Goal: Information Seeking & Learning: Learn about a topic

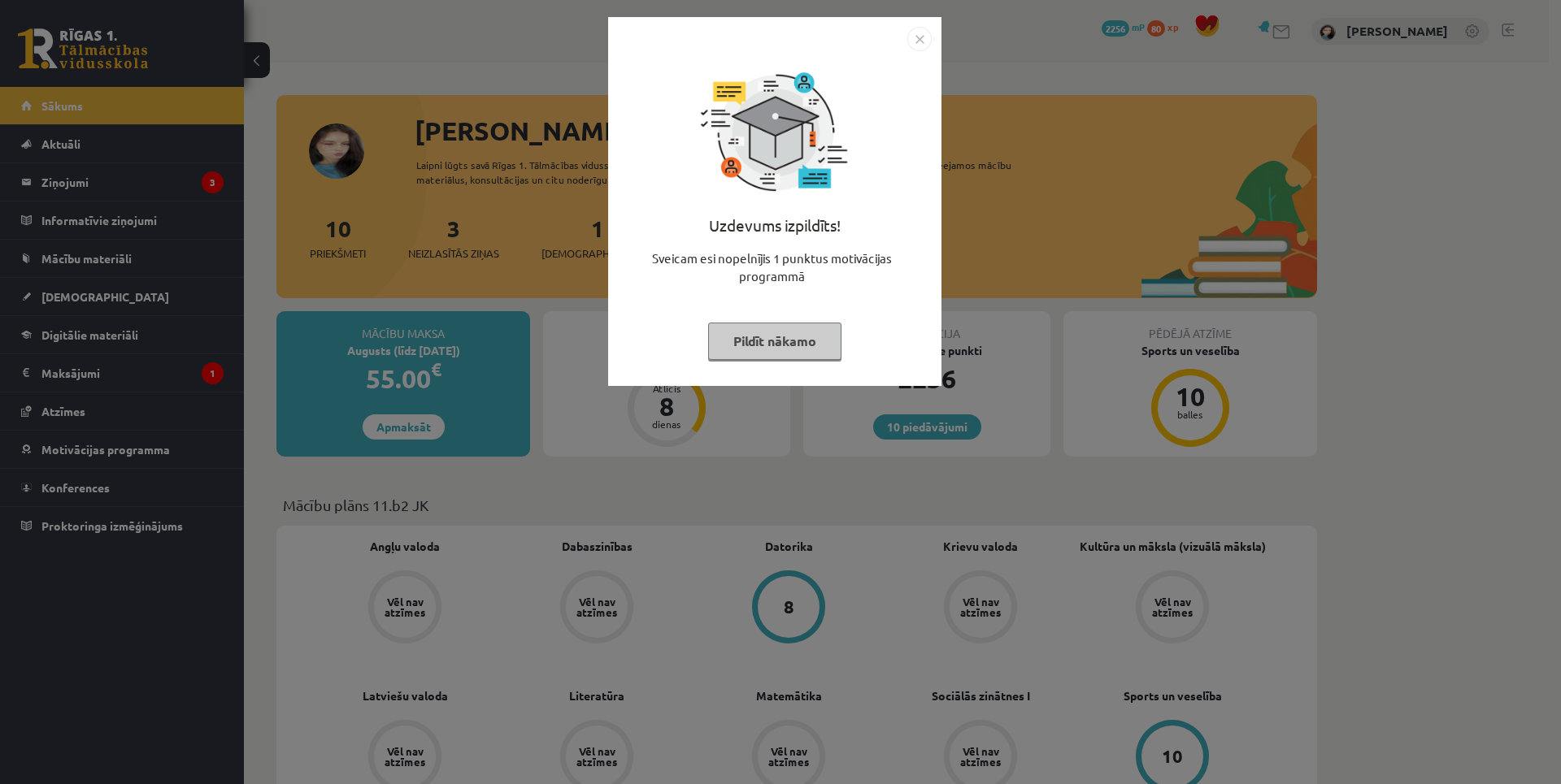
click at [835, 307] on div "Uzdevums izpildīts! Sveicam esi nopelnījis 1 punktus motivācijas programmā Pild…" at bounding box center [775, 213] width 314 height 325
drag, startPoint x: 835, startPoint y: 307, endPoint x: 776, endPoint y: 349, distance: 72.4
click at [776, 349] on button "Pildīt nākamo" at bounding box center [775, 341] width 133 height 38
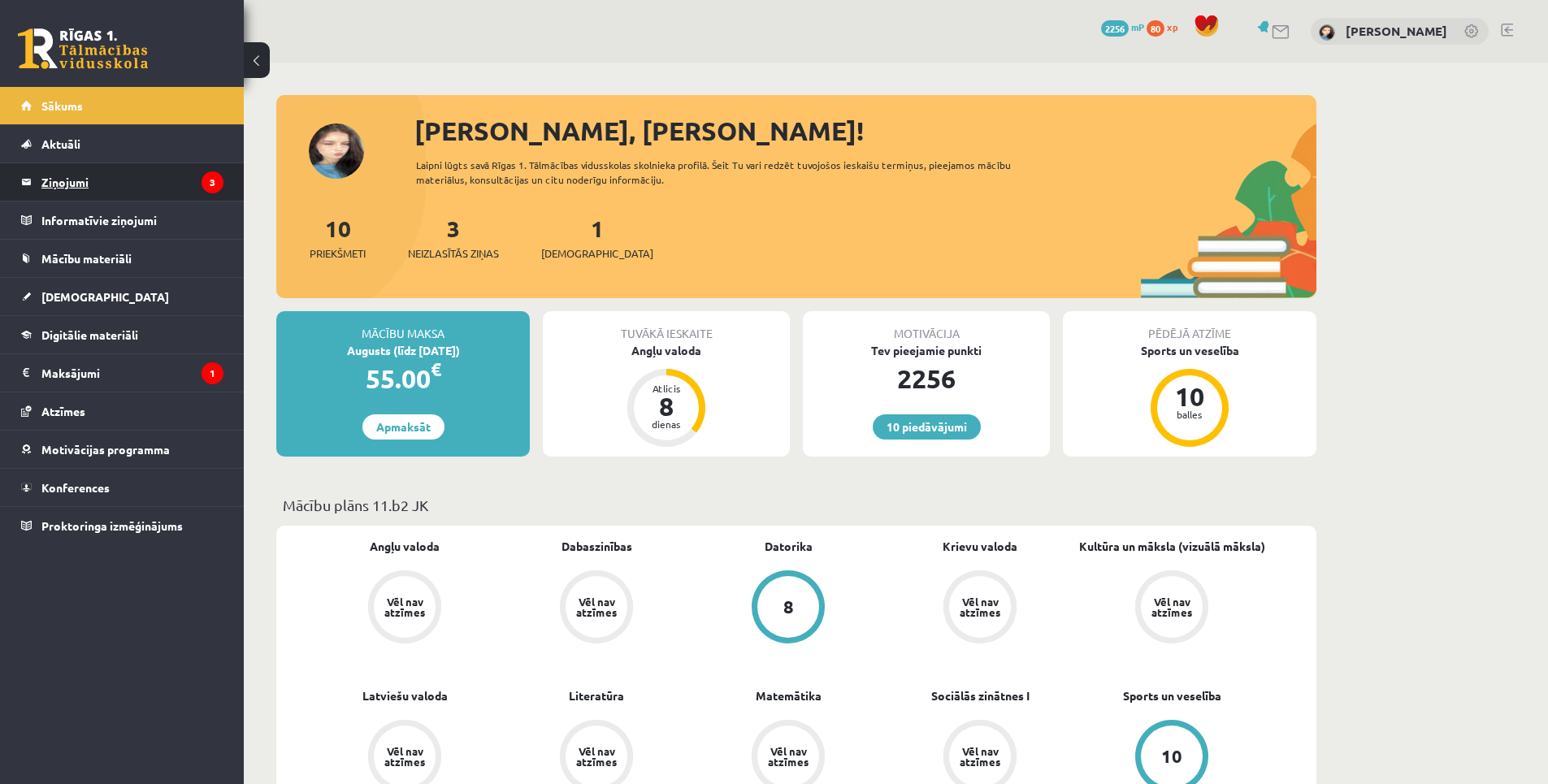
click at [211, 181] on icon "3" at bounding box center [212, 182] width 22 height 22
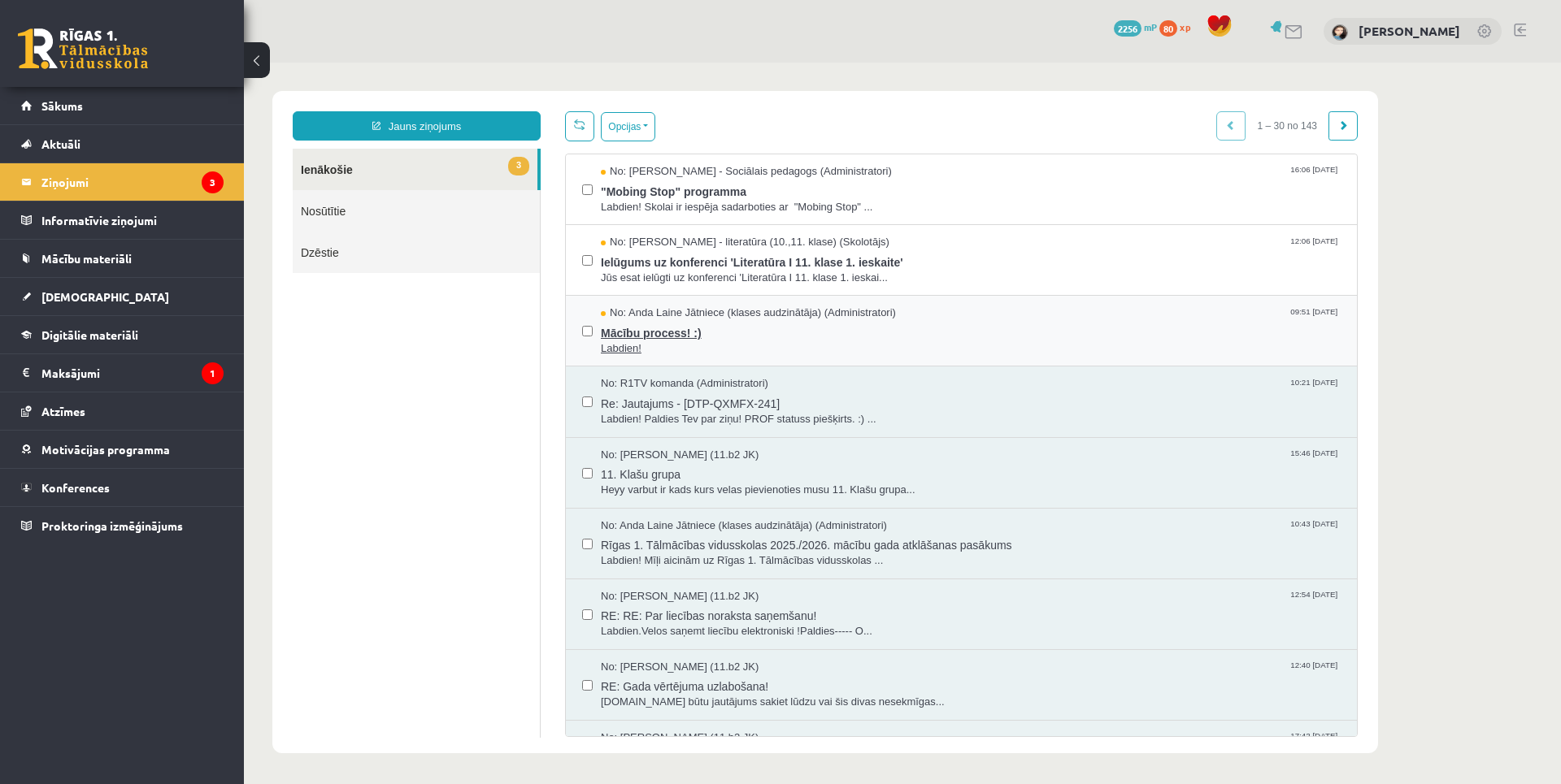
click at [809, 342] on span "Labdien!" at bounding box center [971, 350] width 740 height 15
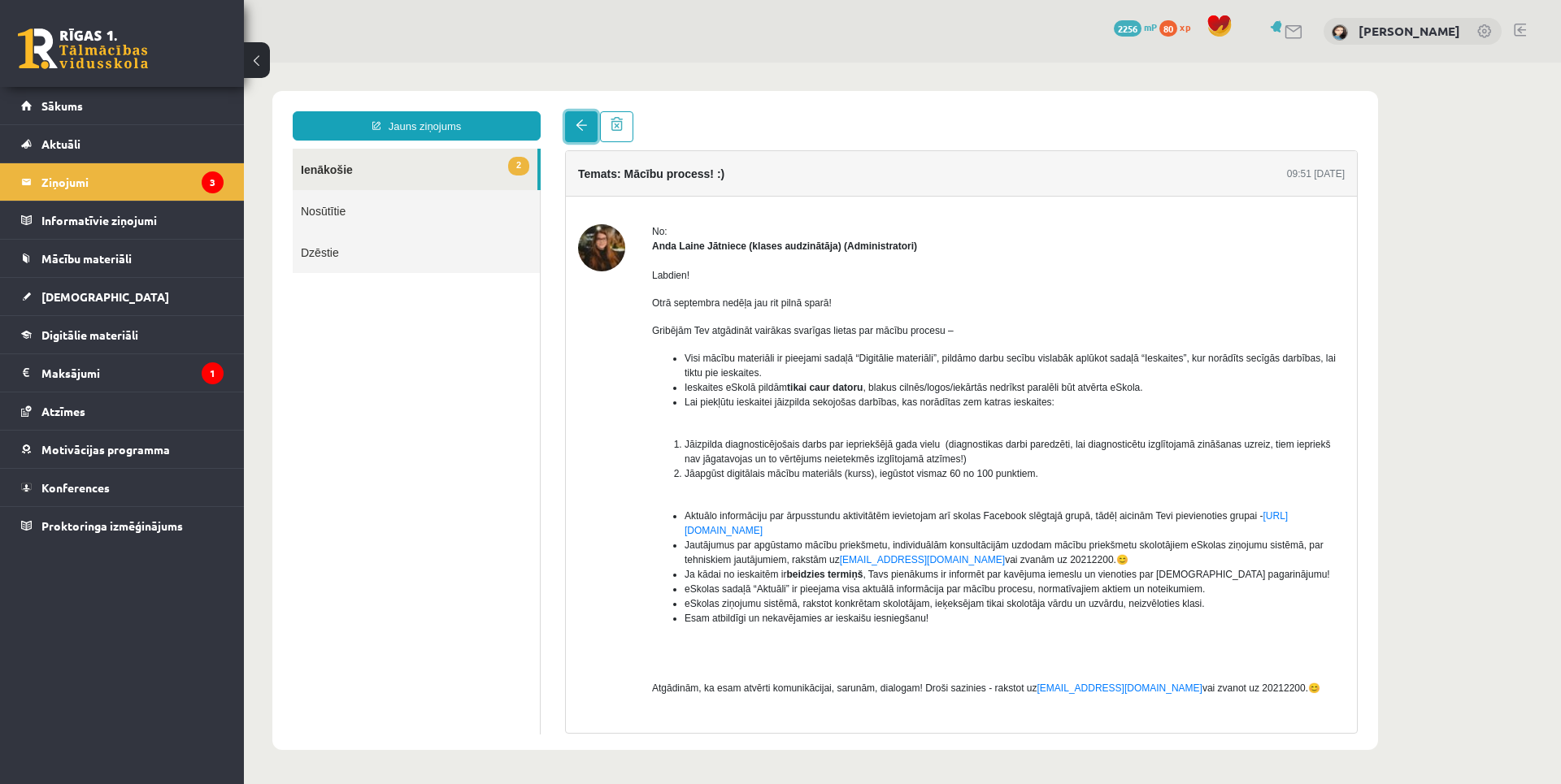
click at [585, 127] on span at bounding box center [582, 126] width 12 height 12
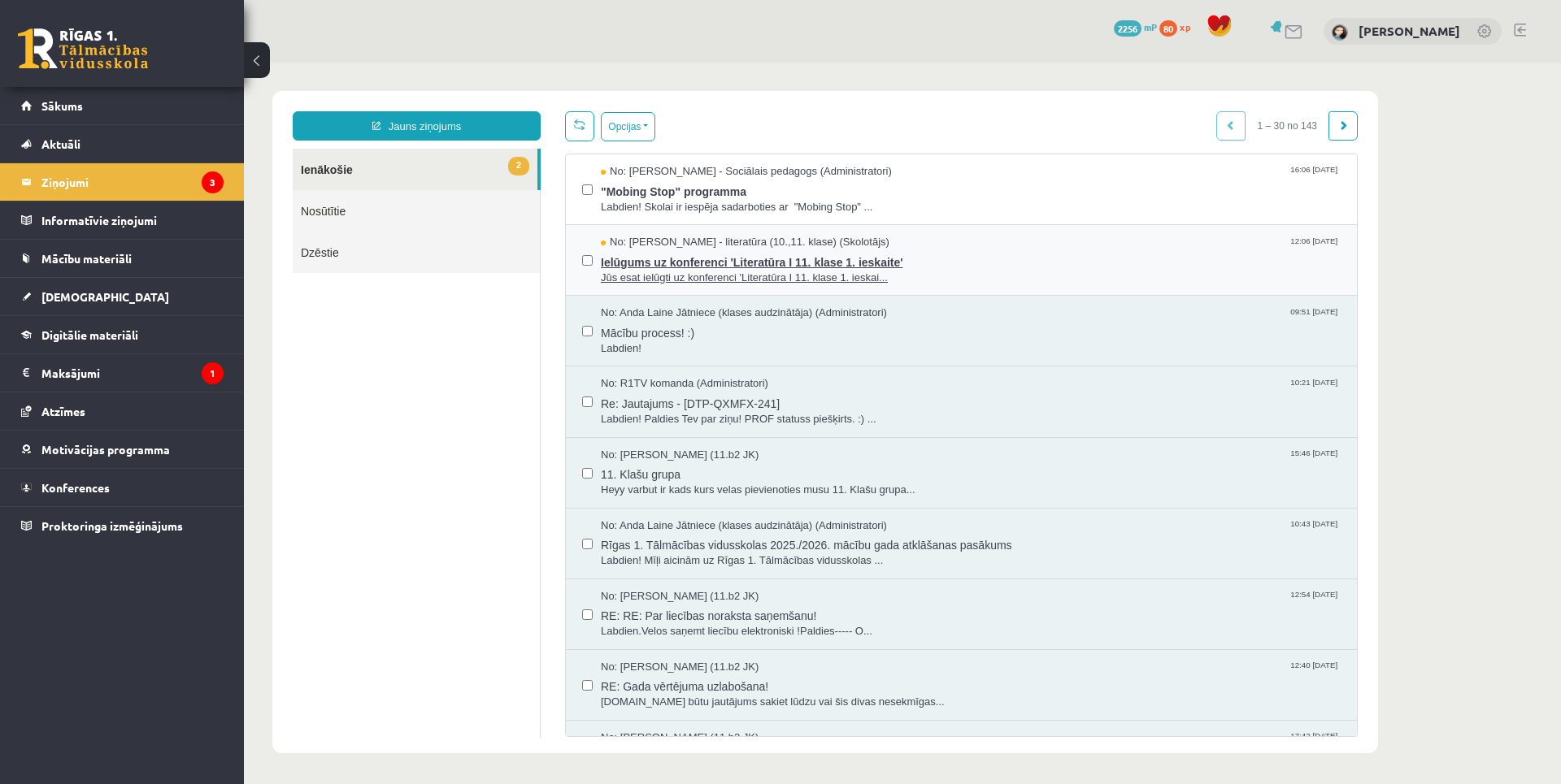
click at [975, 252] on span "Ielūgums uz konferenci 'Literatūra I 11. klase 1. ieskaite'" at bounding box center [971, 260] width 740 height 20
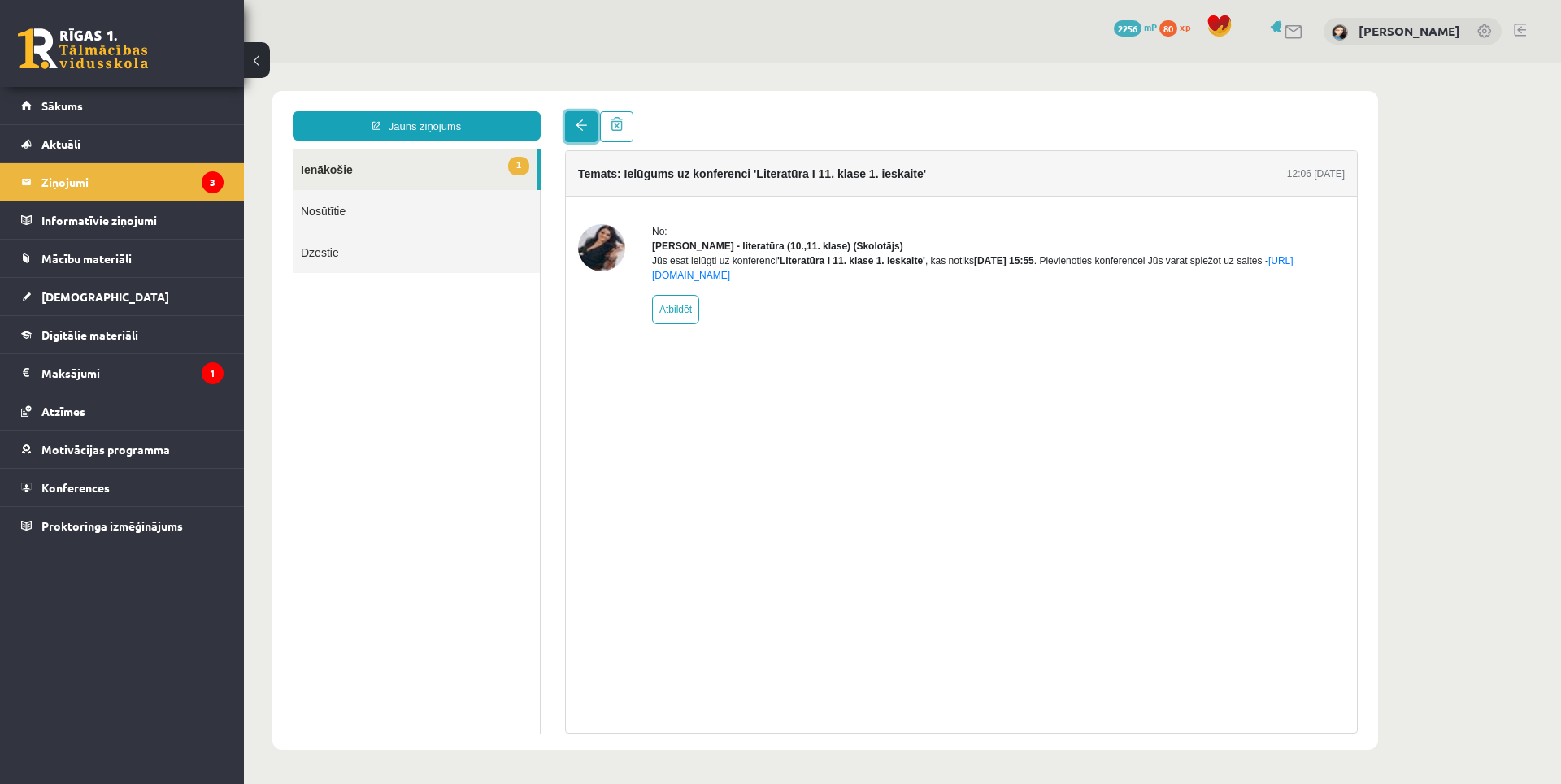
click at [579, 132] on link at bounding box center [582, 126] width 33 height 31
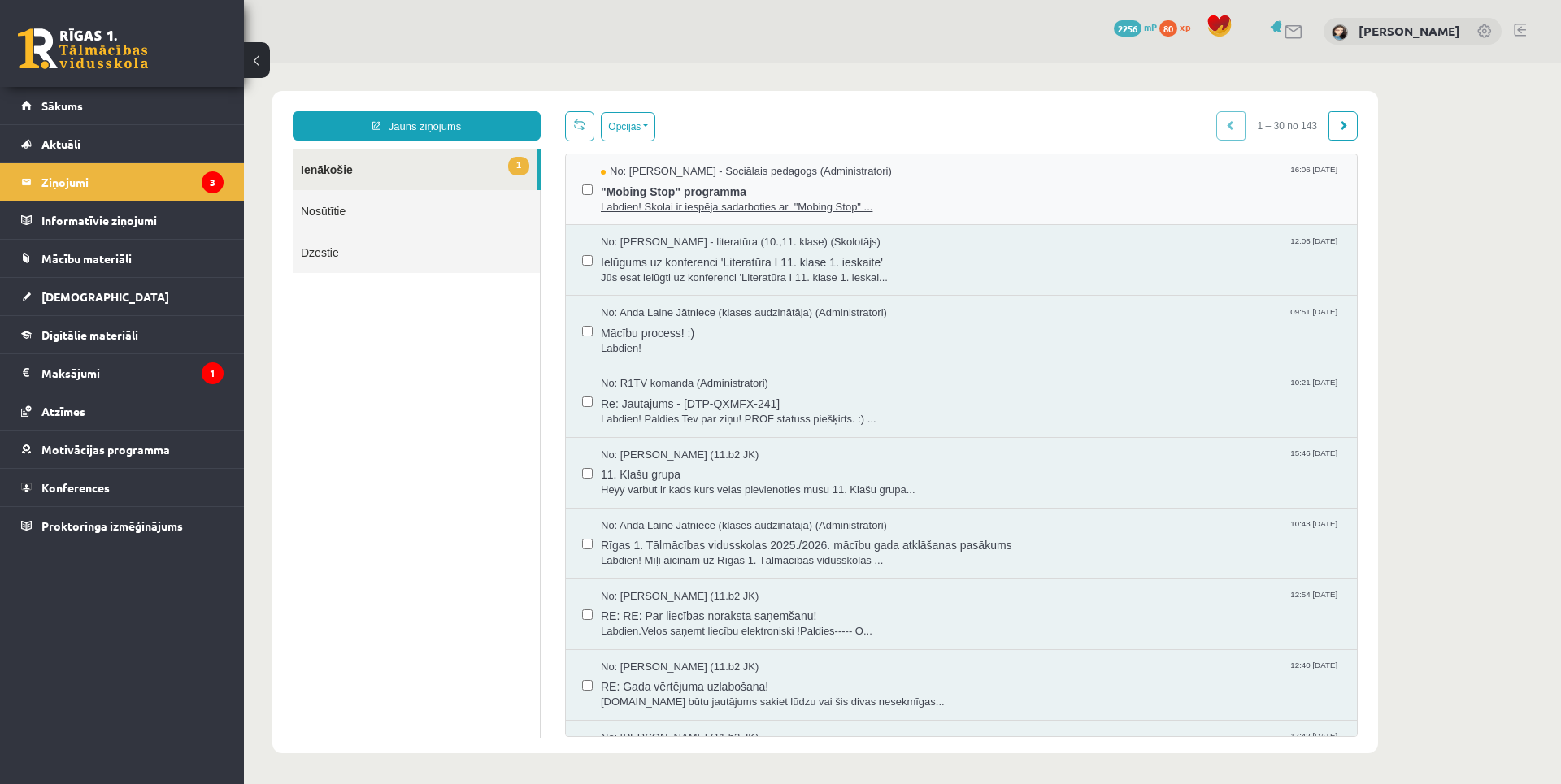
click at [892, 177] on span "No: Dagnija Gaubšteina - Sociālais pedagogs (Administratori)" at bounding box center [746, 172] width 291 height 15
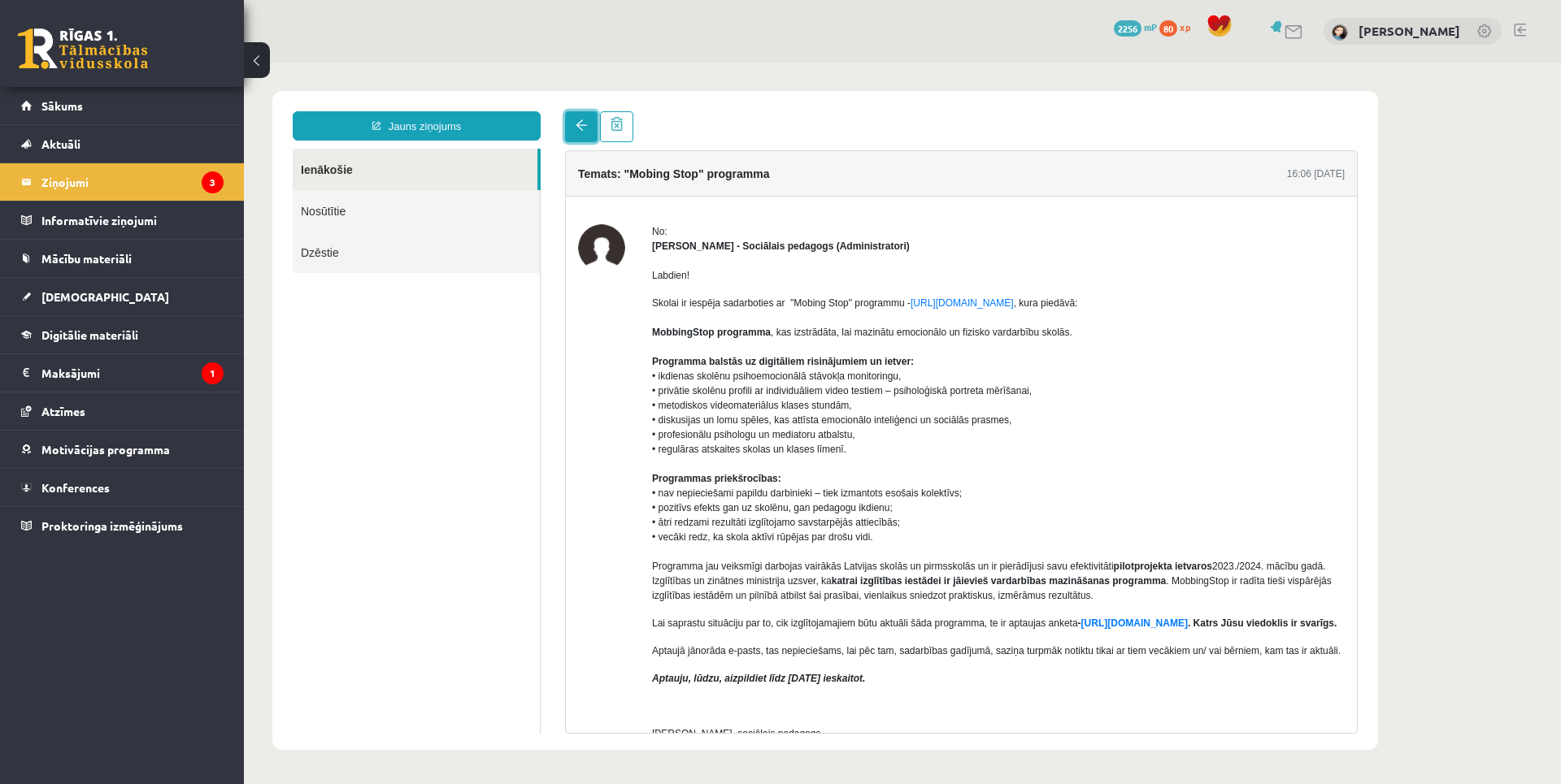
click at [572, 129] on link at bounding box center [582, 126] width 33 height 31
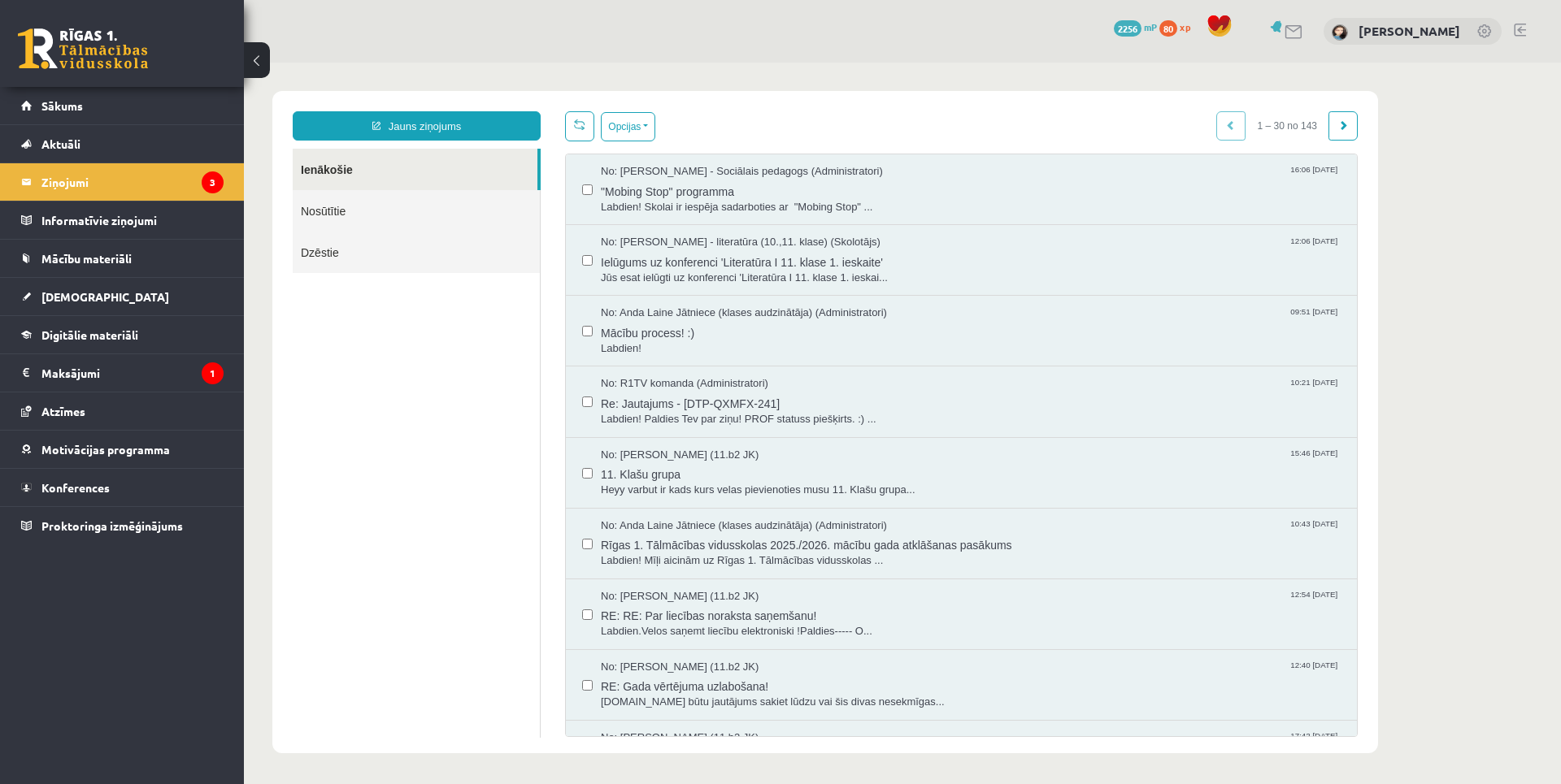
click at [403, 204] on link "Nosūtītie" at bounding box center [416, 210] width 247 height 42
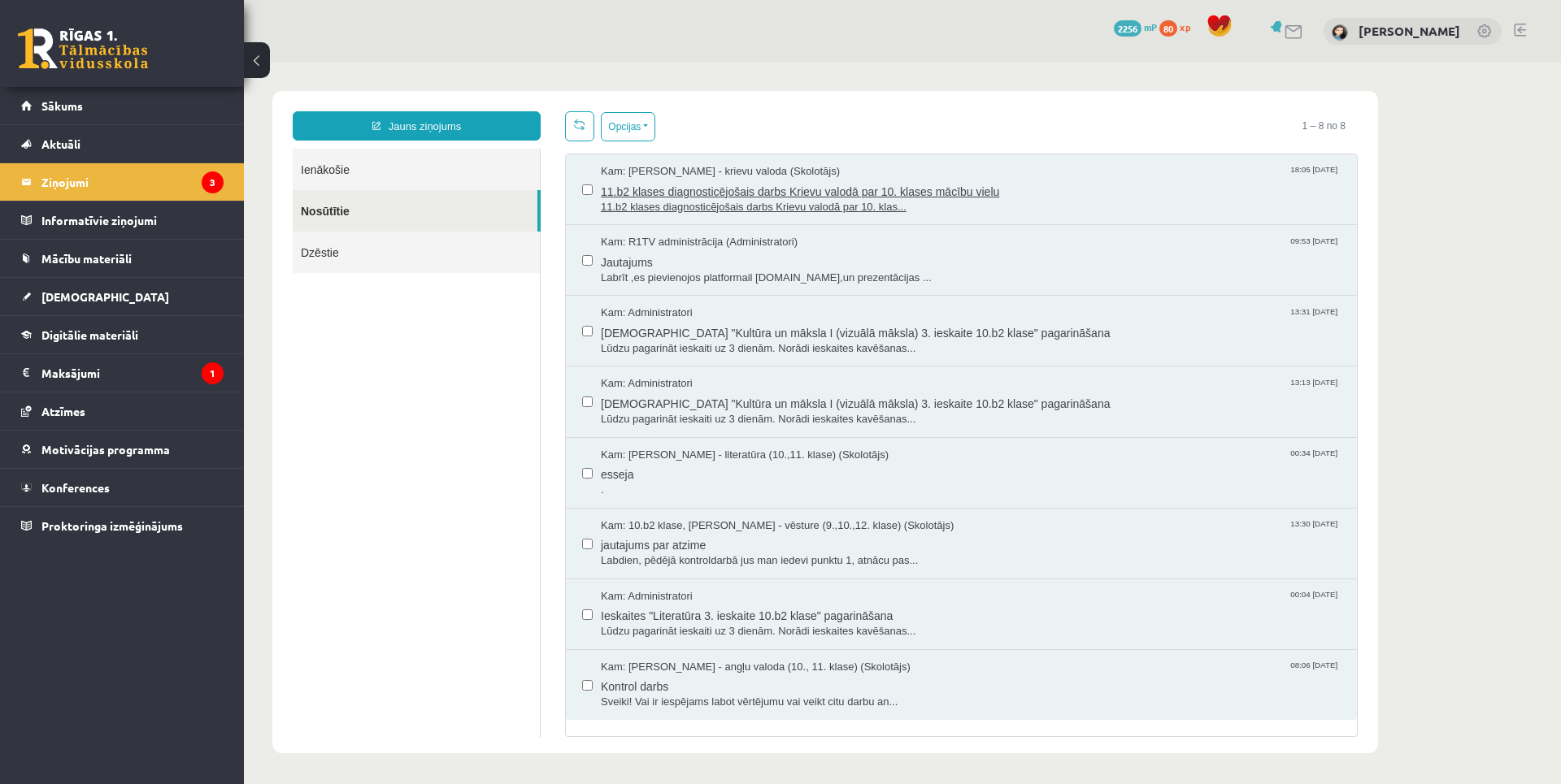
click at [1111, 192] on span "11.b2 klases diagnosticējošais darbs Krievu valodā par 10. klases mācību vielu" at bounding box center [971, 189] width 740 height 20
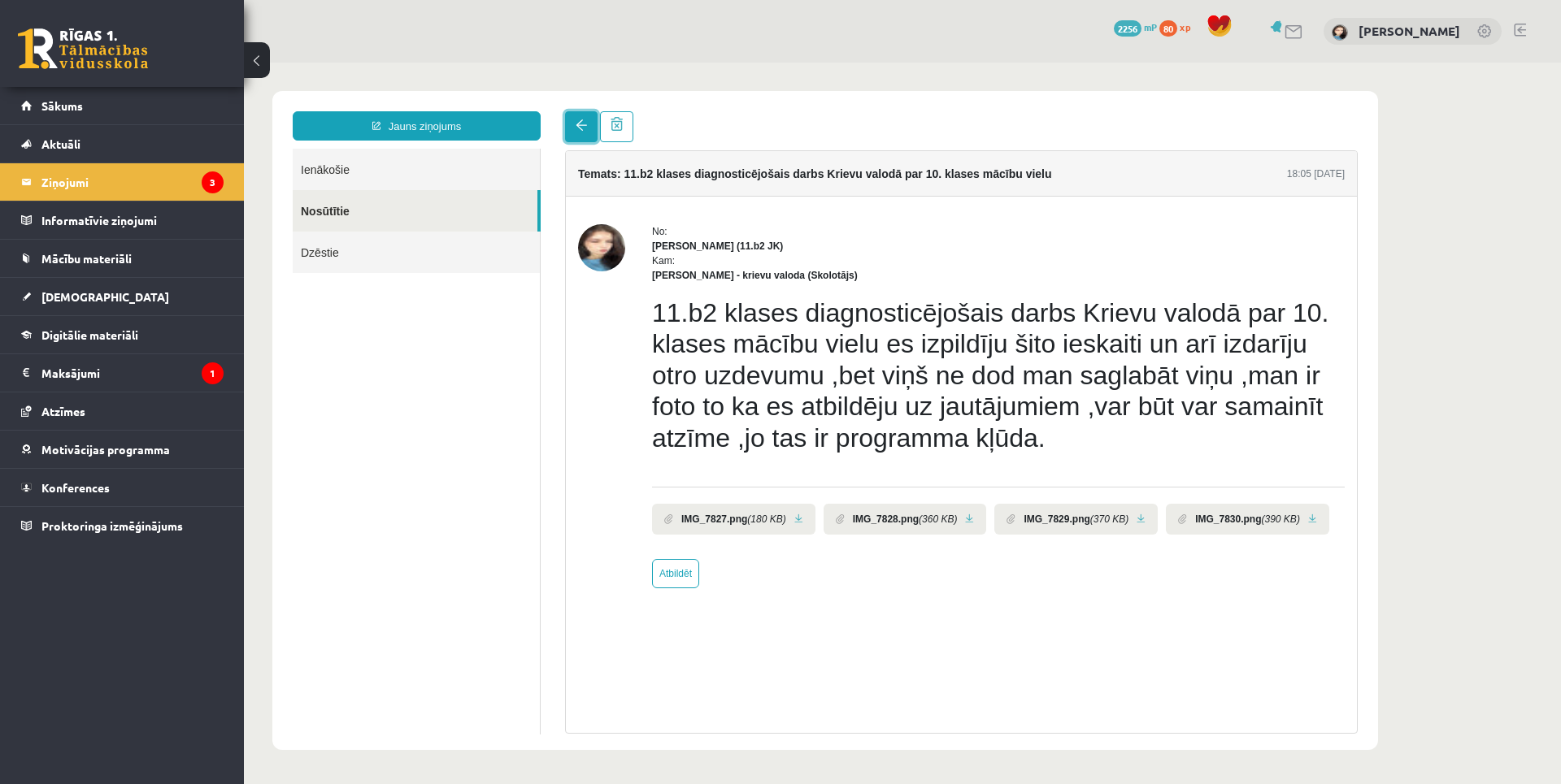
click at [582, 129] on span at bounding box center [582, 126] width 12 height 12
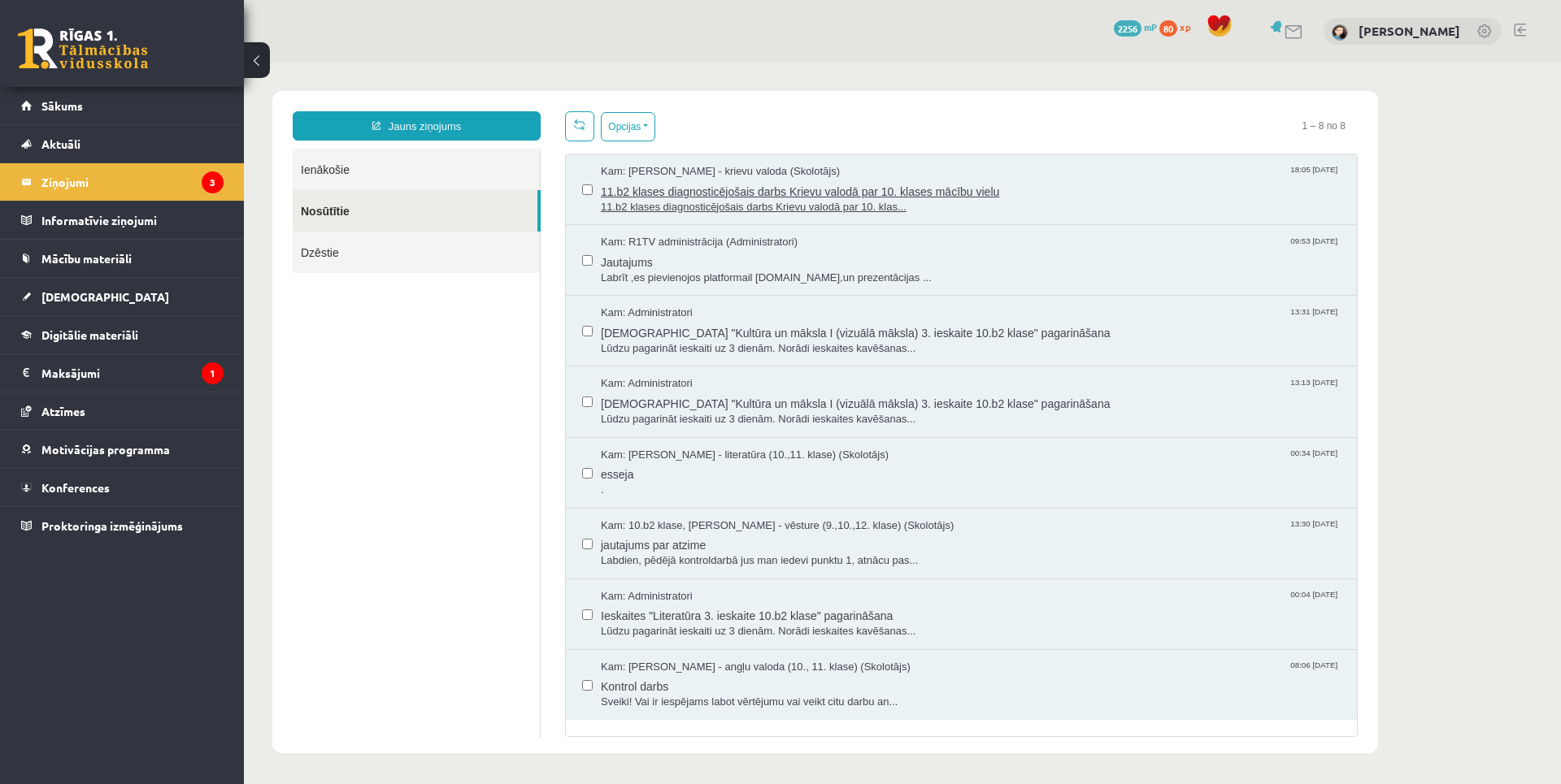
drag, startPoint x: 1039, startPoint y: 216, endPoint x: 902, endPoint y: 210, distance: 137.1
drag, startPoint x: 902, startPoint y: 210, endPoint x: 762, endPoint y: 134, distance: 159.3
click at [762, 134] on div "Opcijas Atzīmēt visus ziņojumus Atcelt izvēlētos Atzīmēt visus kā lasītus Atzīm…" at bounding box center [961, 126] width 793 height 30
click at [177, 372] on legend "Maksājumi 1" at bounding box center [132, 373] width 183 height 38
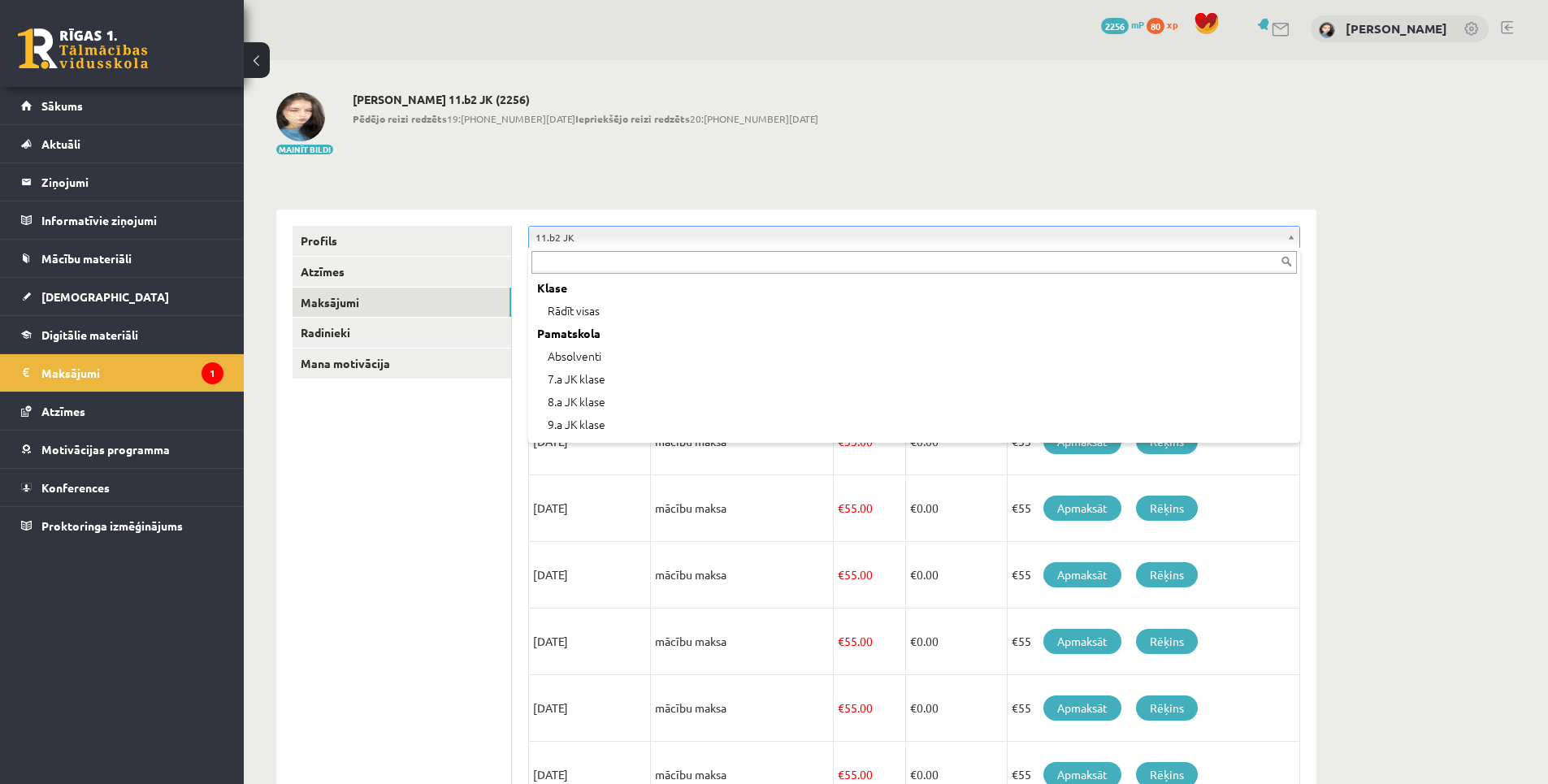
scroll to position [316, 0]
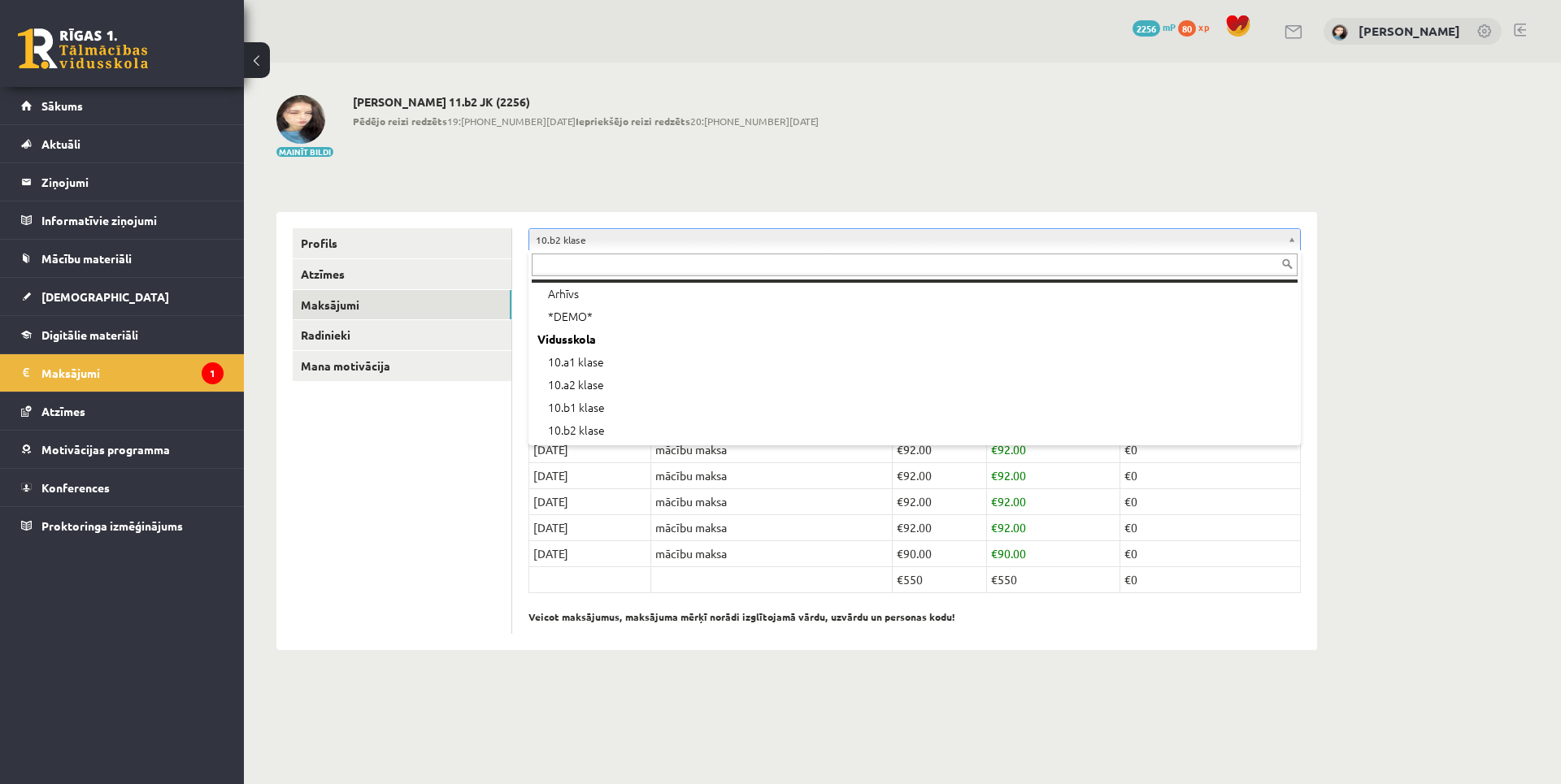
scroll to position [159, 0]
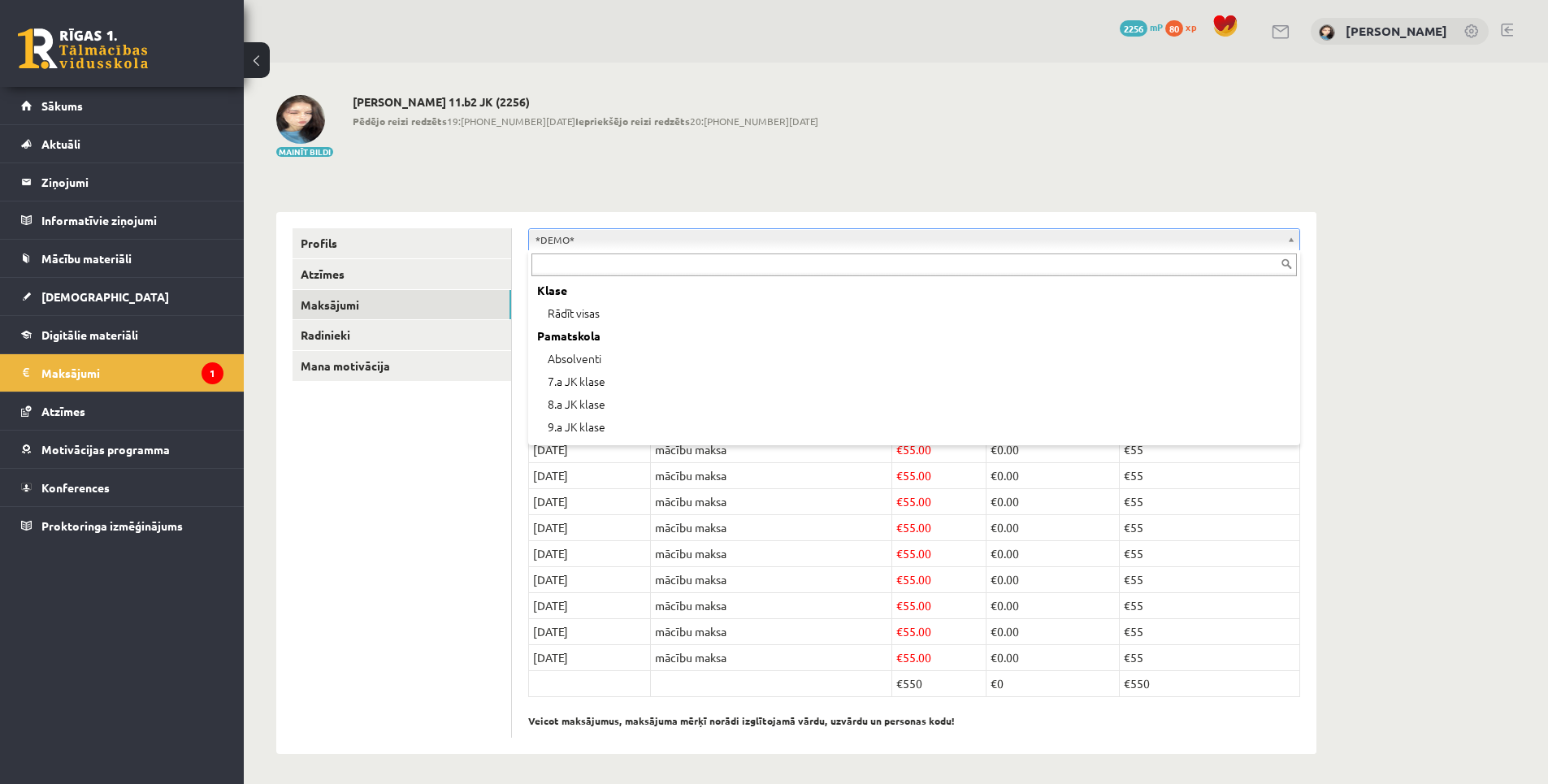
scroll to position [65, 0]
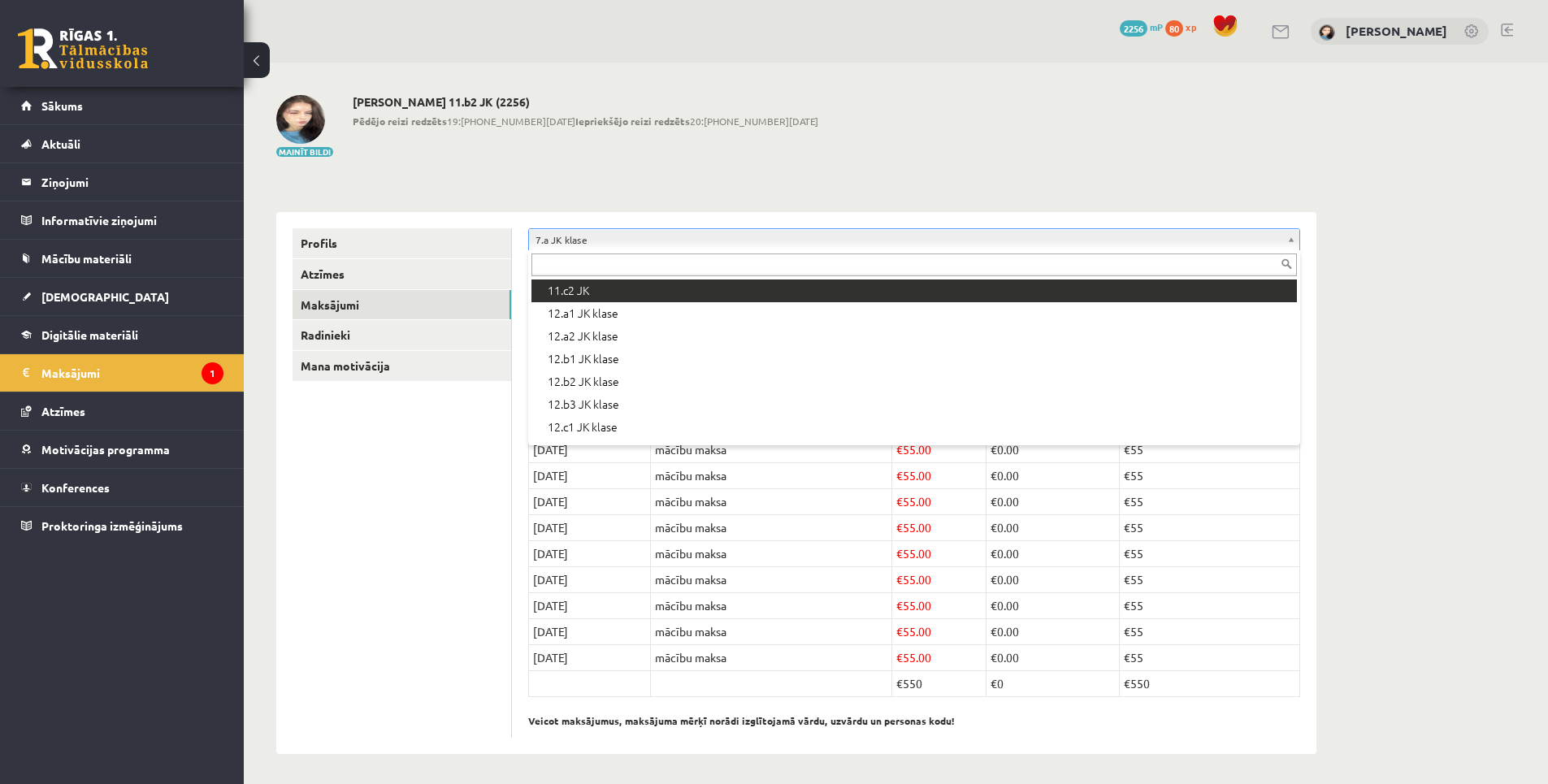
scroll to position [543, 0]
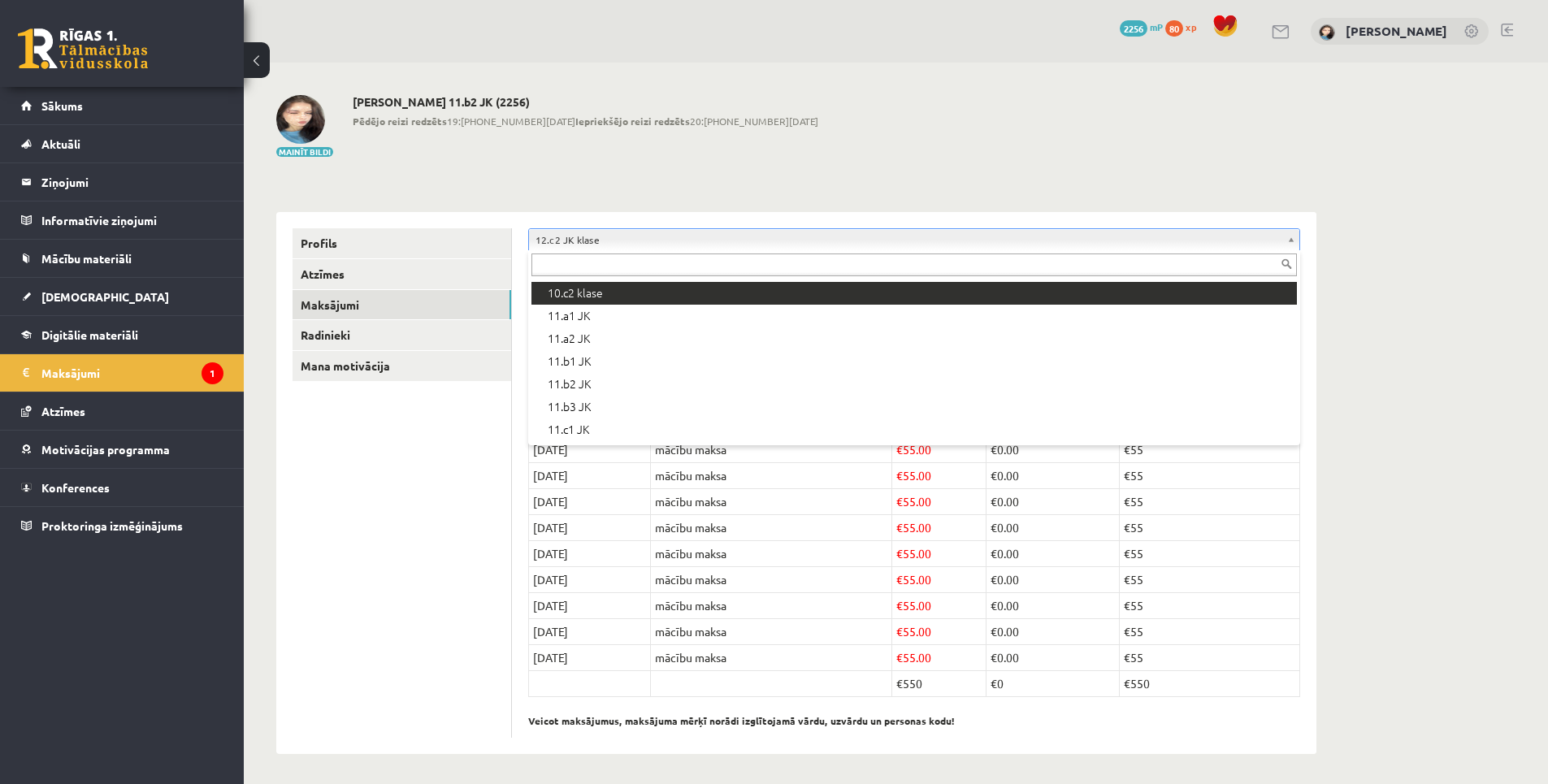
scroll to position [380, 0]
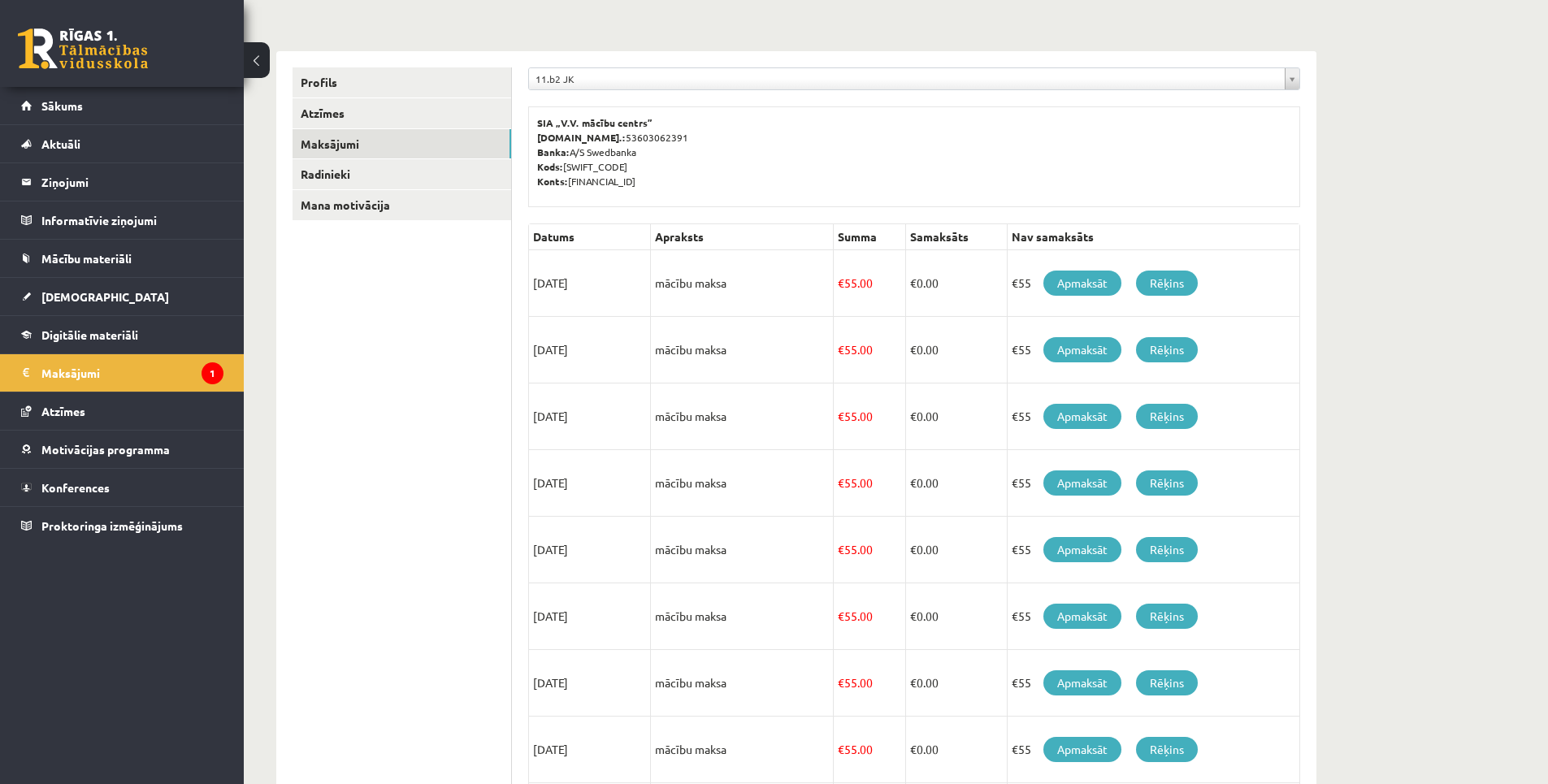
scroll to position [162, 0]
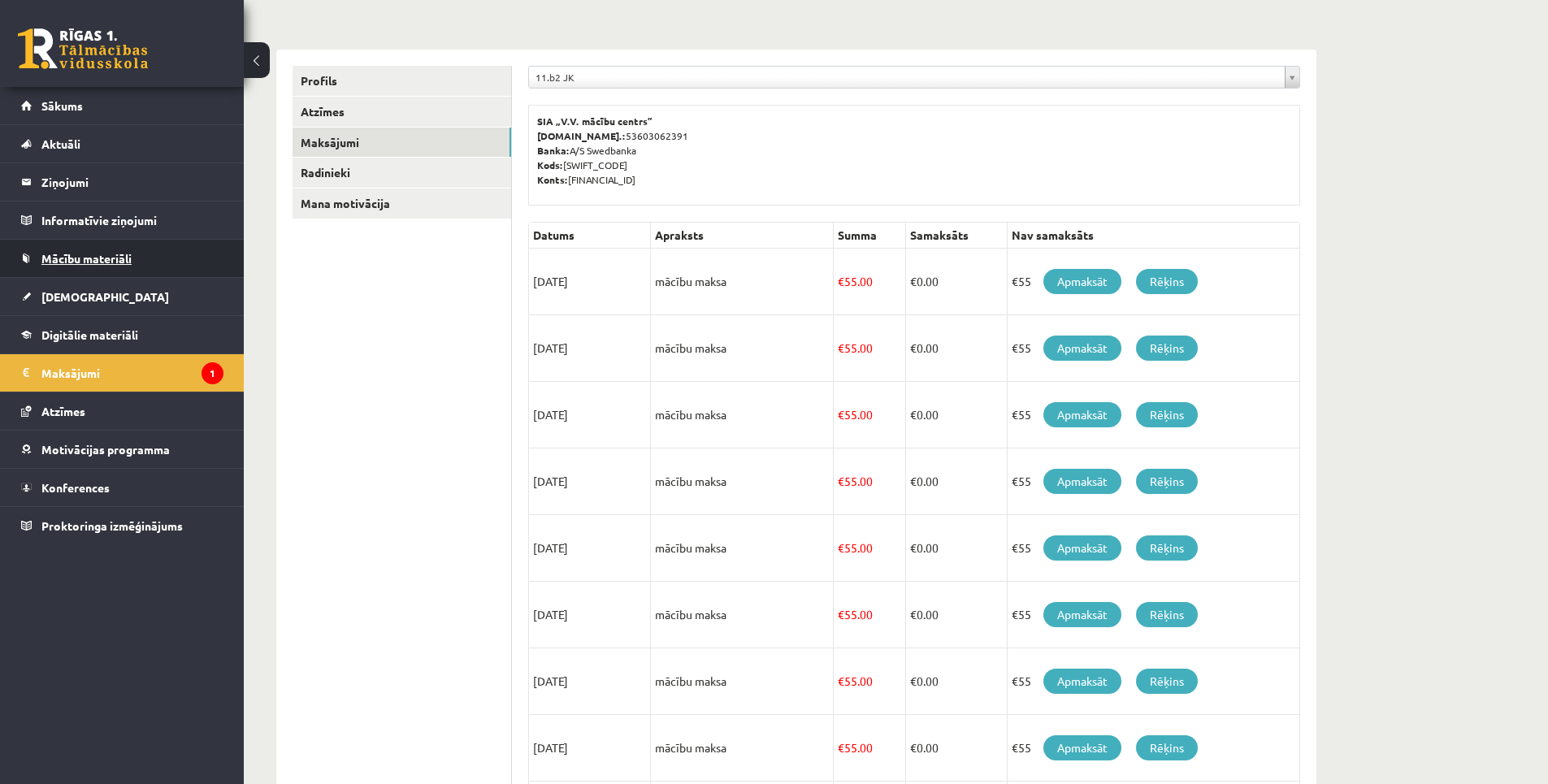
click at [113, 265] on link "Mācību materiāli" at bounding box center [123, 258] width 203 height 38
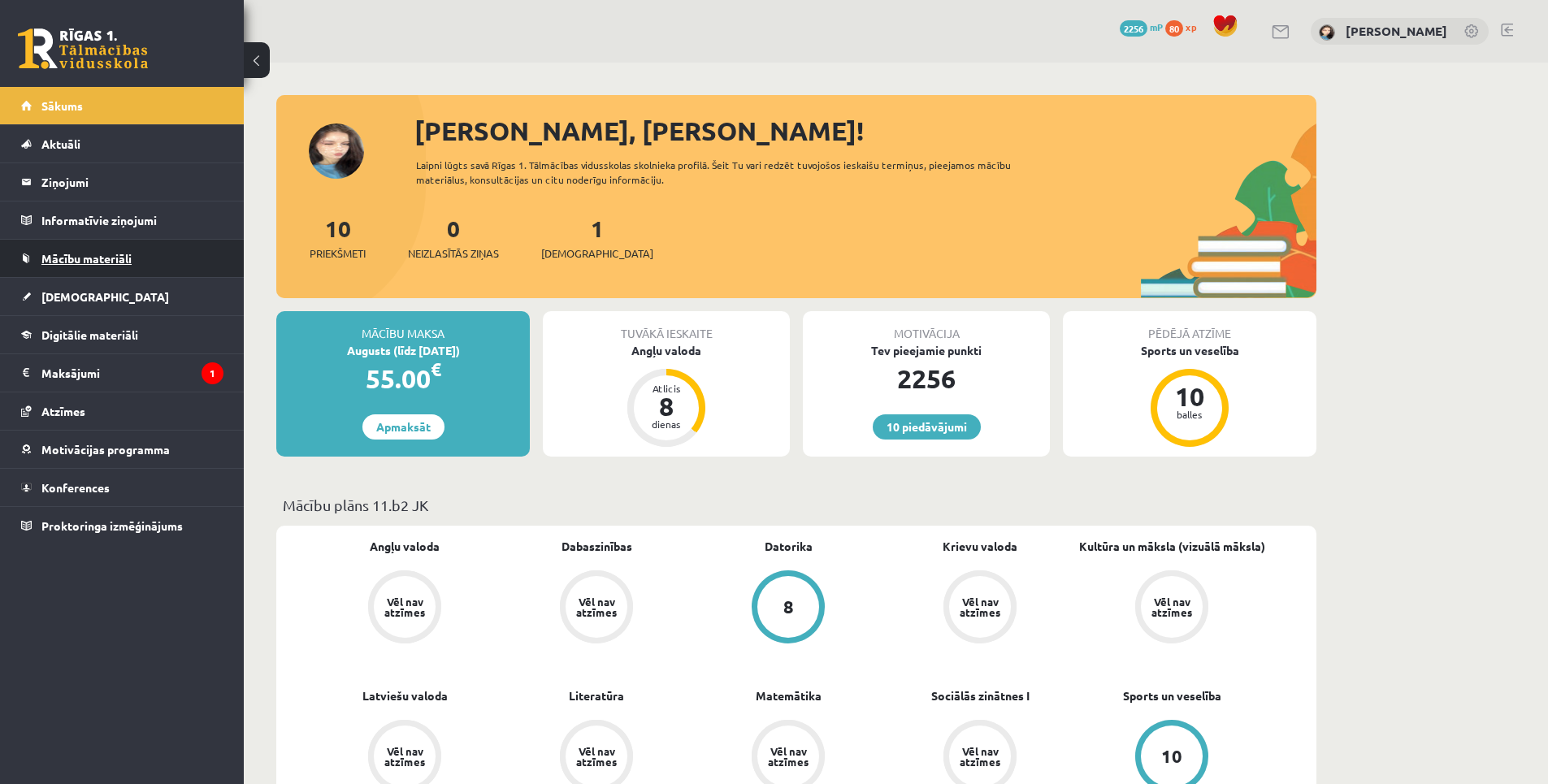
click at [97, 259] on span "Mācību materiāli" at bounding box center [86, 258] width 90 height 14
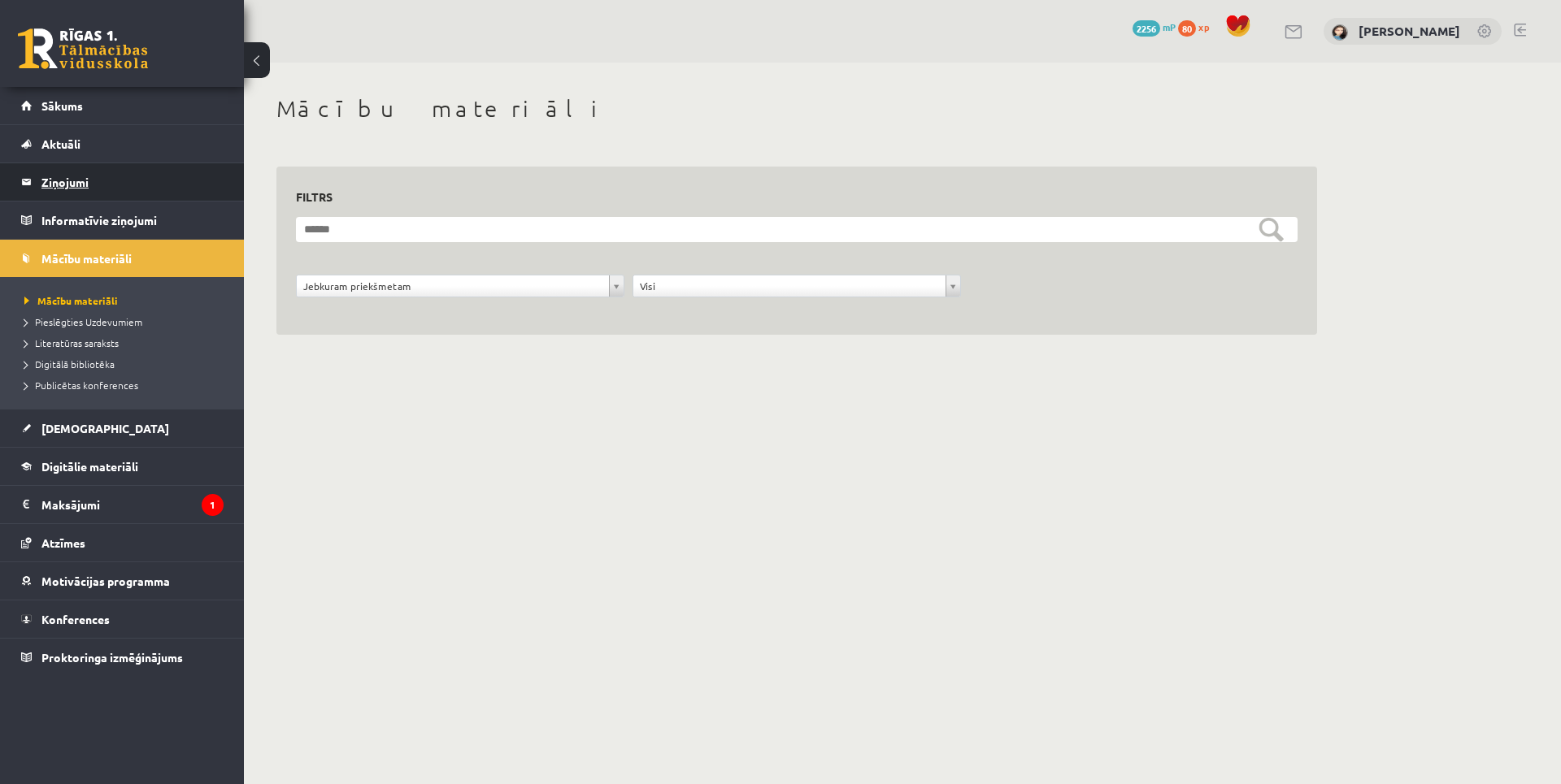
click at [90, 182] on legend "Ziņojumi 0" at bounding box center [132, 182] width 183 height 38
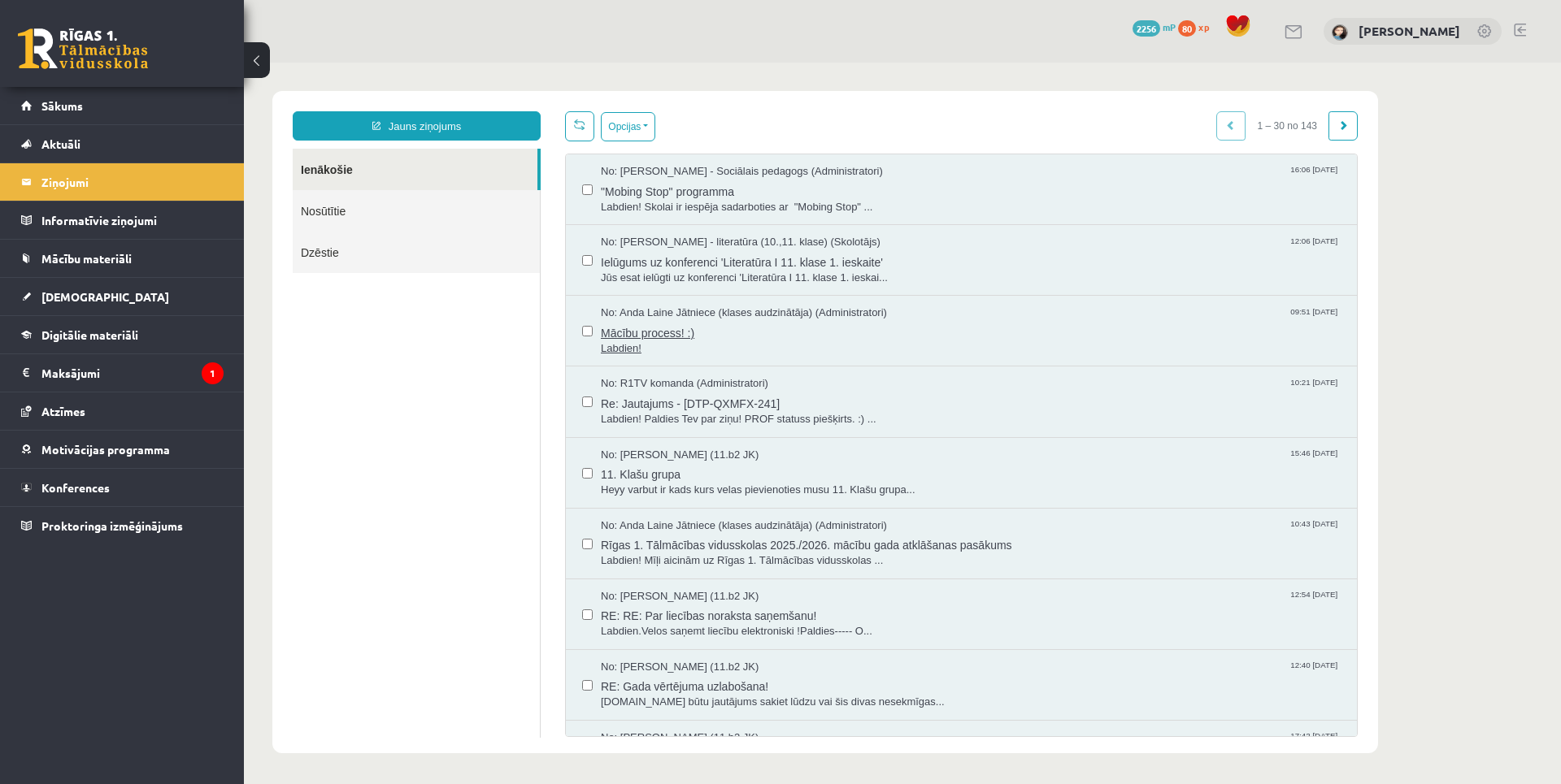
click at [707, 332] on span "Mācību process! :)" at bounding box center [971, 330] width 740 height 20
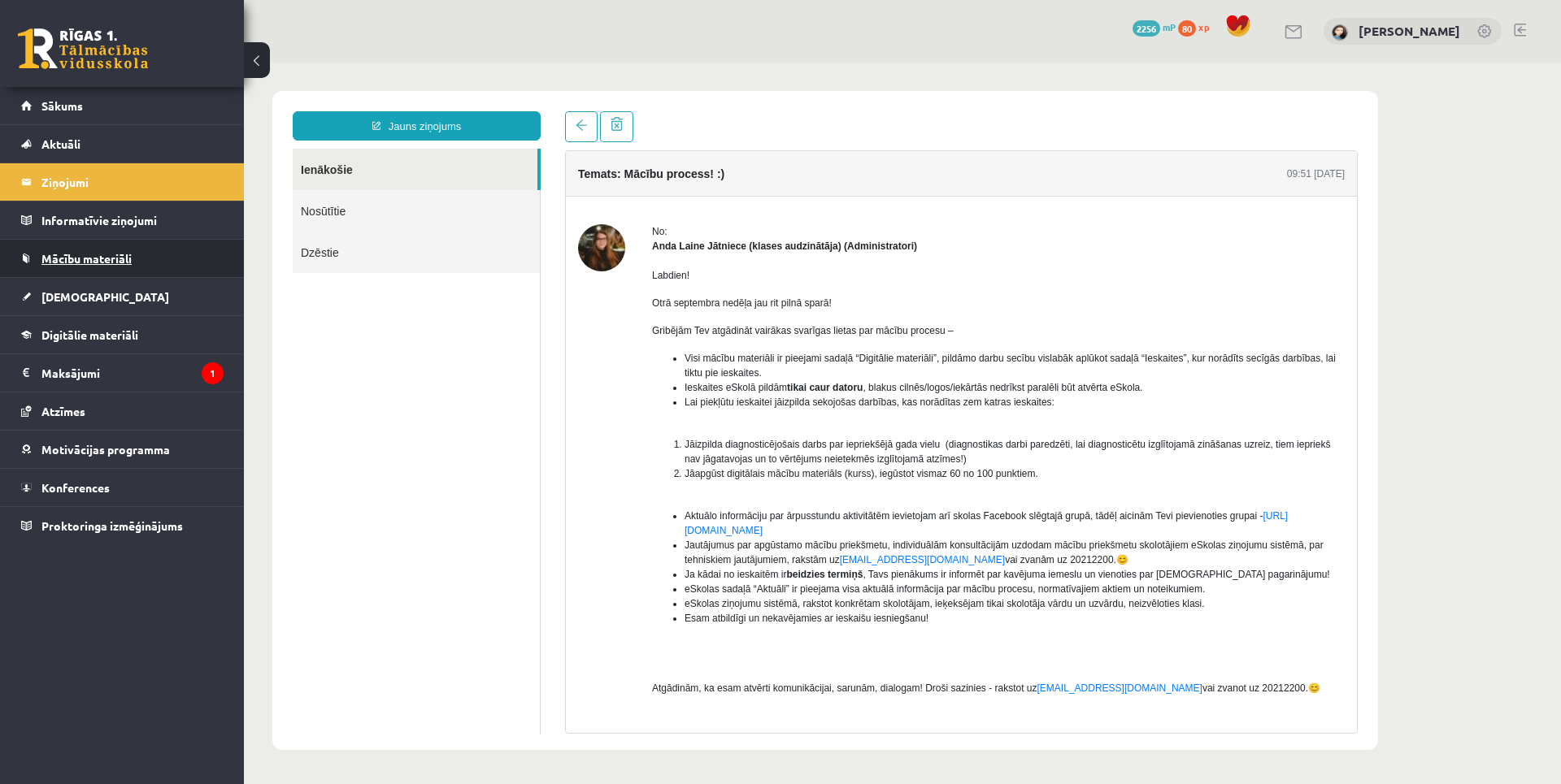
click at [75, 258] on span "Mācību materiāli" at bounding box center [86, 258] width 90 height 14
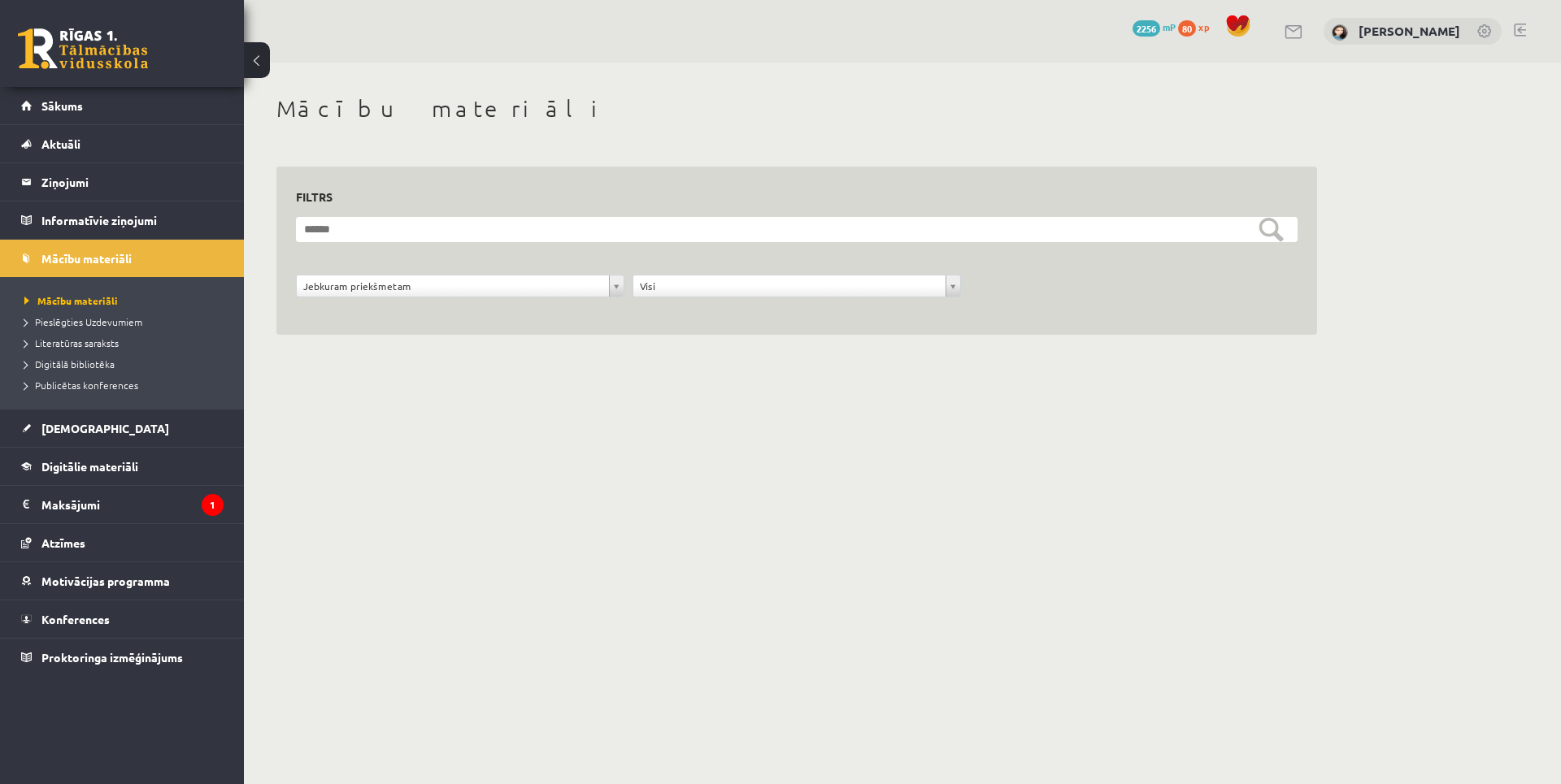
click at [92, 330] on li "Pieslēgties Uzdevumiem" at bounding box center [126, 322] width 203 height 21
click at [92, 347] on span "Literatūras saraksts" at bounding box center [71, 342] width 95 height 13
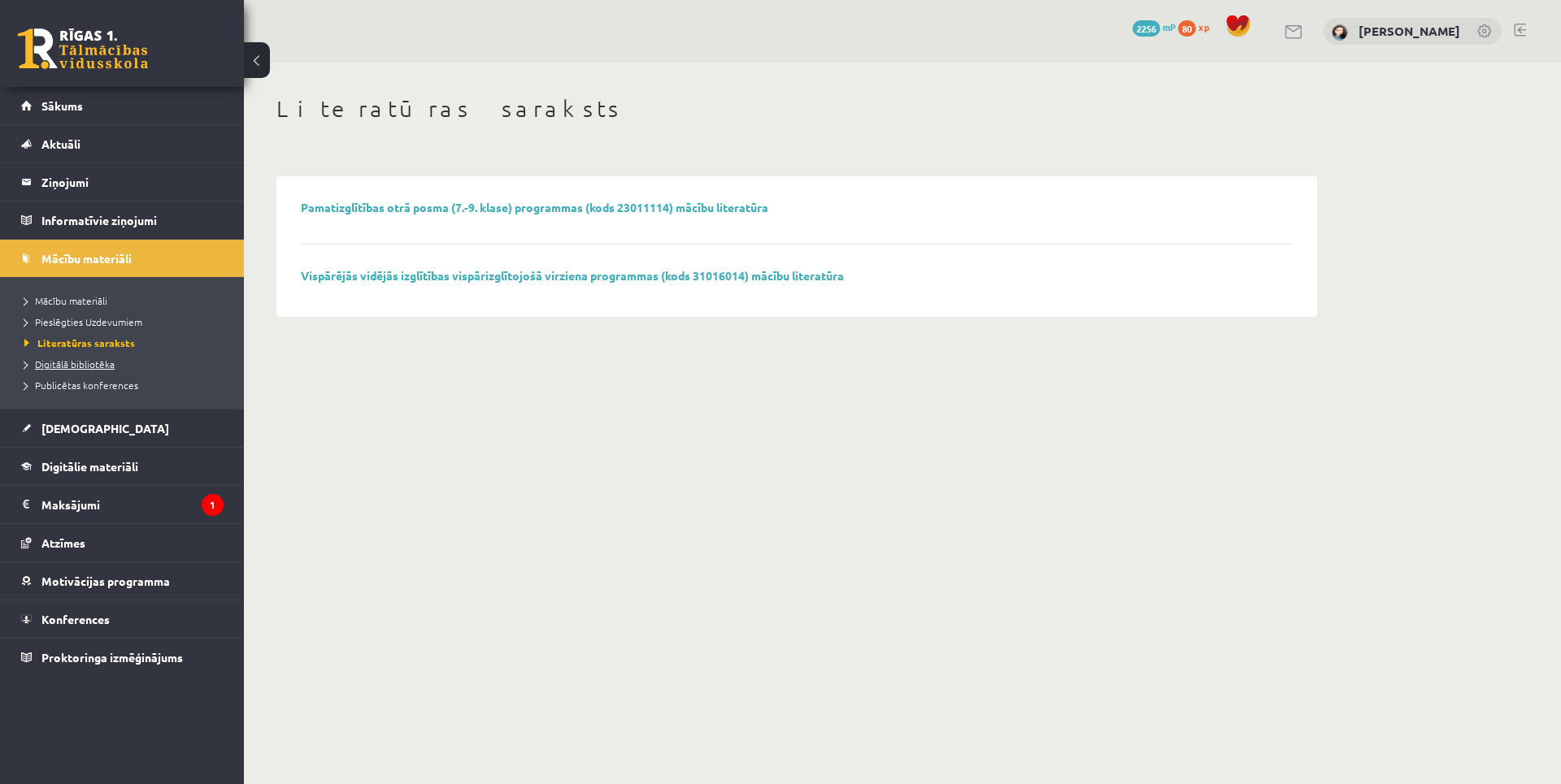
click at [95, 367] on span "Digitālā bibliotēka" at bounding box center [69, 363] width 90 height 13
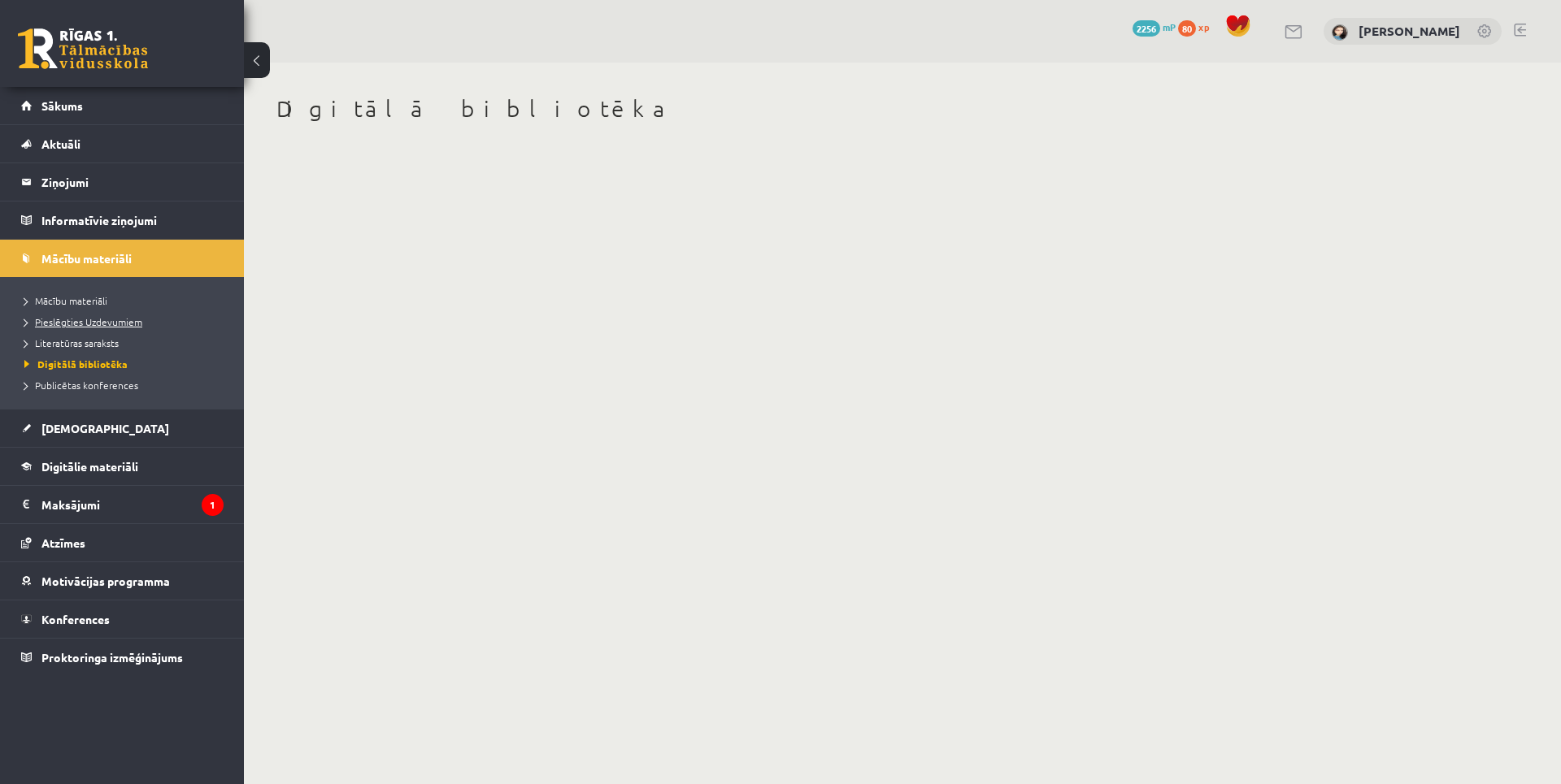
click at [92, 326] on span "Pieslēgties Uzdevumiem" at bounding box center [83, 322] width 118 height 13
click at [72, 347] on span "Literatūras saraksts" at bounding box center [71, 342] width 95 height 13
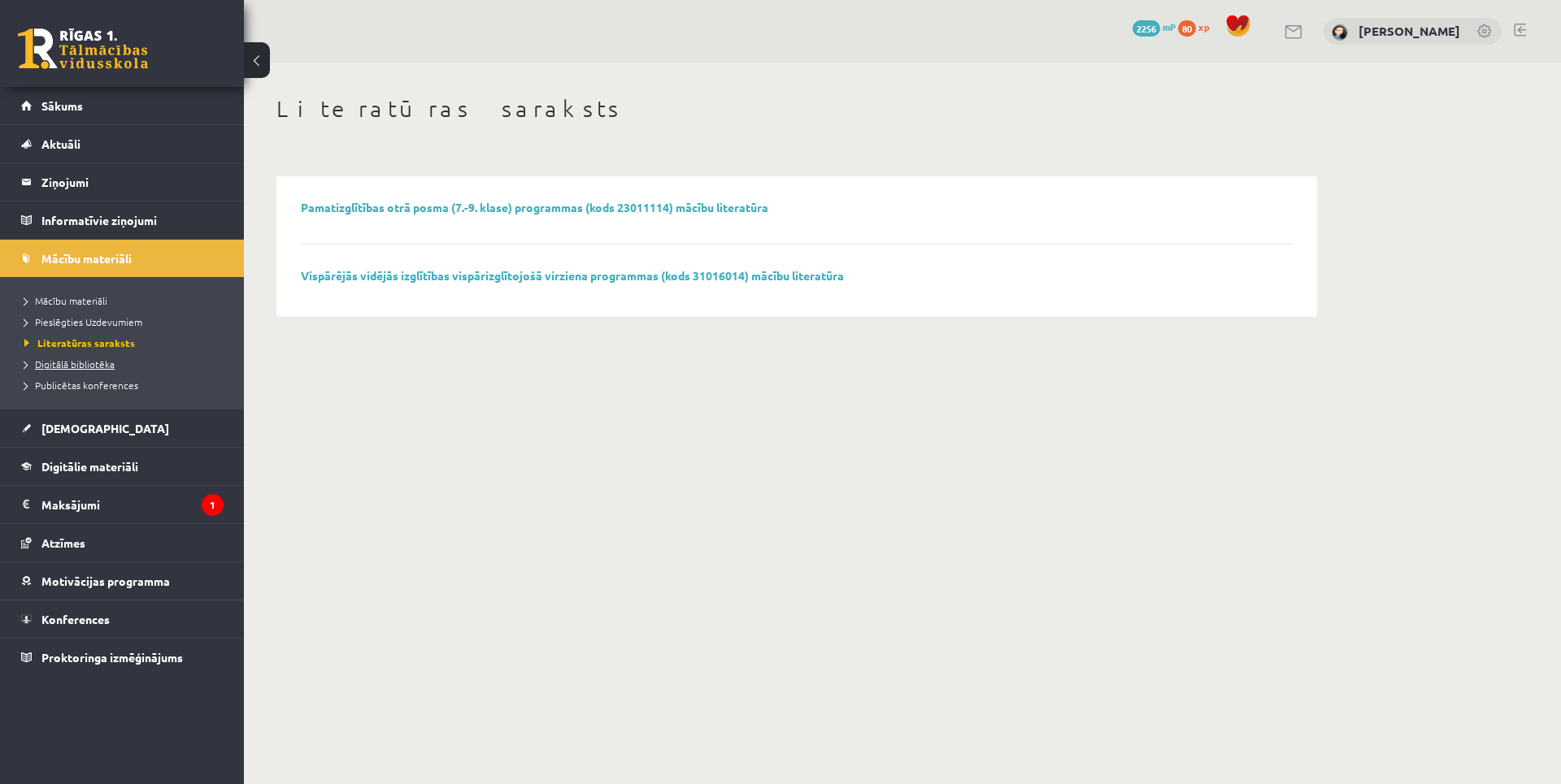
click at [75, 362] on span "Digitālā bibliotēka" at bounding box center [69, 363] width 90 height 13
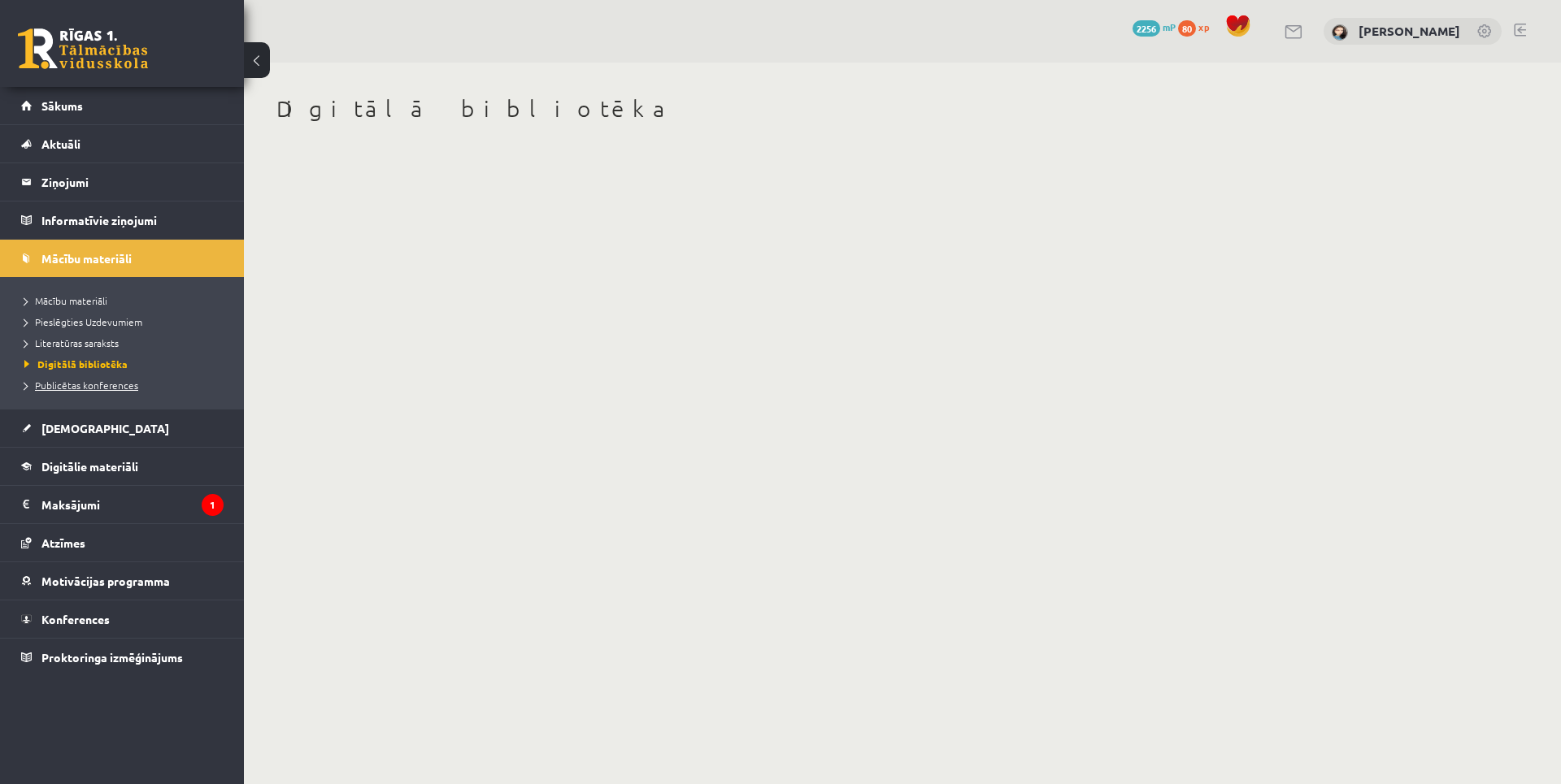
click at [84, 389] on span "Publicētas konferences" at bounding box center [81, 384] width 114 height 13
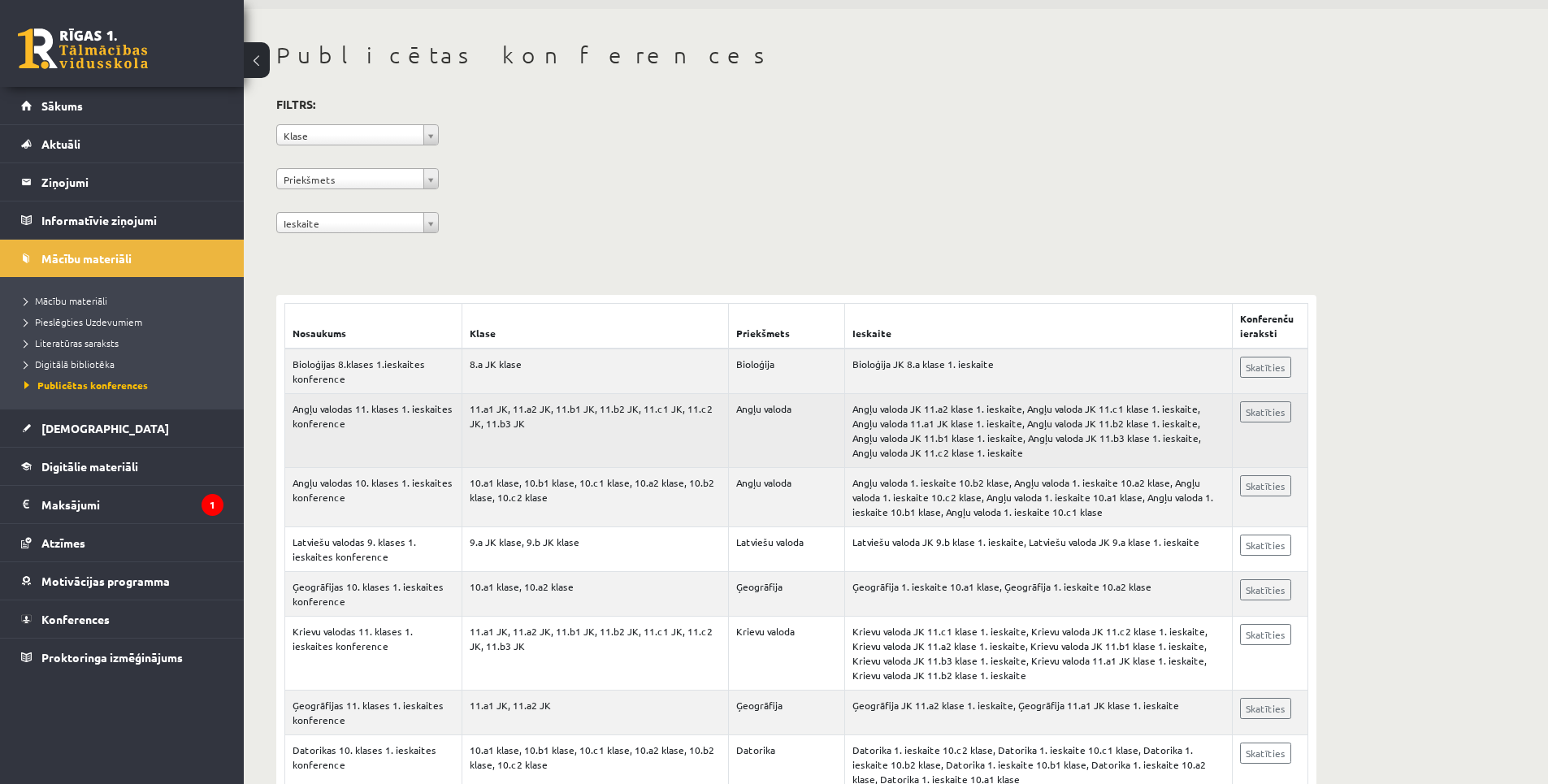
scroll to position [81, 0]
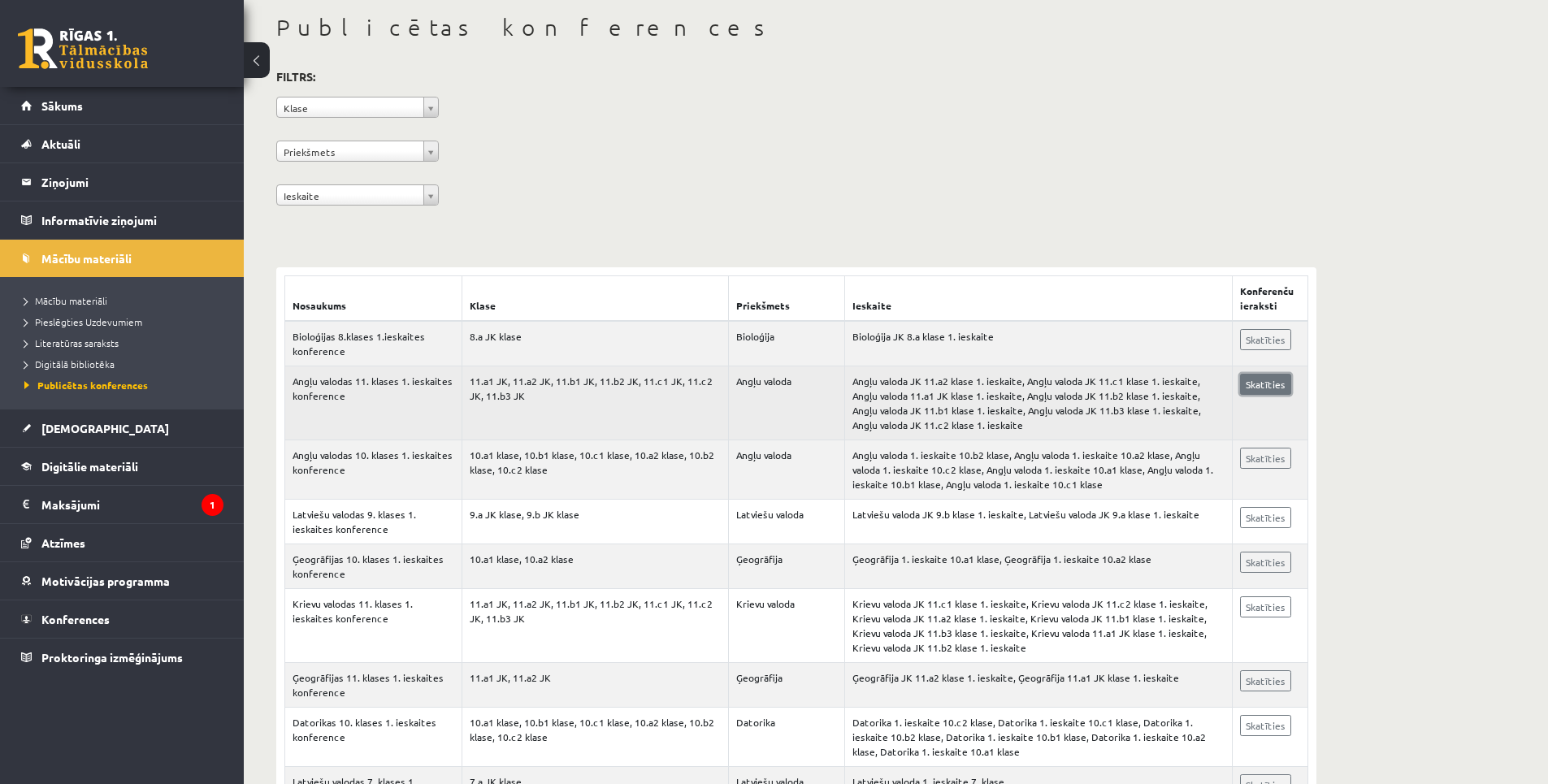
click at [1267, 387] on link "Skatīties" at bounding box center [1265, 384] width 51 height 21
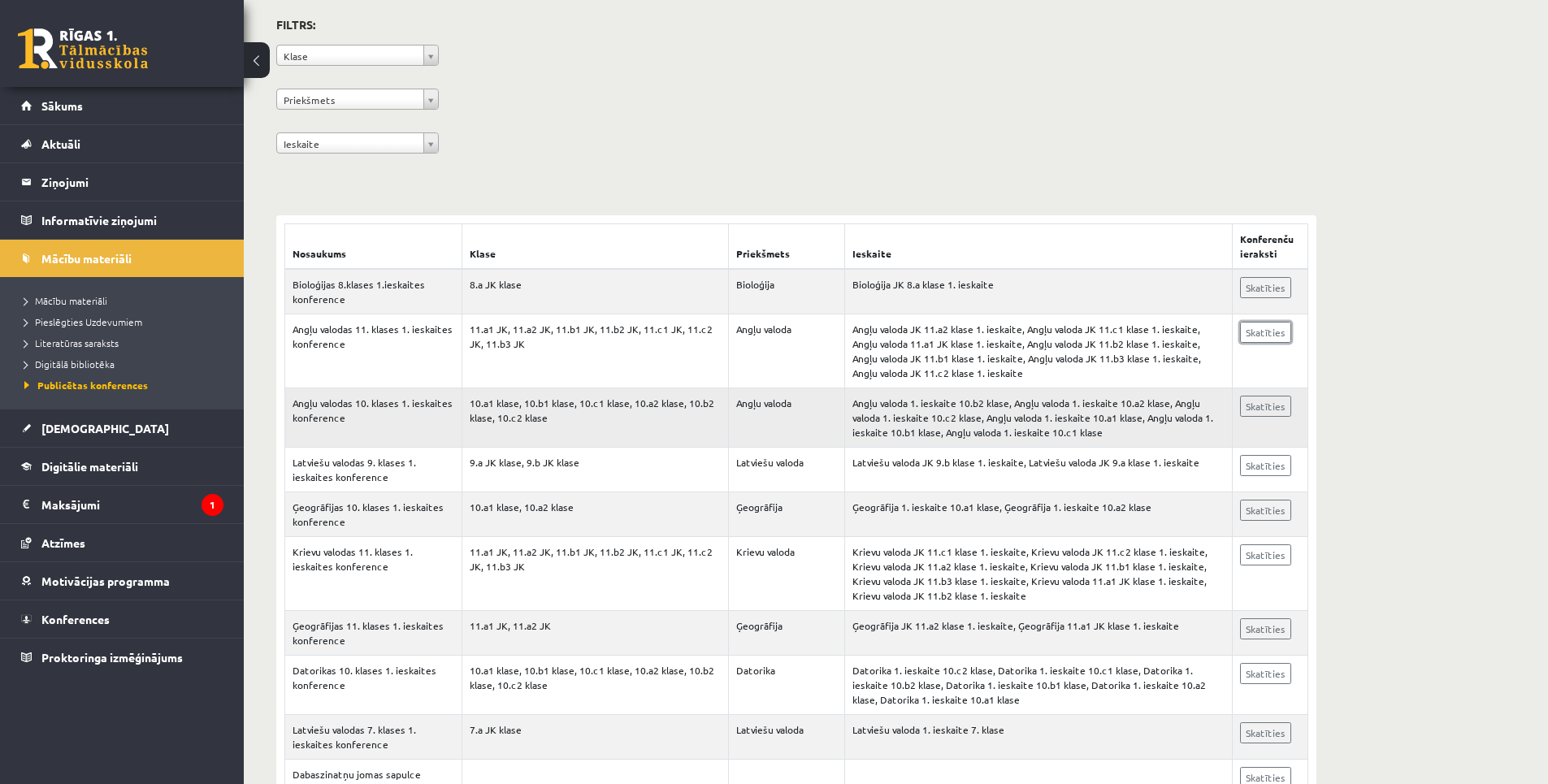
scroll to position [162, 0]
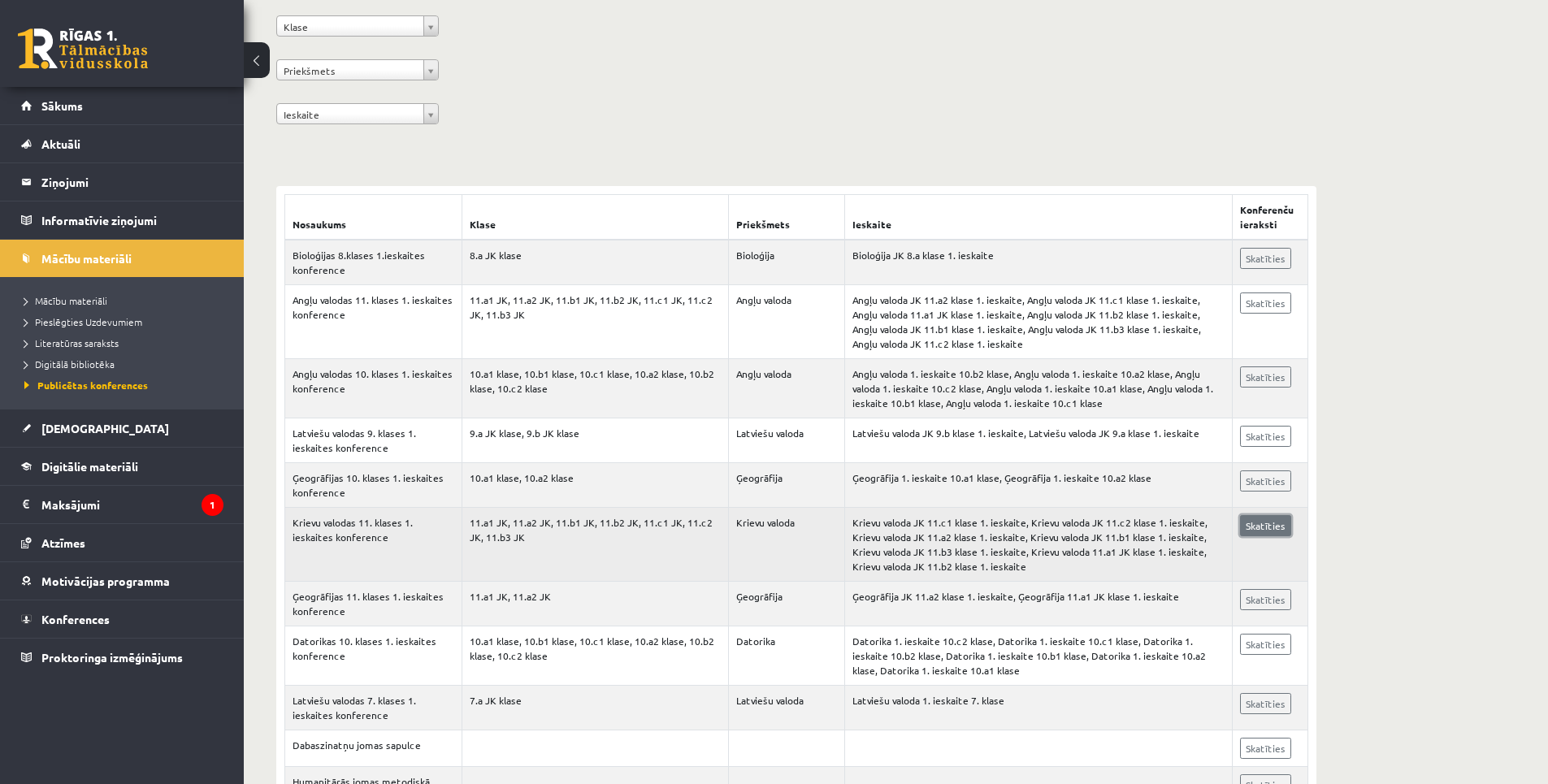
click at [1284, 527] on link "Skatīties" at bounding box center [1265, 526] width 51 height 21
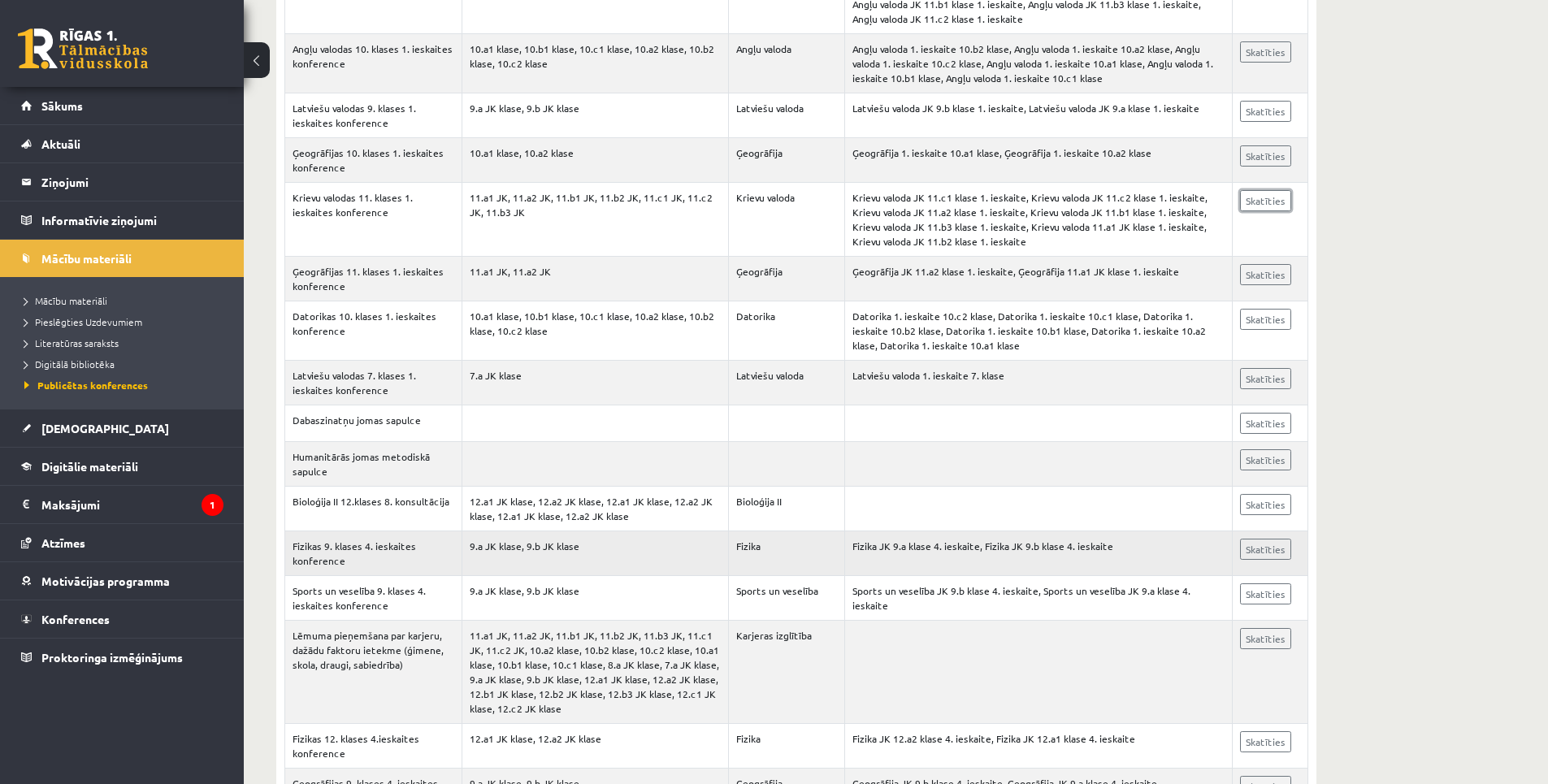
scroll to position [569, 0]
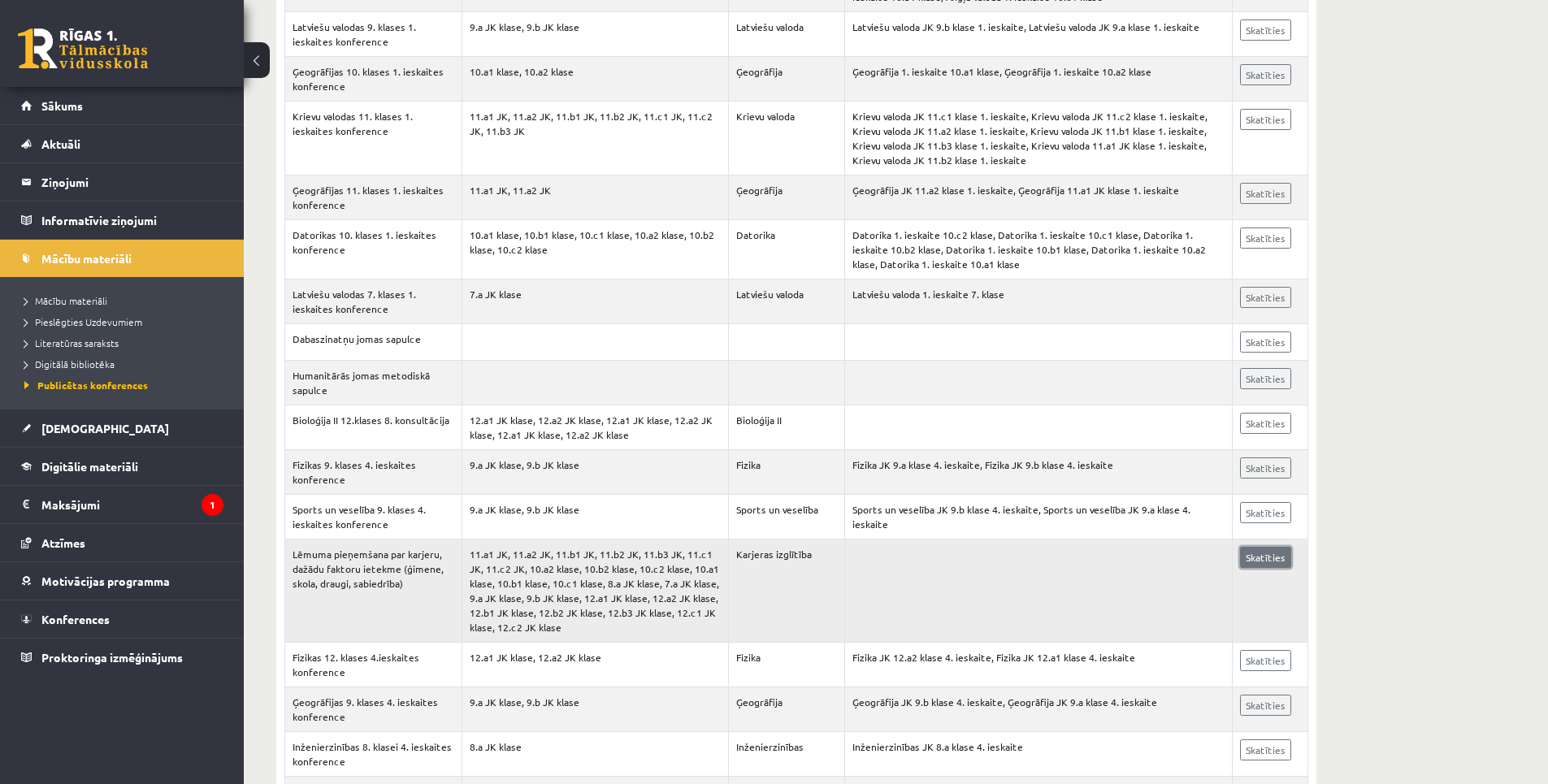
click at [1274, 555] on link "Skatīties" at bounding box center [1265, 557] width 51 height 21
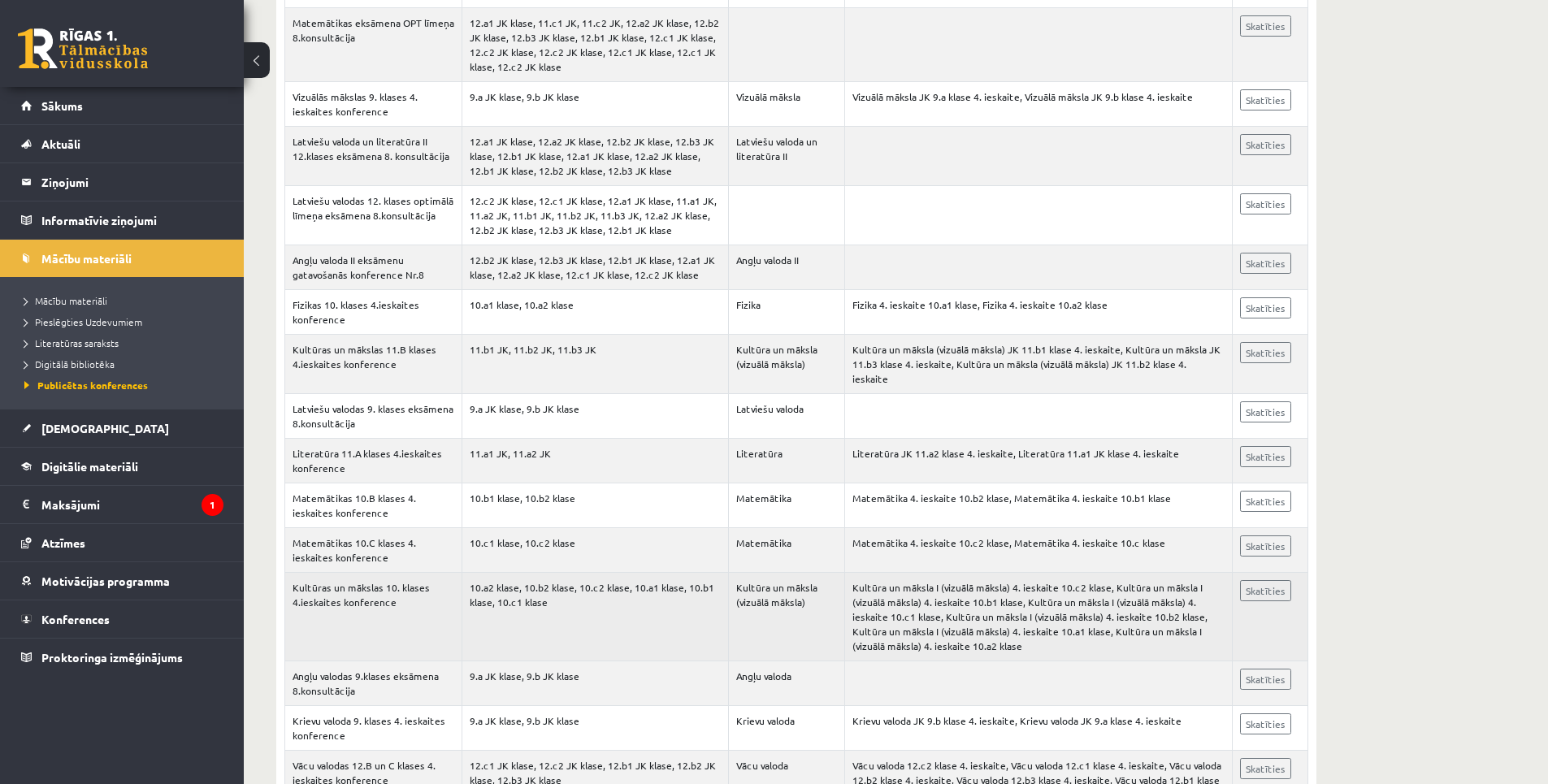
scroll to position [1544, 0]
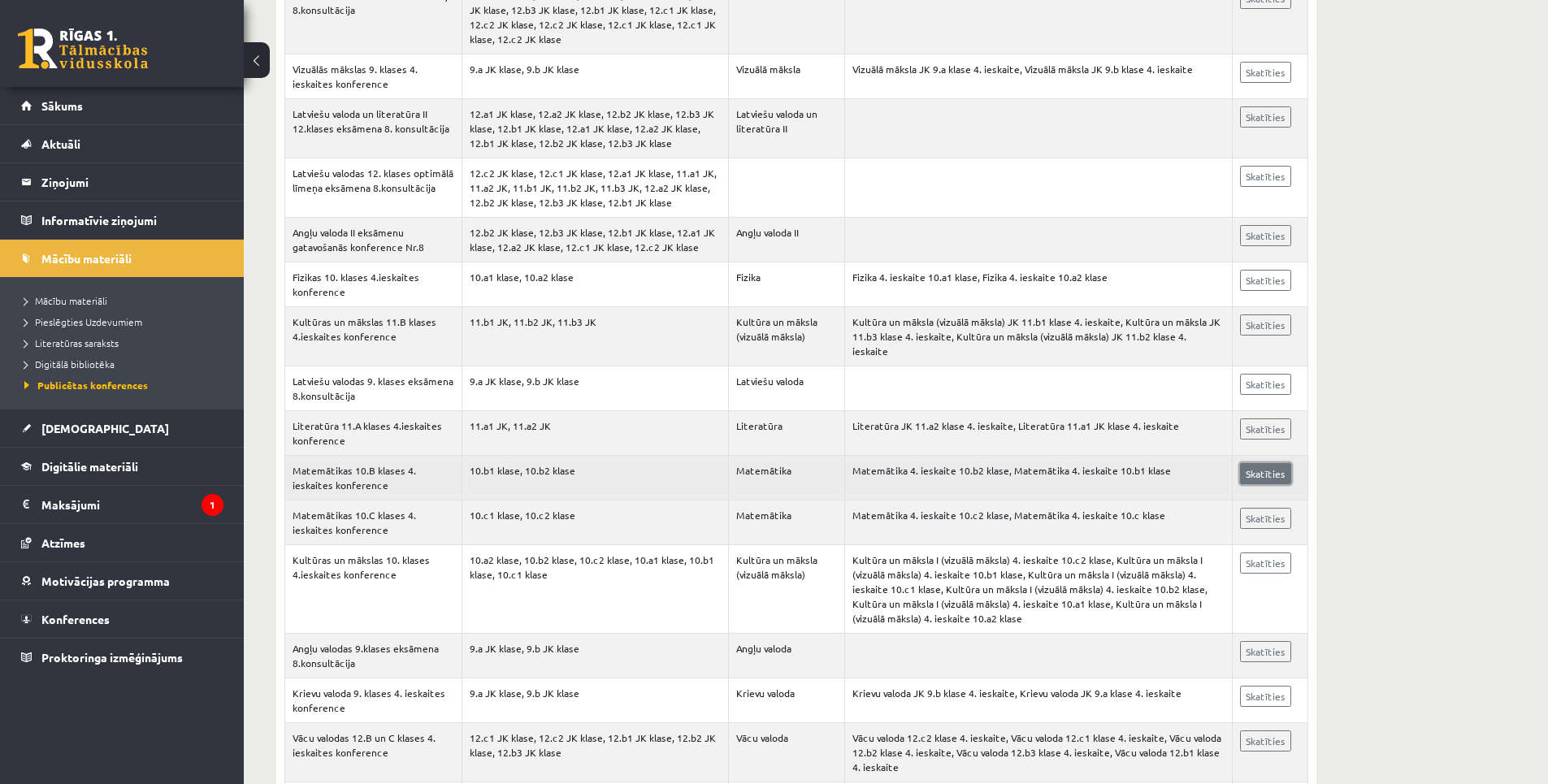
click at [1243, 463] on link "Skatīties" at bounding box center [1265, 474] width 51 height 21
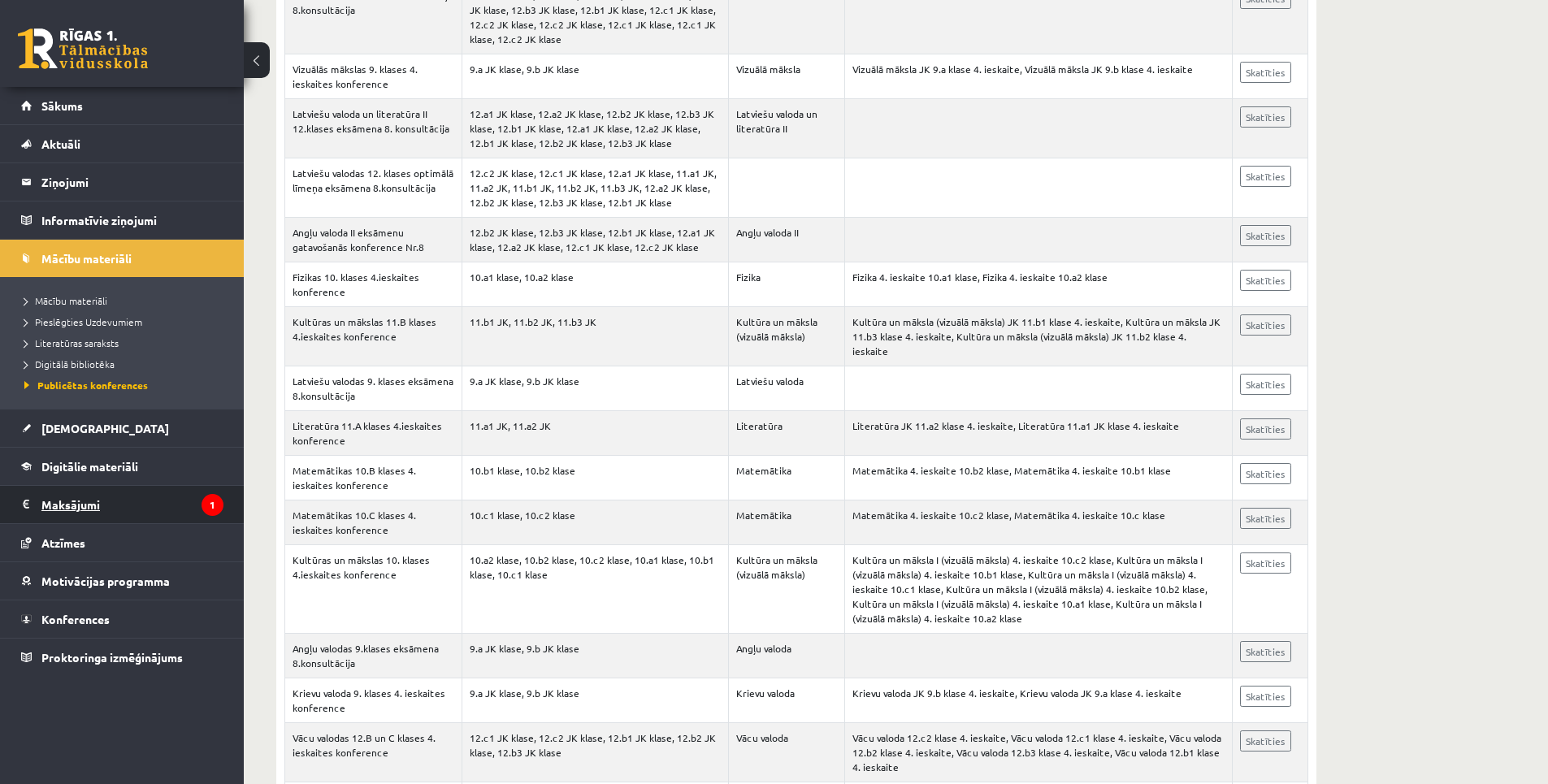
click at [106, 516] on legend "Maksājumi 1" at bounding box center [132, 504] width 183 height 38
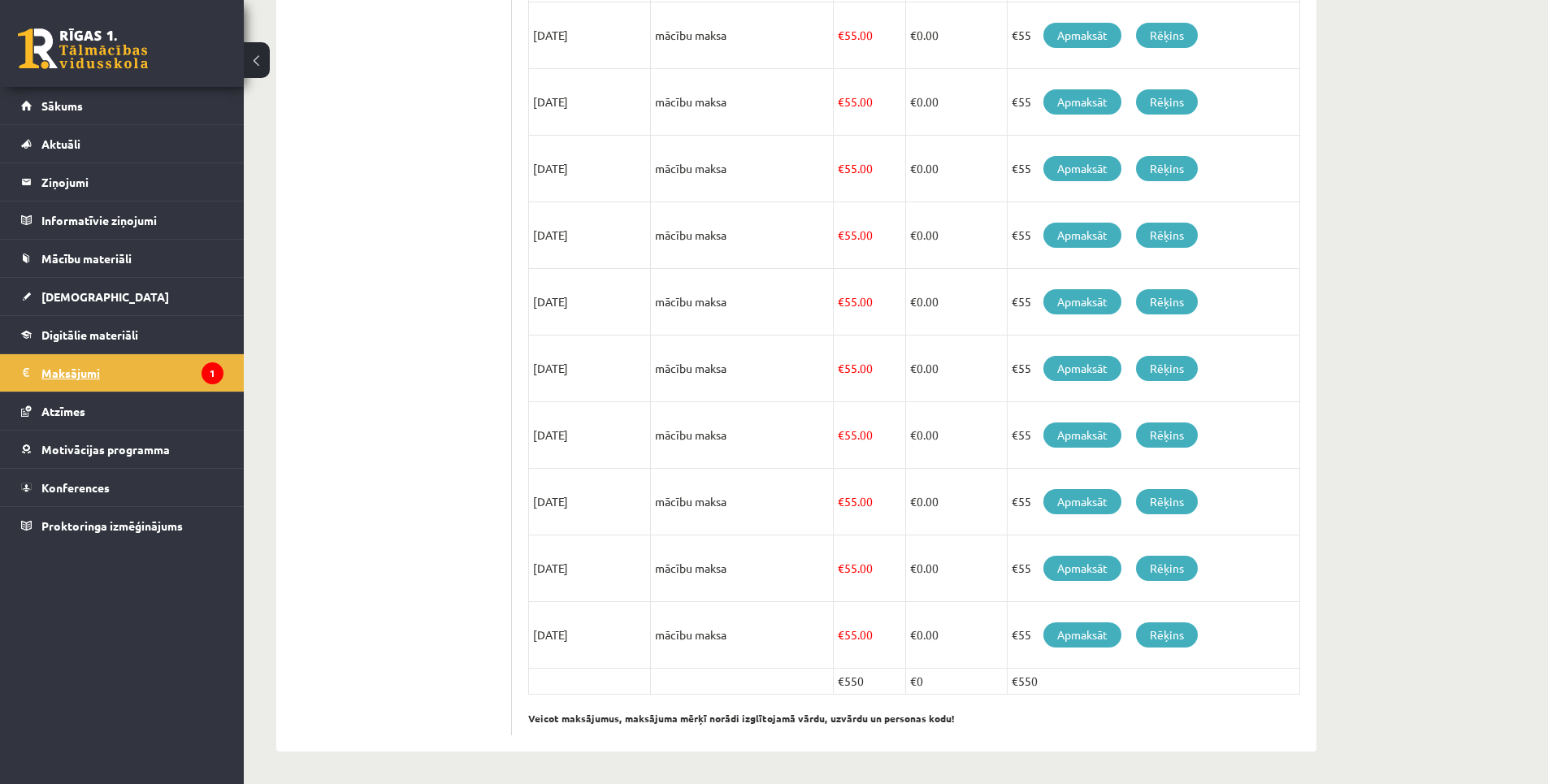
scroll to position [408, 0]
click at [82, 267] on link "Mācību materiāli" at bounding box center [123, 258] width 203 height 38
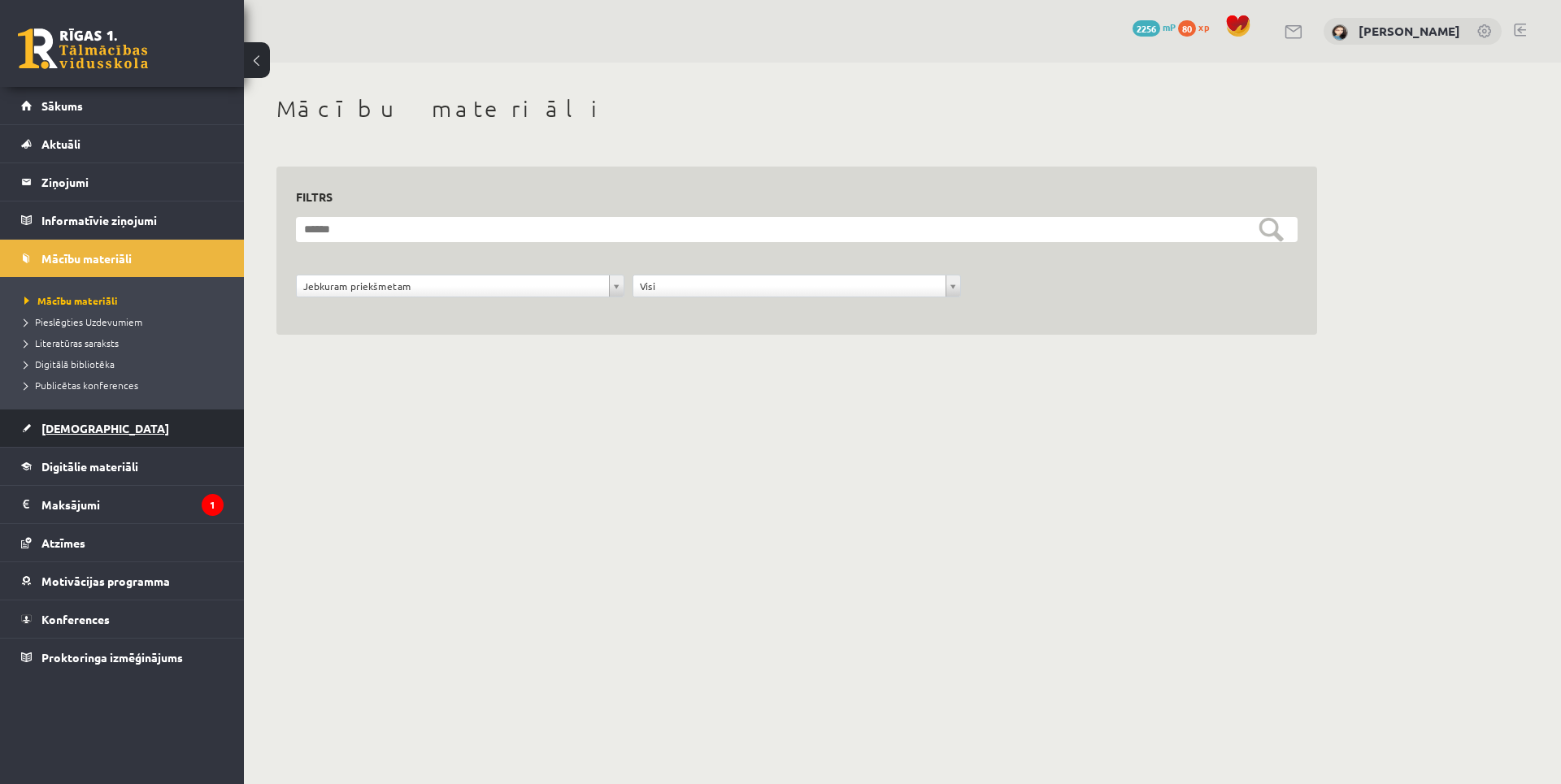
click at [89, 434] on link "[DEMOGRAPHIC_DATA]" at bounding box center [123, 428] width 203 height 38
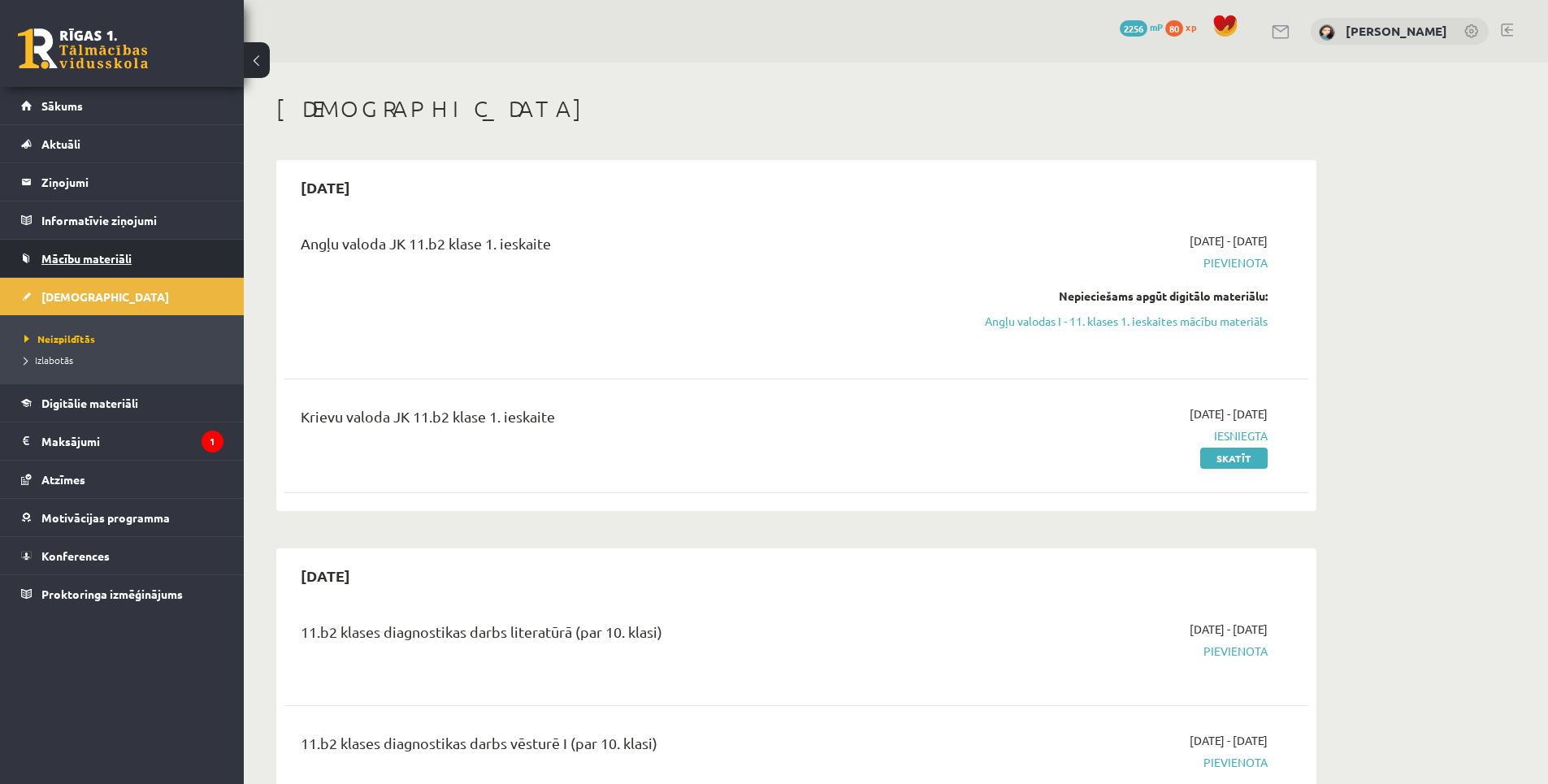
click at [81, 261] on span "Mācību materiāli" at bounding box center [86, 258] width 90 height 14
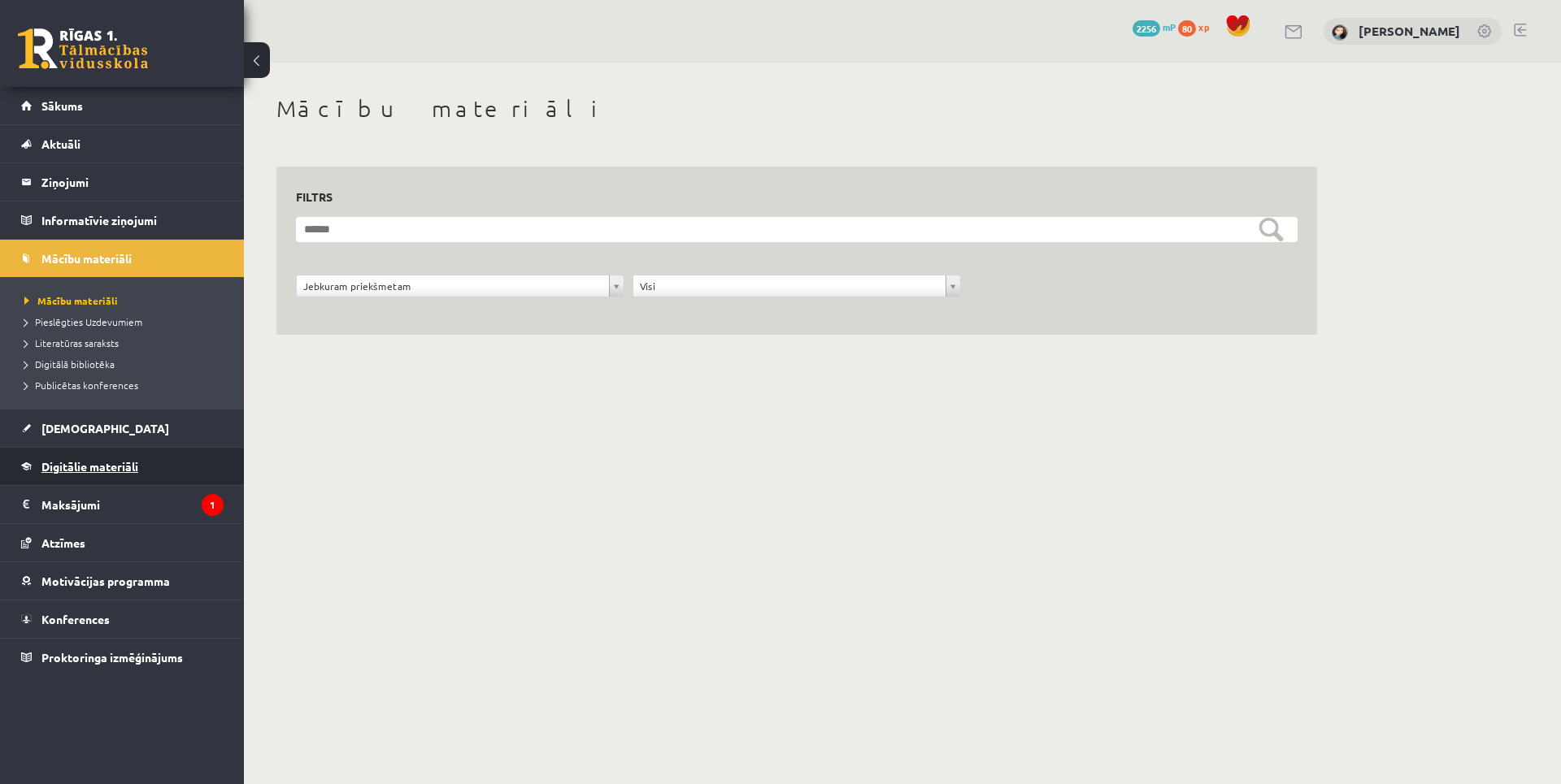
click at [88, 456] on link "Digitālie materiāli" at bounding box center [123, 466] width 203 height 38
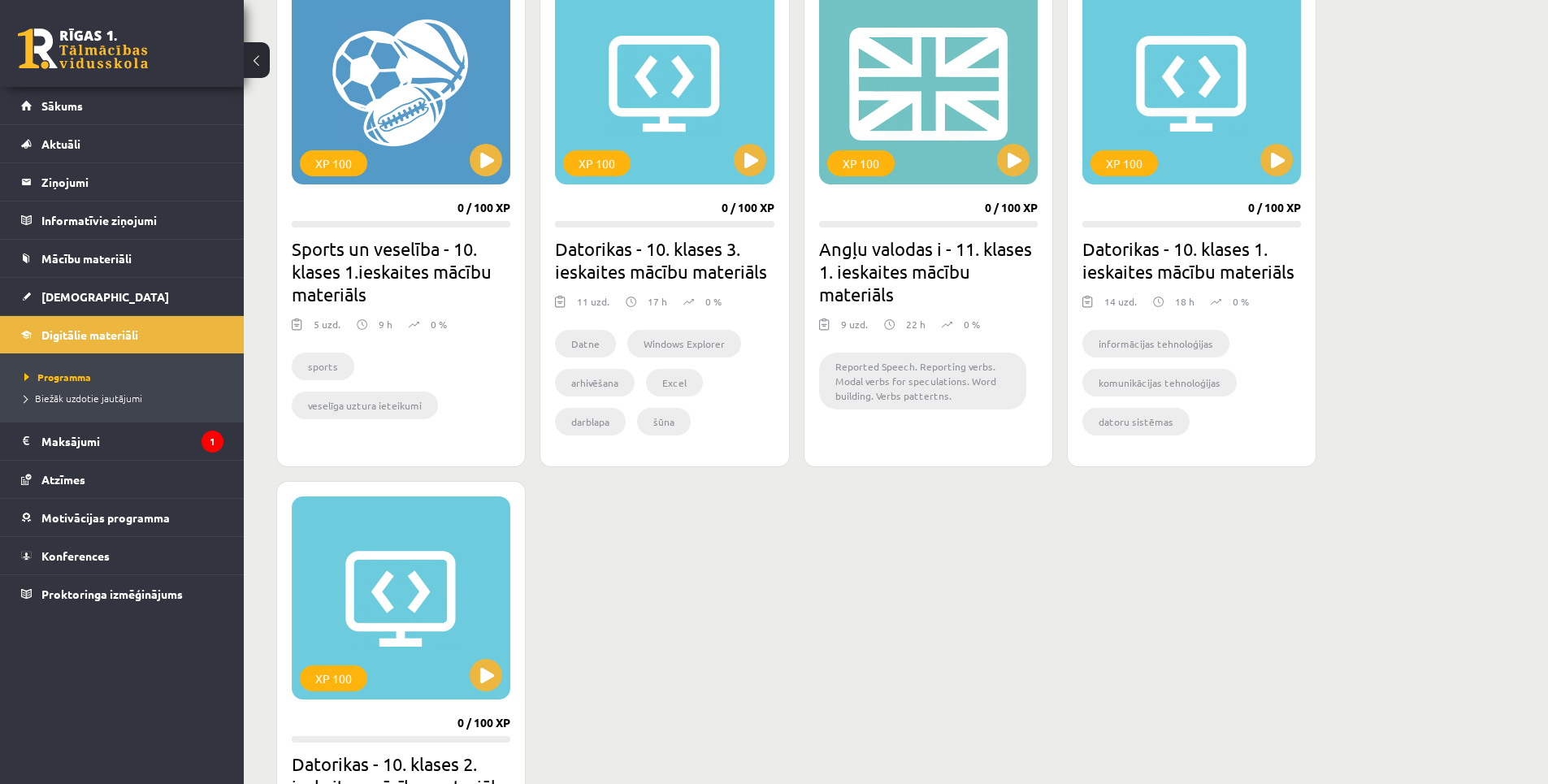
scroll to position [975, 0]
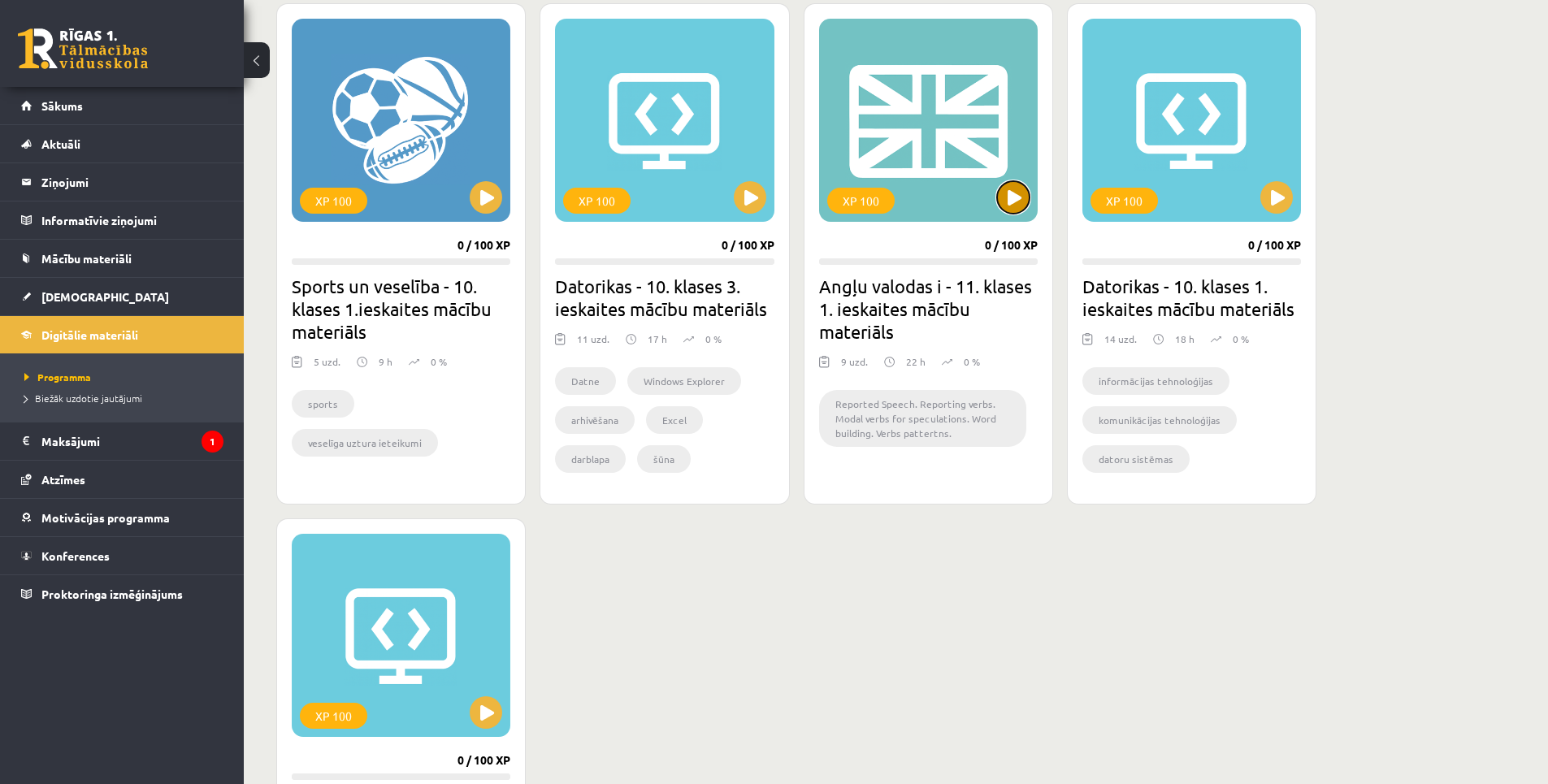
click at [1007, 200] on button at bounding box center [1014, 198] width 33 height 33
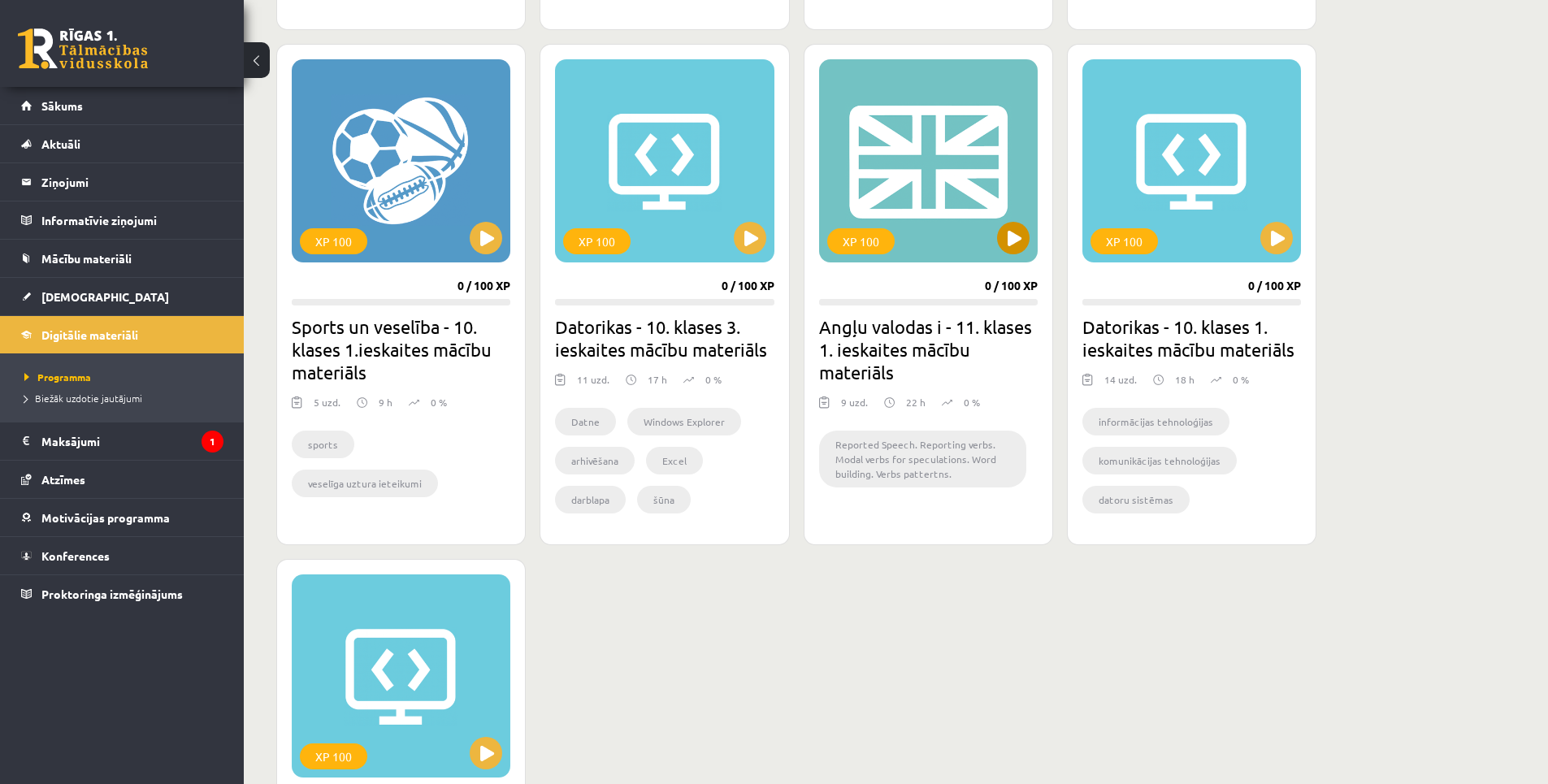
scroll to position [894, 0]
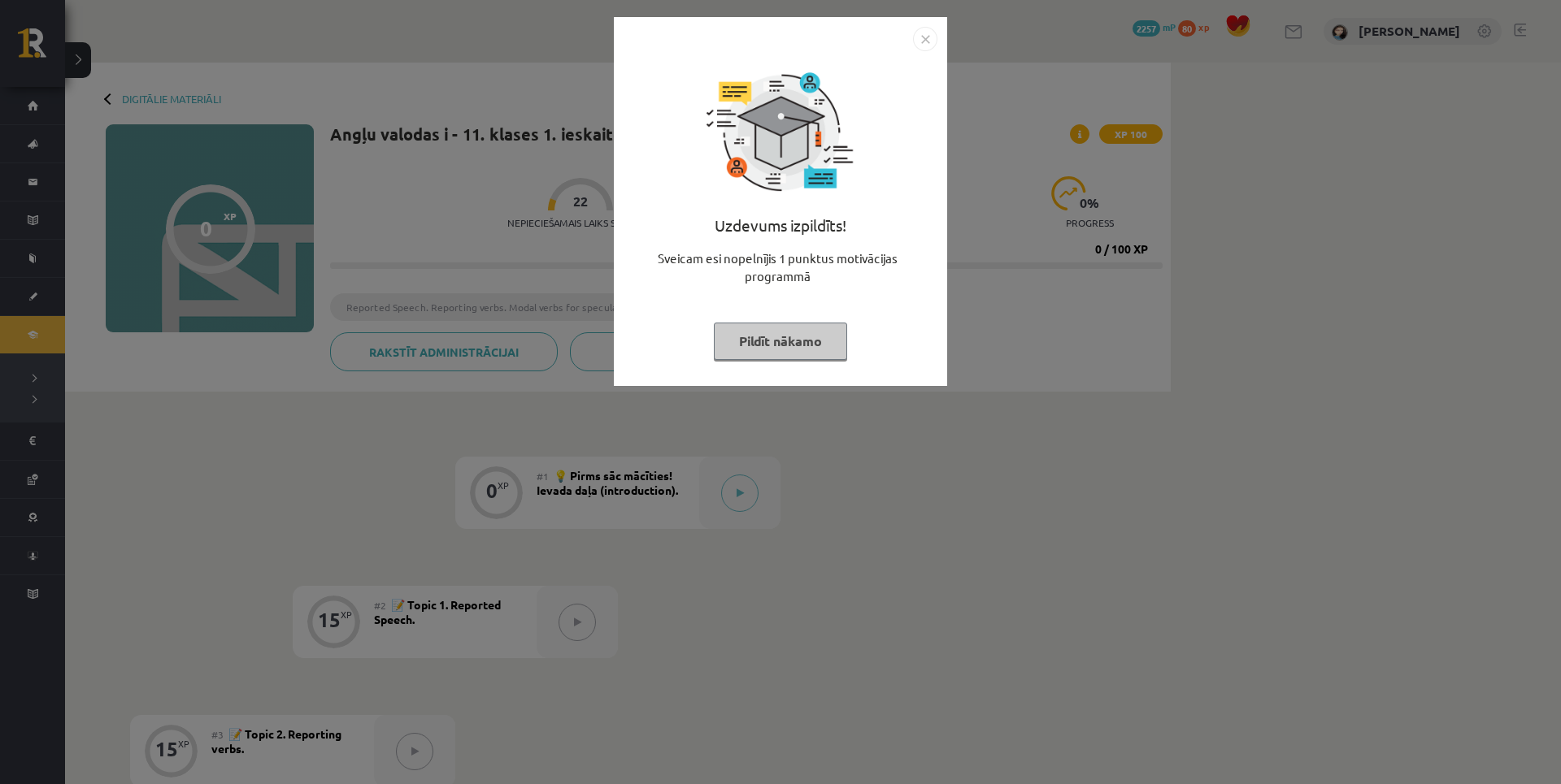
click at [764, 341] on button "Pildīt nākamo" at bounding box center [780, 341] width 133 height 38
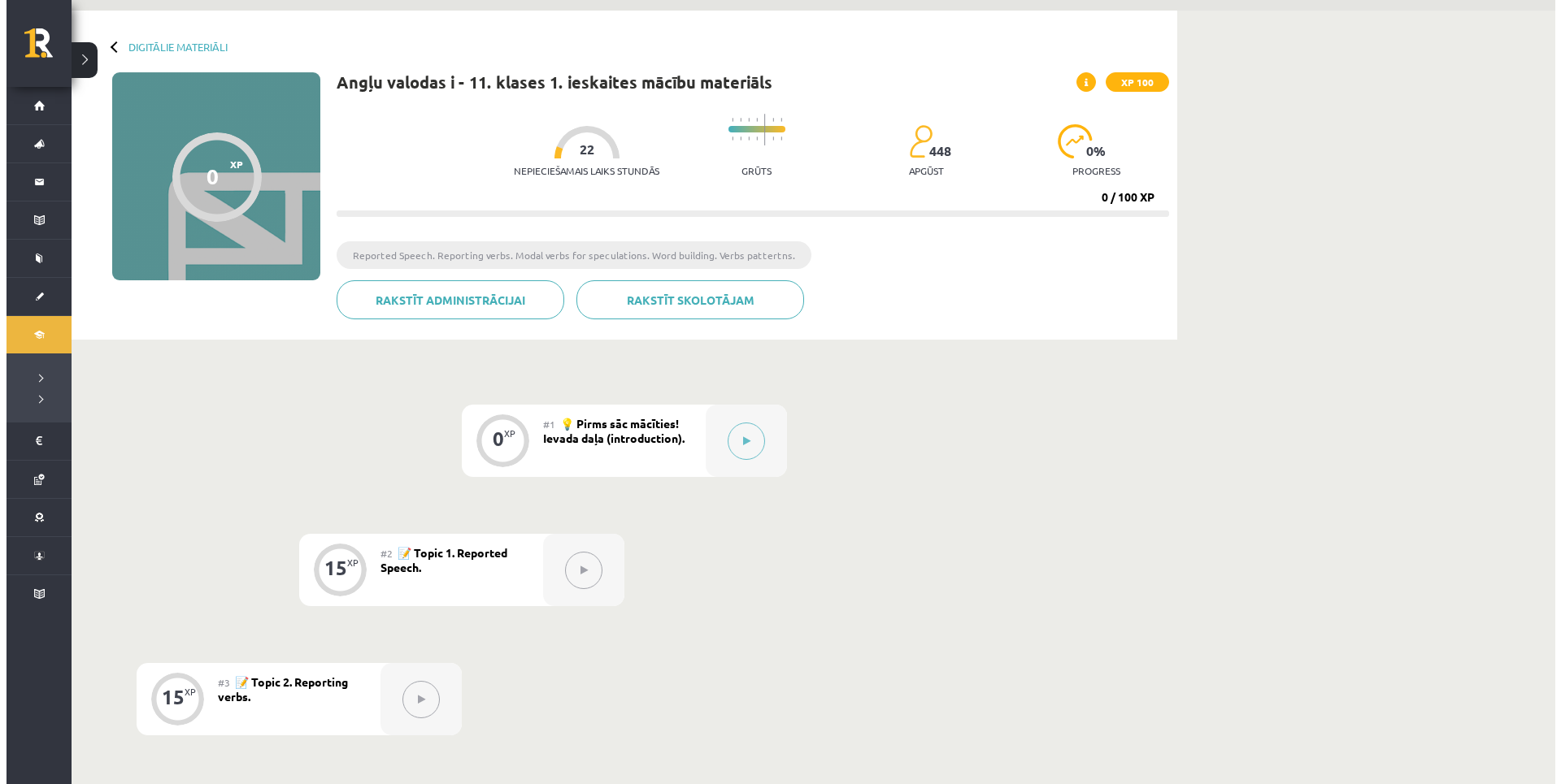
scroll to position [81, 0]
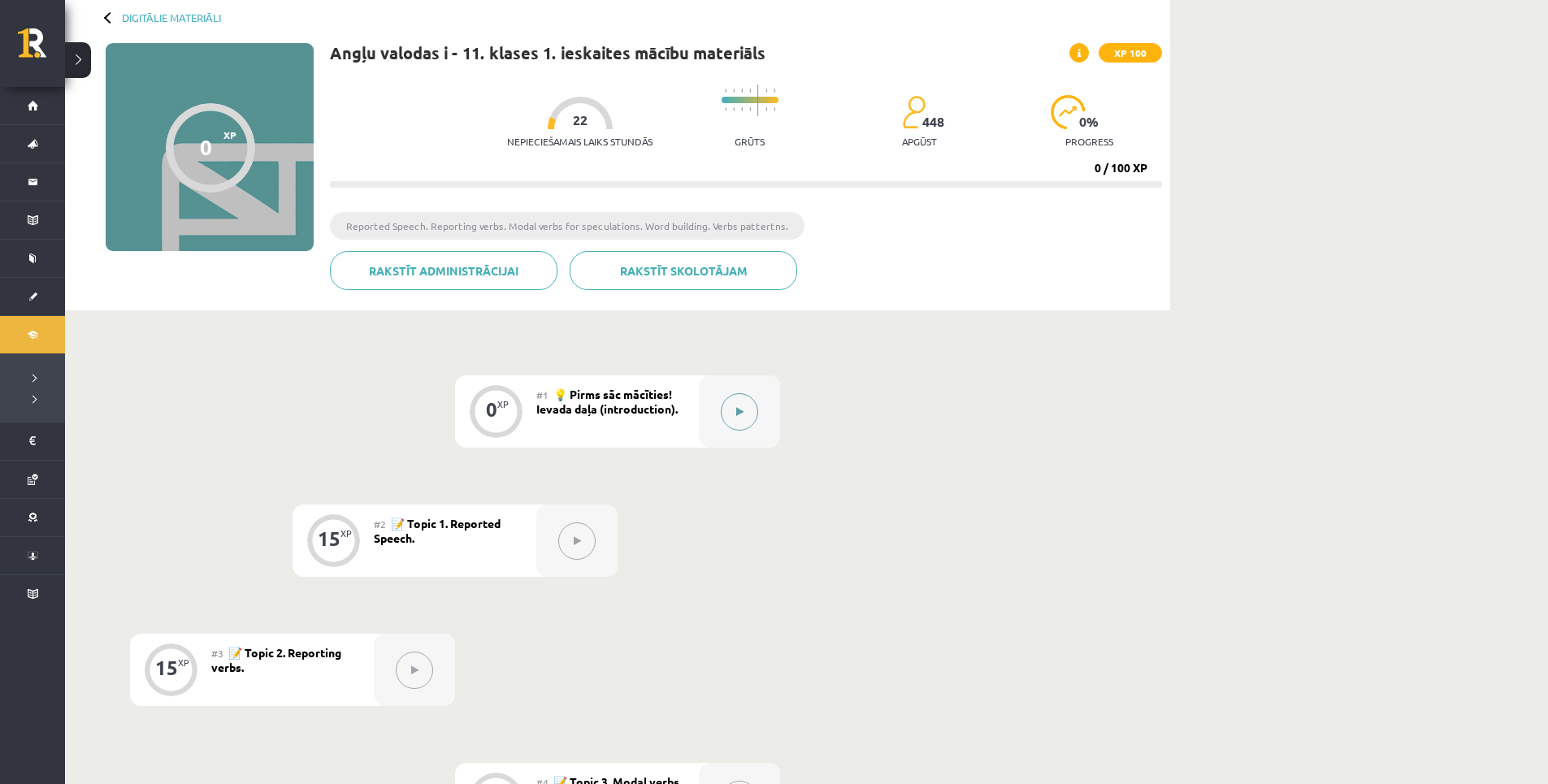
click at [746, 422] on button at bounding box center [740, 411] width 38 height 38
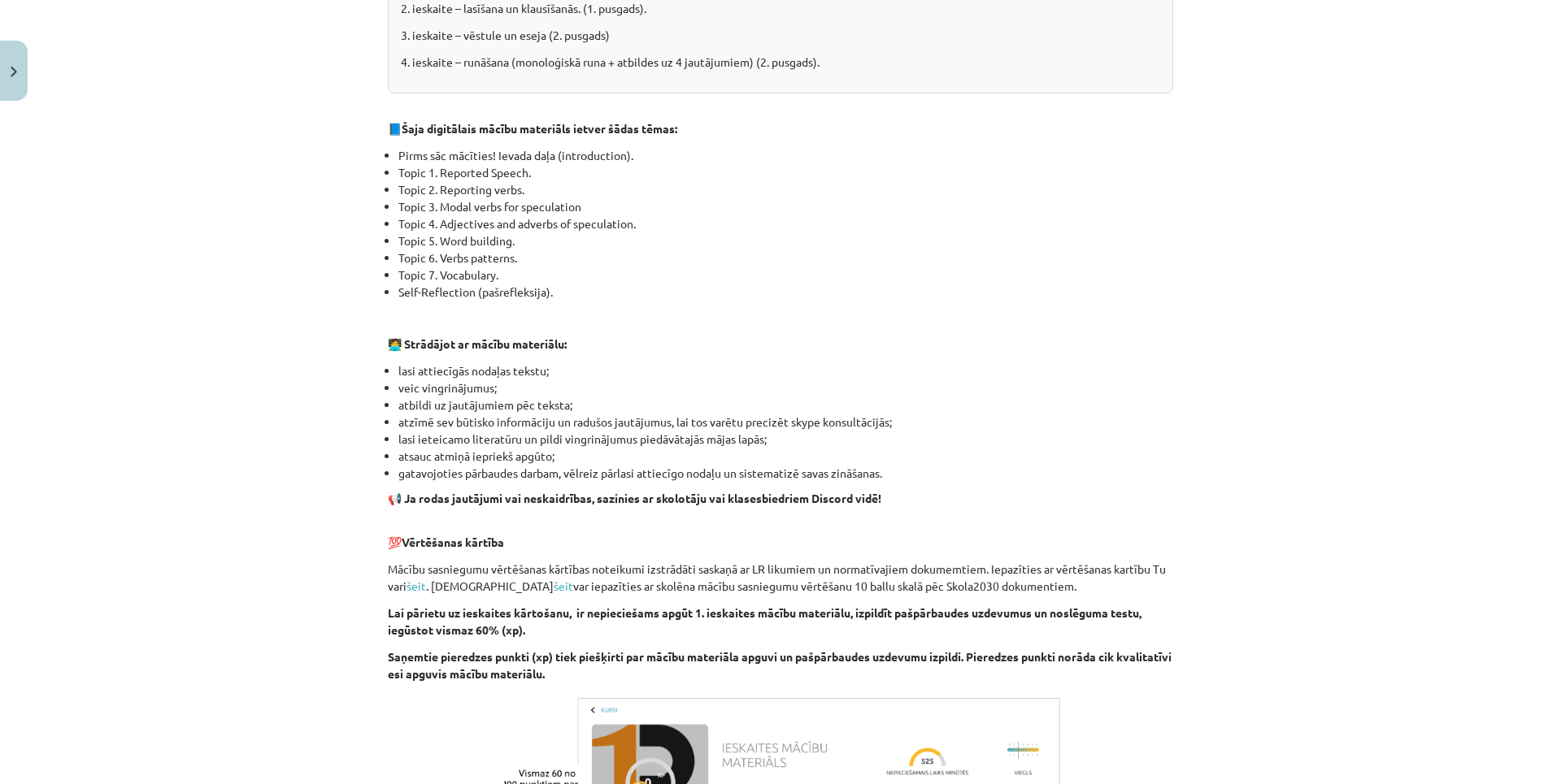
scroll to position [925, 0]
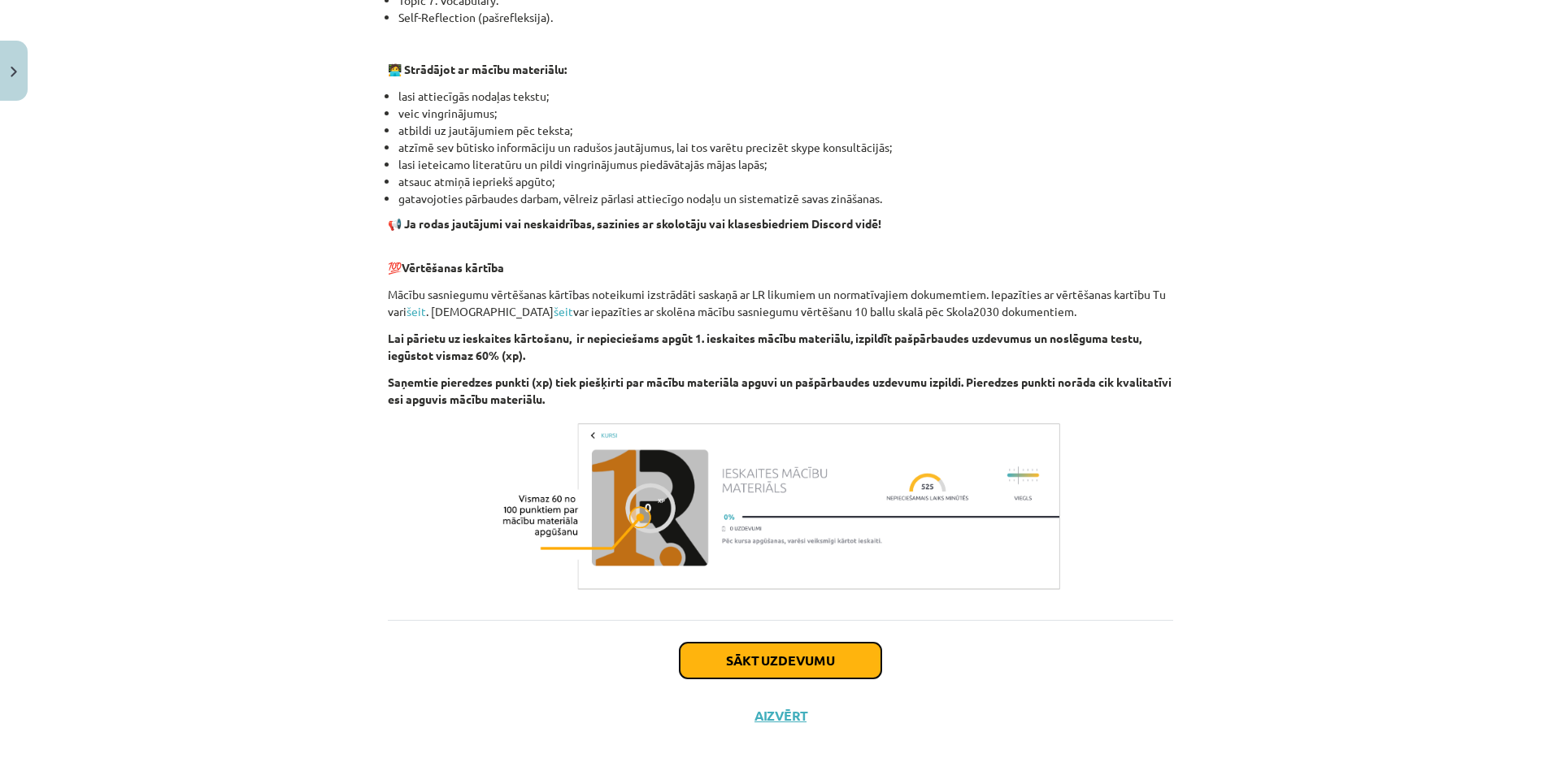
click at [825, 670] on button "Sākt uzdevumu" at bounding box center [780, 660] width 202 height 36
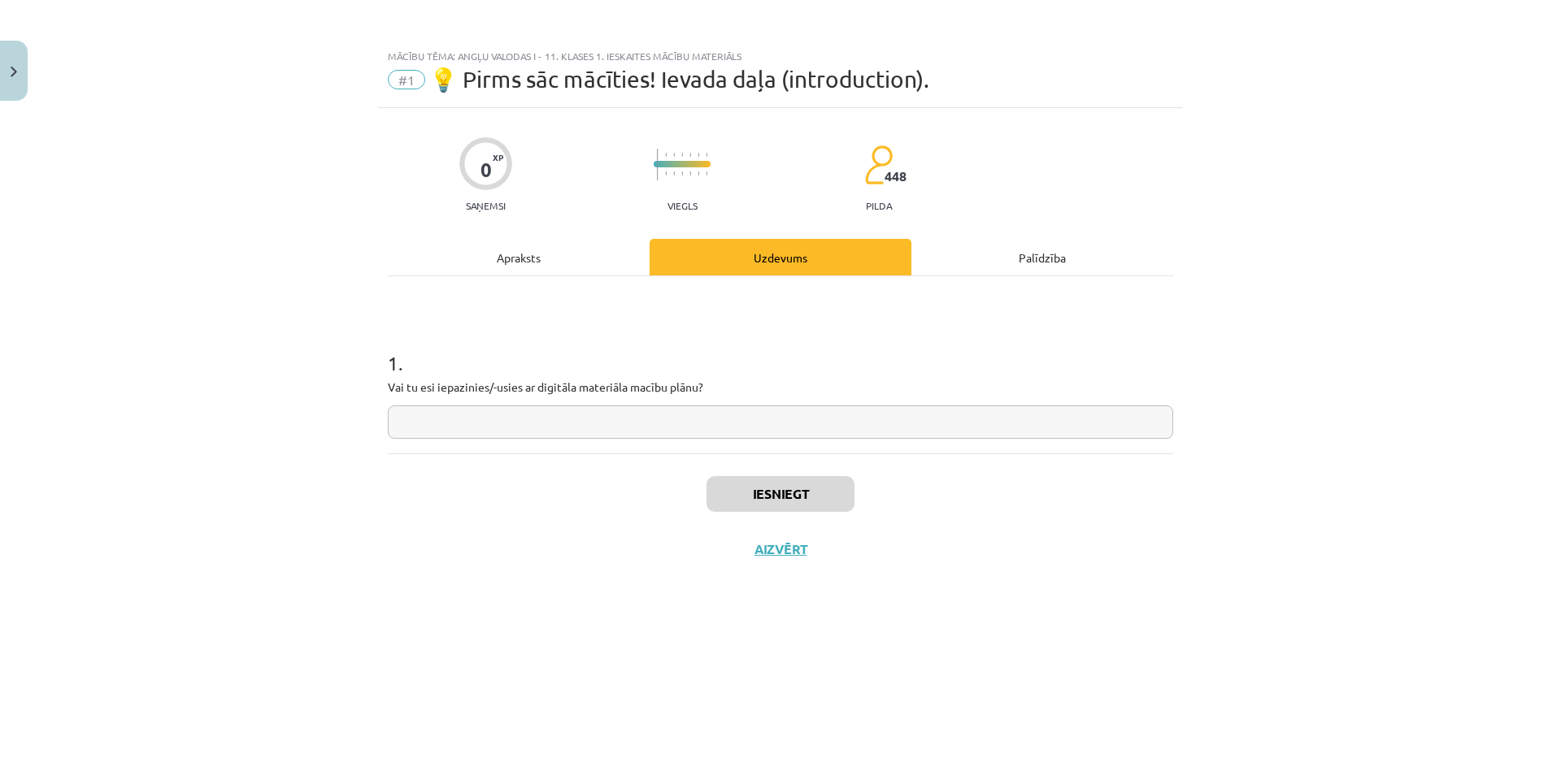
click at [722, 439] on div "1 . Vai tu esi iepazinies/-usies ar digitāla materiāla macību plānu?" at bounding box center [780, 364] width 785 height 177
click at [680, 433] on input "text" at bounding box center [780, 422] width 785 height 34
type input "*"
click at [754, 498] on button "Iesniegt" at bounding box center [780, 493] width 148 height 36
click at [772, 558] on button "Nākamā nodarbība" at bounding box center [780, 560] width 159 height 38
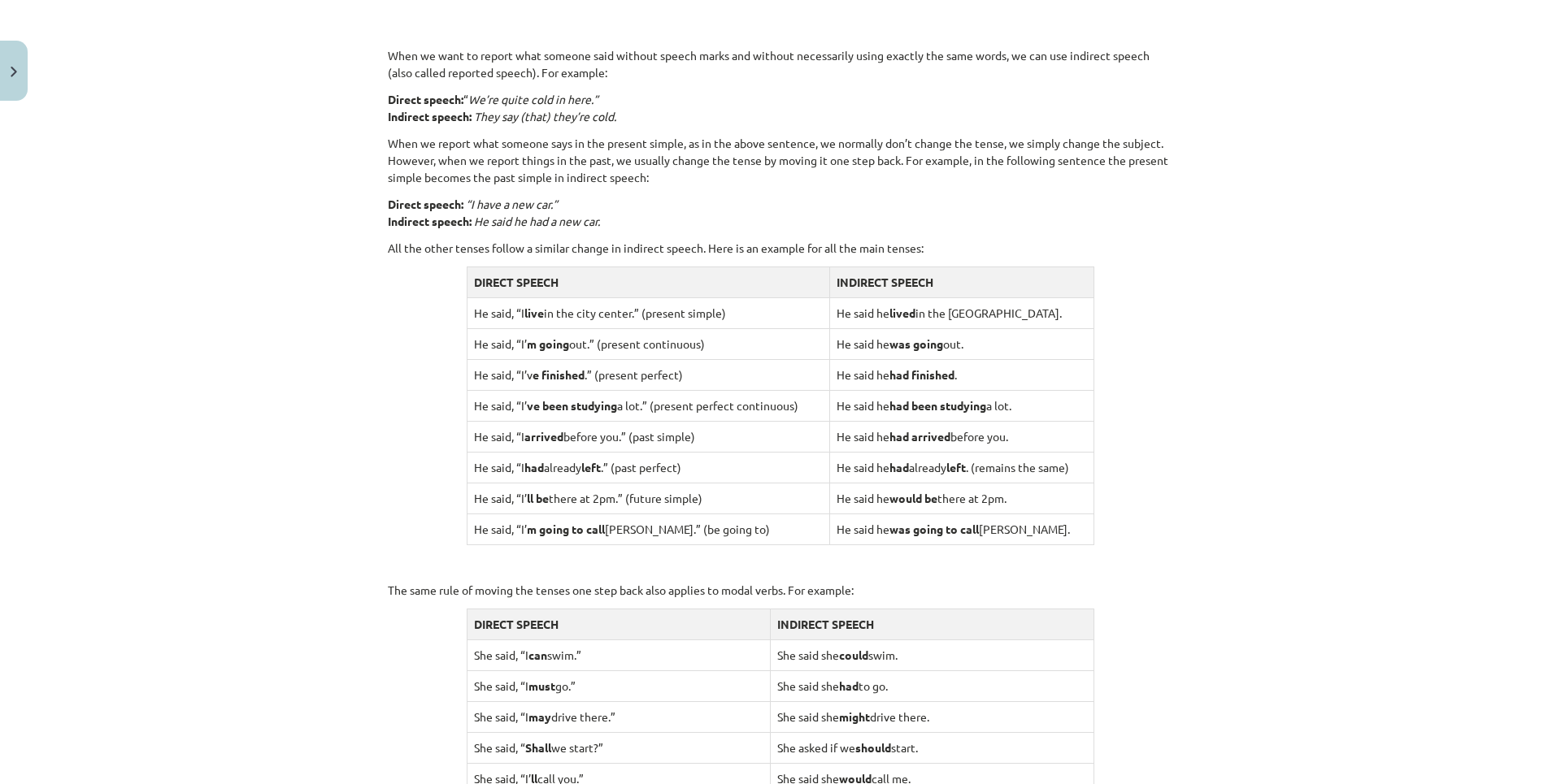
scroll to position [1413, 0]
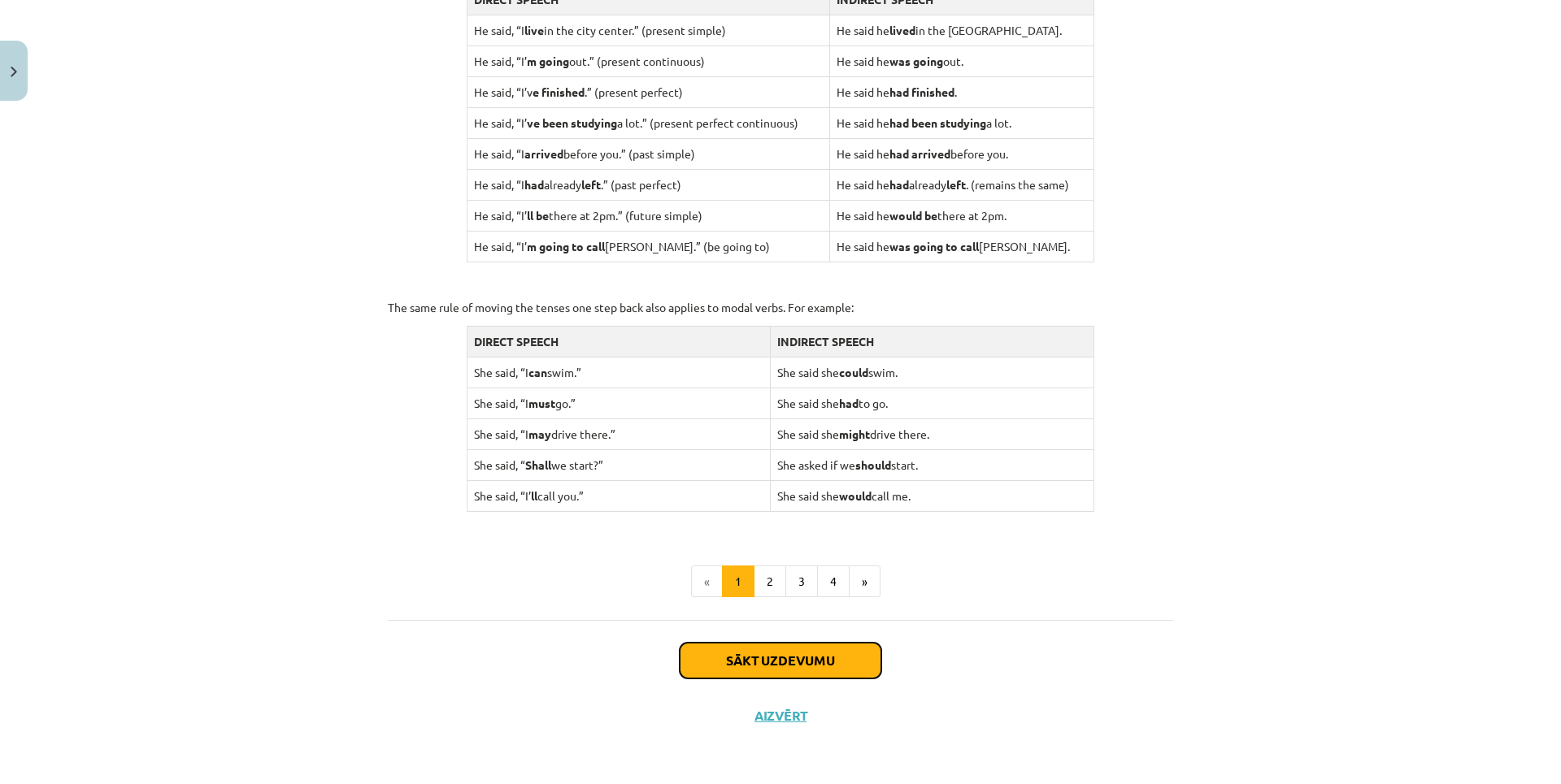
click at [759, 666] on button "Sākt uzdevumu" at bounding box center [780, 660] width 202 height 36
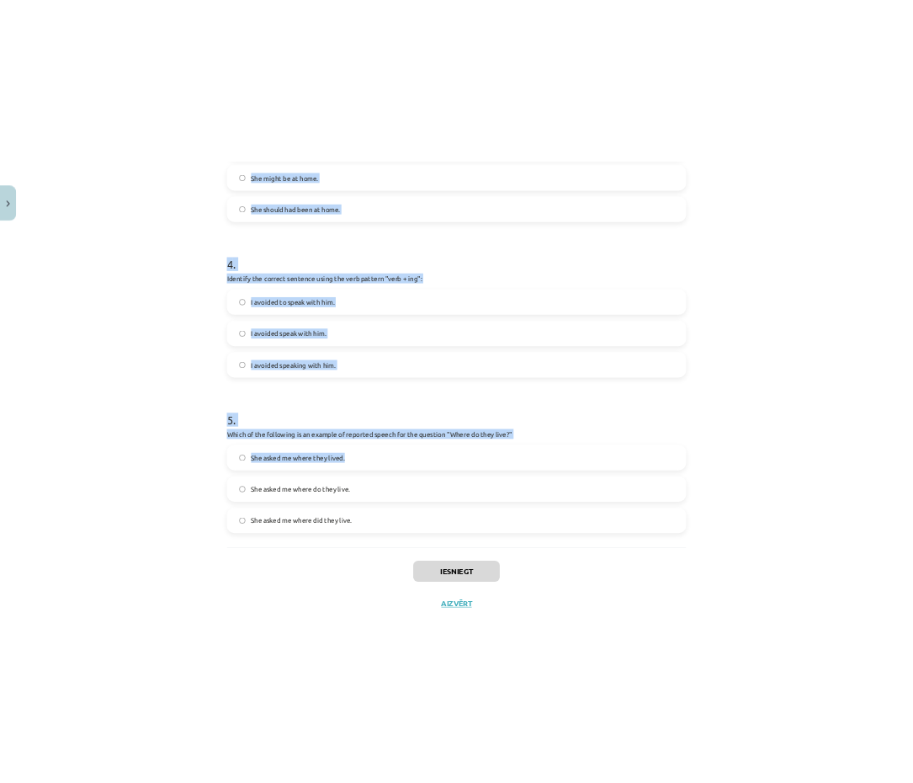
scroll to position [1061, 0]
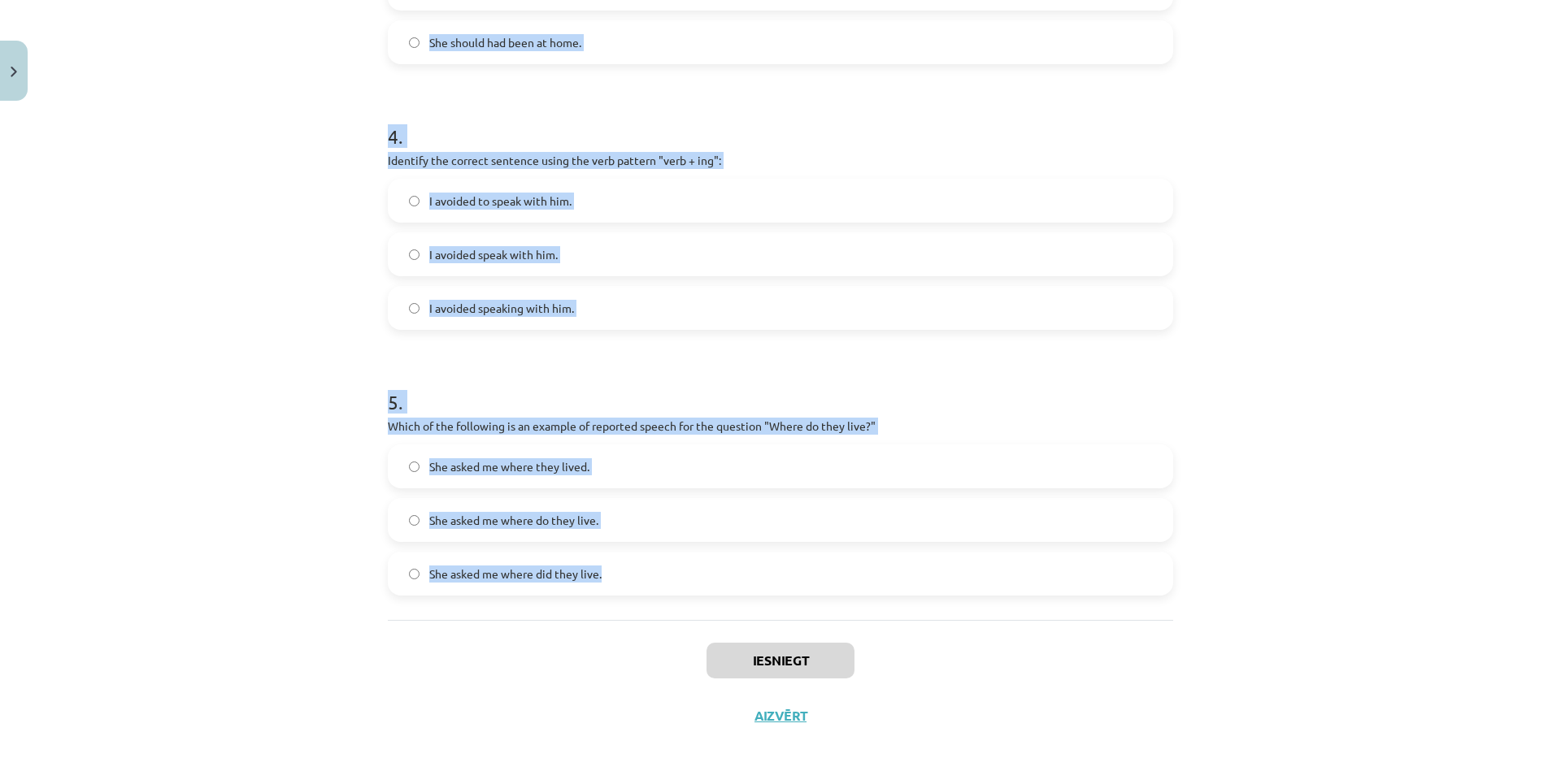
drag, startPoint x: 382, startPoint y: 335, endPoint x: 605, endPoint y: 580, distance: 331.3
drag, startPoint x: 605, startPoint y: 580, endPoint x: 572, endPoint y: 573, distance: 33.7
copy form "Which of the following sentences correctly uses reported speech? He says that h…"
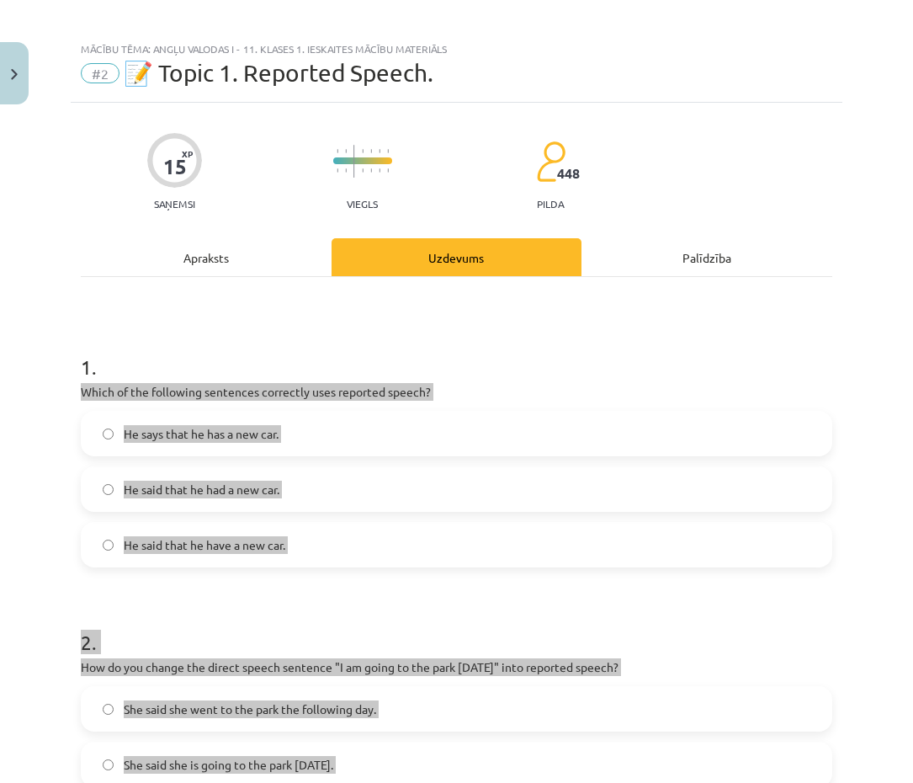
scroll to position [0, 0]
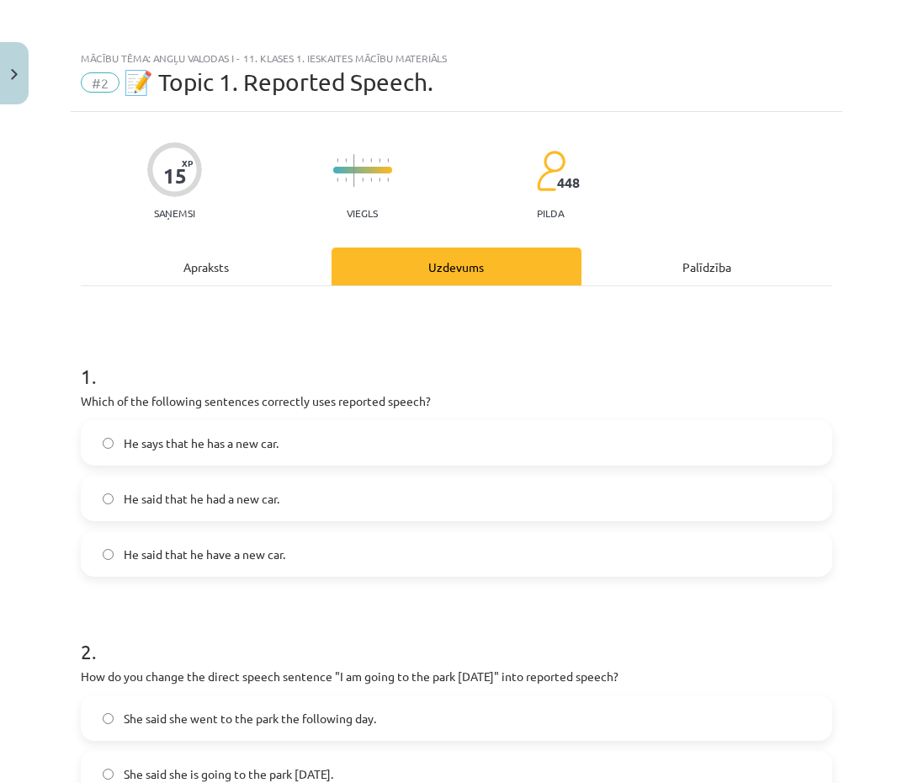
click at [268, 347] on h1 "1 ." at bounding box center [457, 361] width 752 height 52
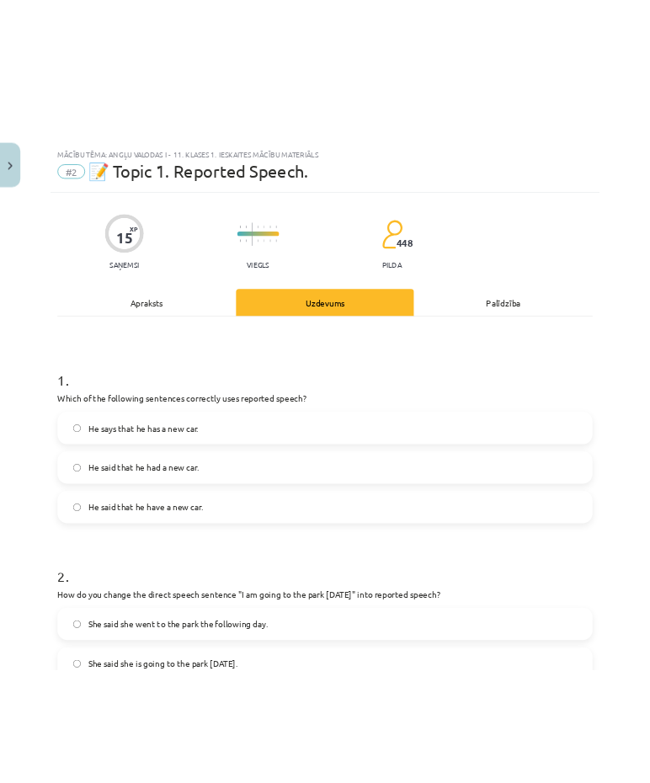
scroll to position [84, 0]
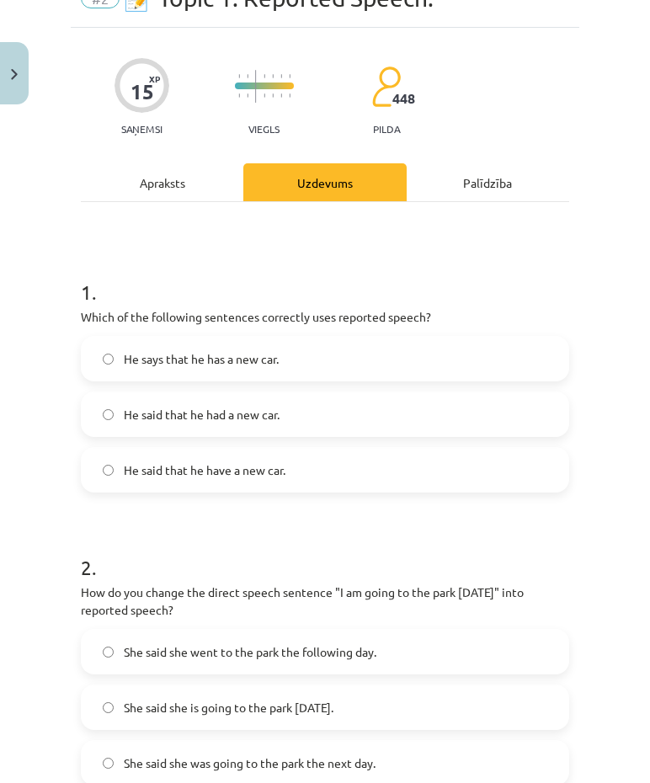
click at [283, 423] on label "He said that he had a new car." at bounding box center [324, 414] width 485 height 42
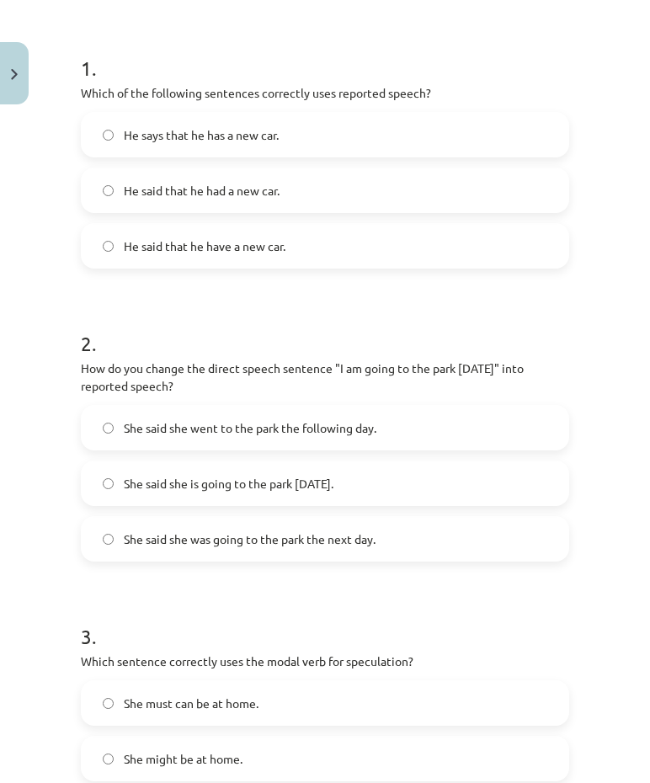
scroll to position [337, 0]
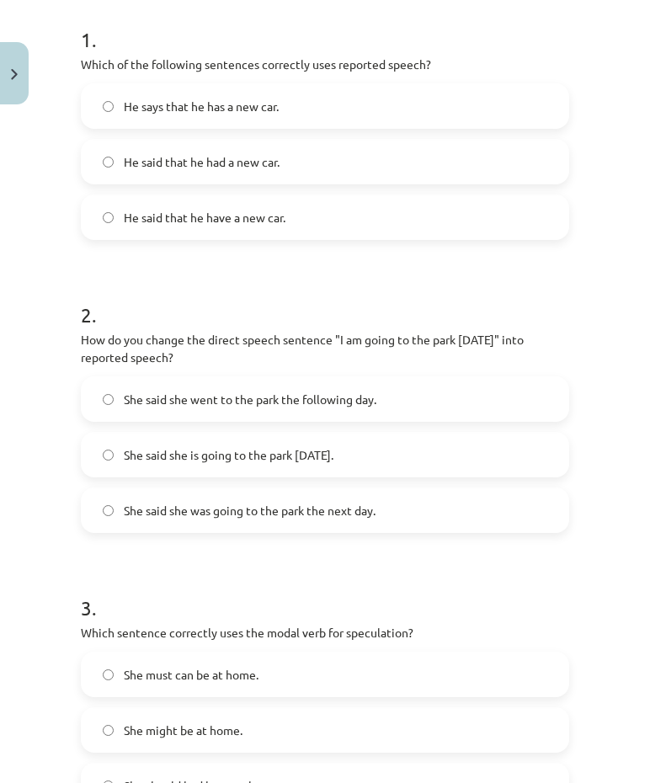
click at [276, 510] on span "She said she was going to the park the next day." at bounding box center [250, 511] width 252 height 18
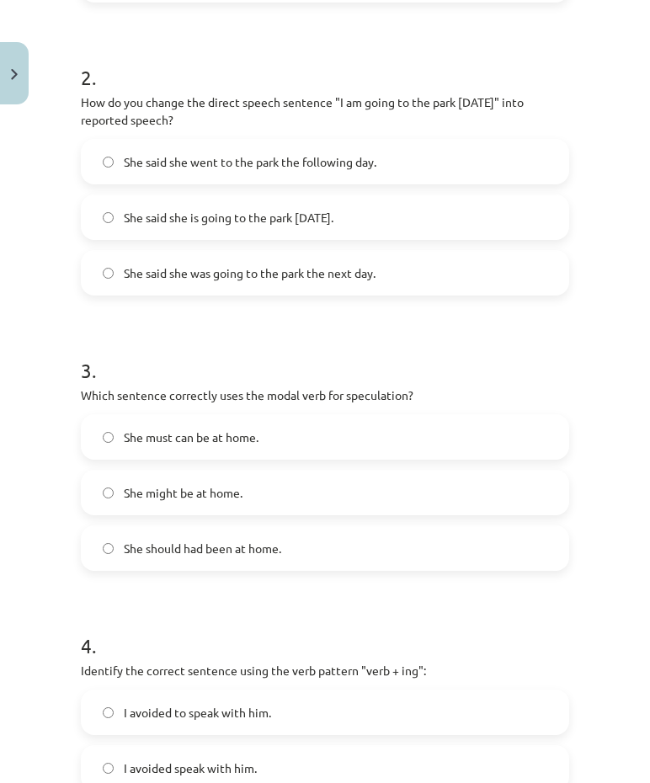
scroll to position [589, 0]
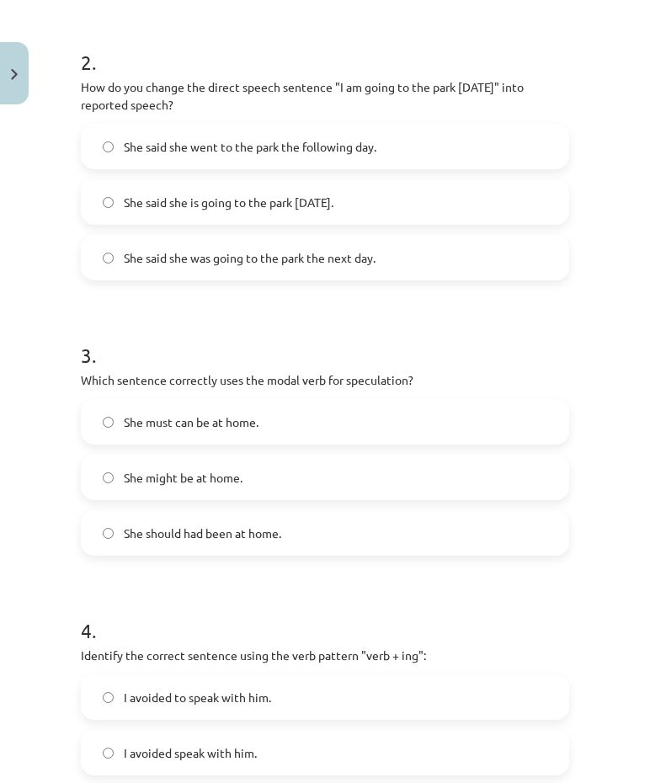
click at [262, 485] on label "She might be at home." at bounding box center [324, 477] width 485 height 42
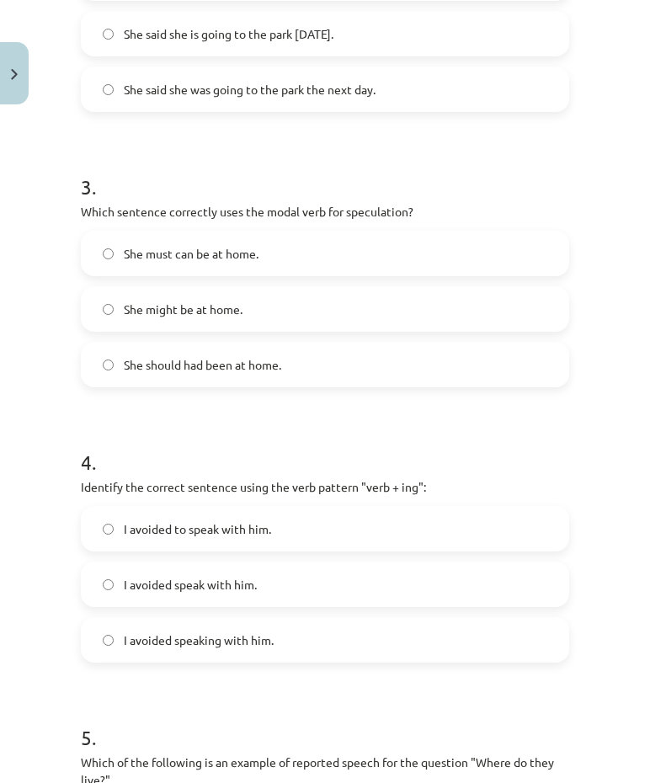
scroll to position [842, 0]
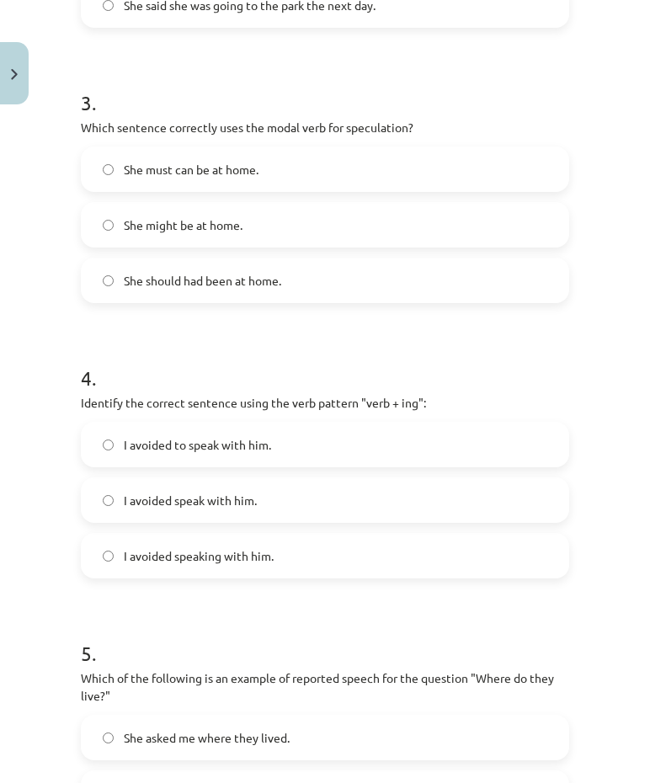
click at [254, 551] on span "I avoided speaking with him." at bounding box center [199, 556] width 150 height 18
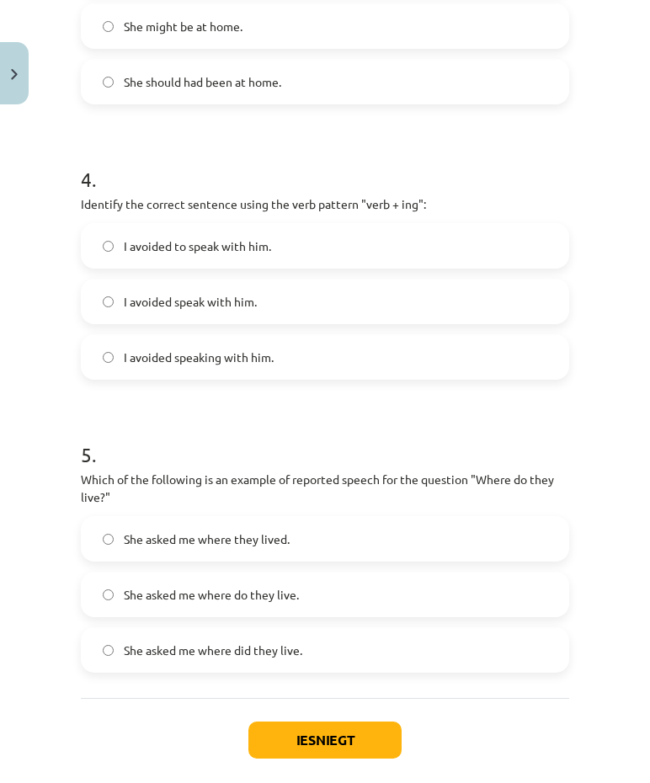
scroll to position [1094, 0]
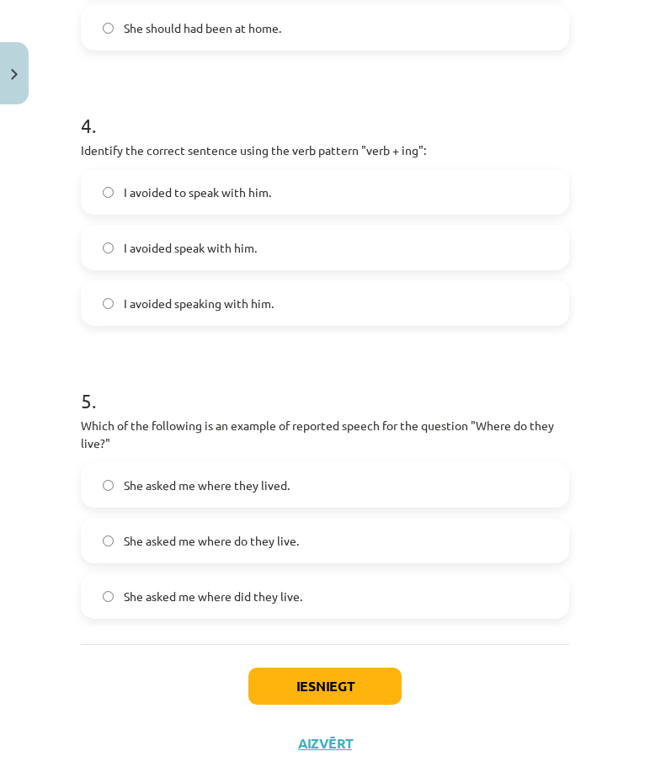
drag, startPoint x: 280, startPoint y: 492, endPoint x: 288, endPoint y: 508, distance: 16.9
click at [280, 494] on label "She asked me where they lived." at bounding box center [324, 485] width 485 height 42
click at [341, 680] on button "Iesniegt" at bounding box center [324, 685] width 153 height 37
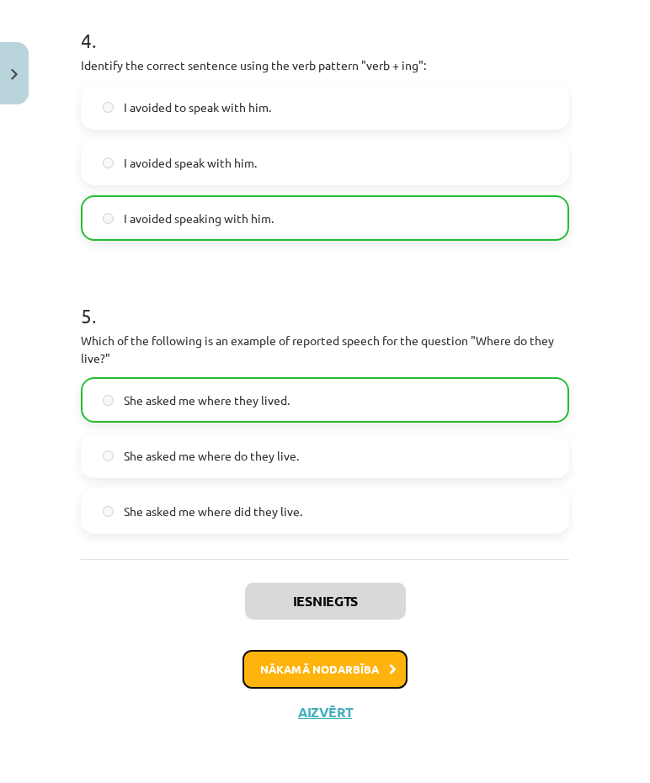
click at [301, 683] on button "Nākamā nodarbība" at bounding box center [324, 669] width 165 height 39
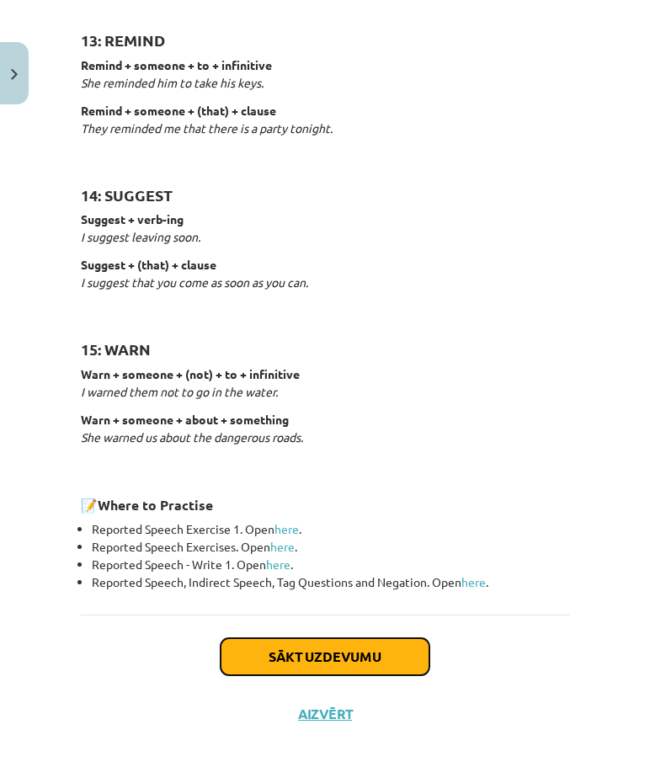
click at [298, 659] on button "Sākt uzdevumu" at bounding box center [325, 656] width 209 height 37
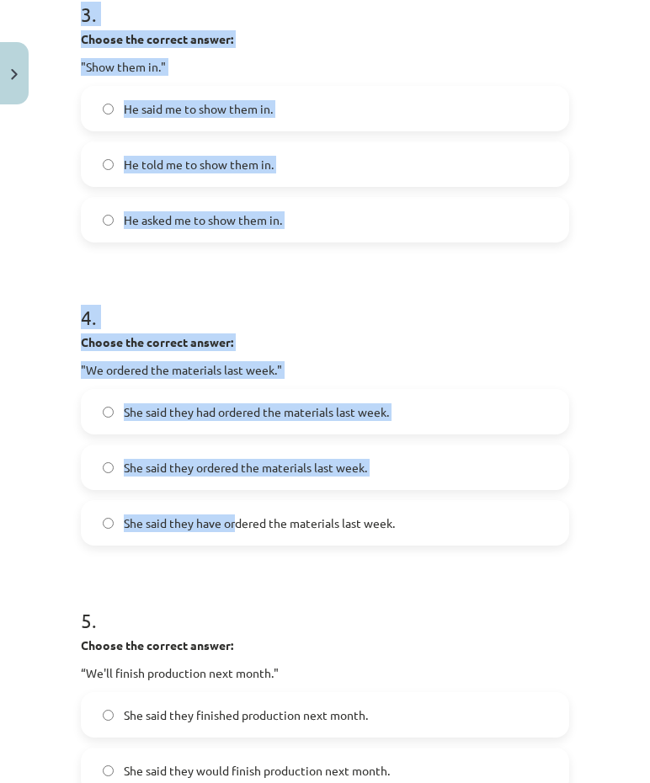
scroll to position [1229, 0]
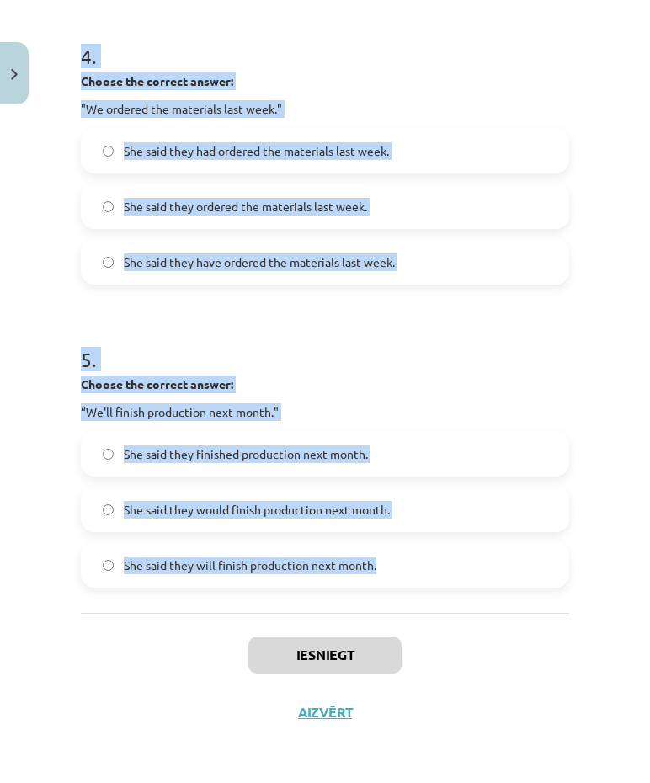
drag, startPoint x: 89, startPoint y: 359, endPoint x: 391, endPoint y: 580, distance: 374.1
drag, startPoint x: 391, startPoint y: 580, endPoint x: 333, endPoint y: 560, distance: 61.5
copy form "Choose the correct answer: "I'm ready for the meeting." He said he was ready fo…"
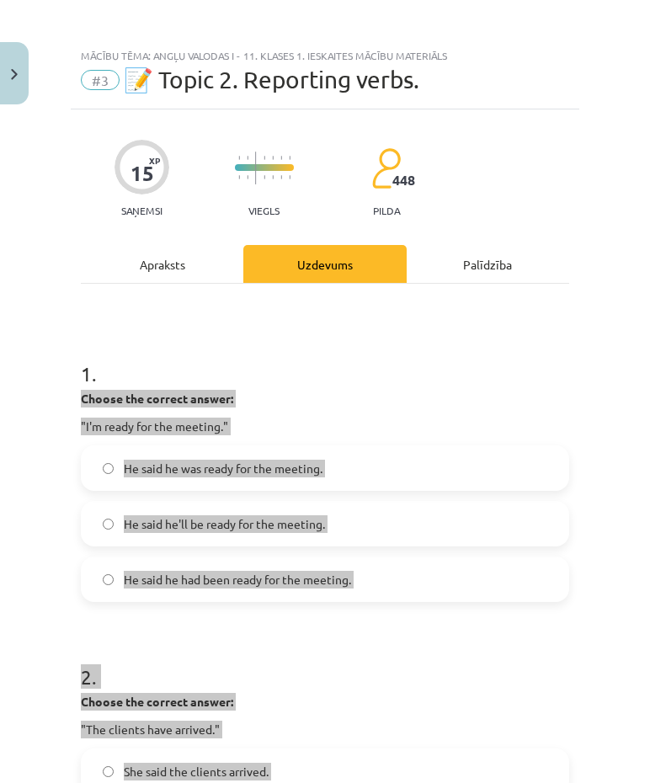
scroll to position [0, 0]
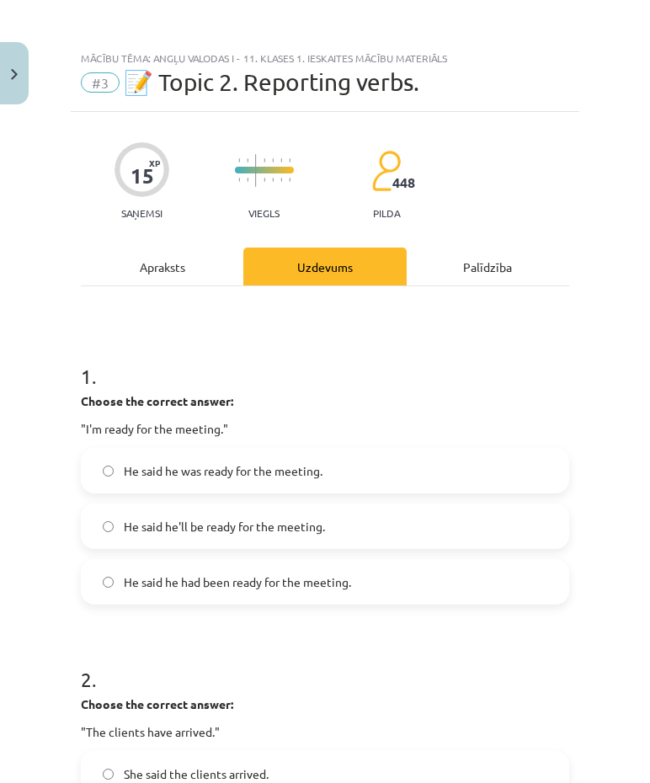
click at [417, 359] on h1 "1 ." at bounding box center [325, 361] width 488 height 52
click at [311, 480] on label "He said he was ready for the meeting." at bounding box center [324, 470] width 485 height 42
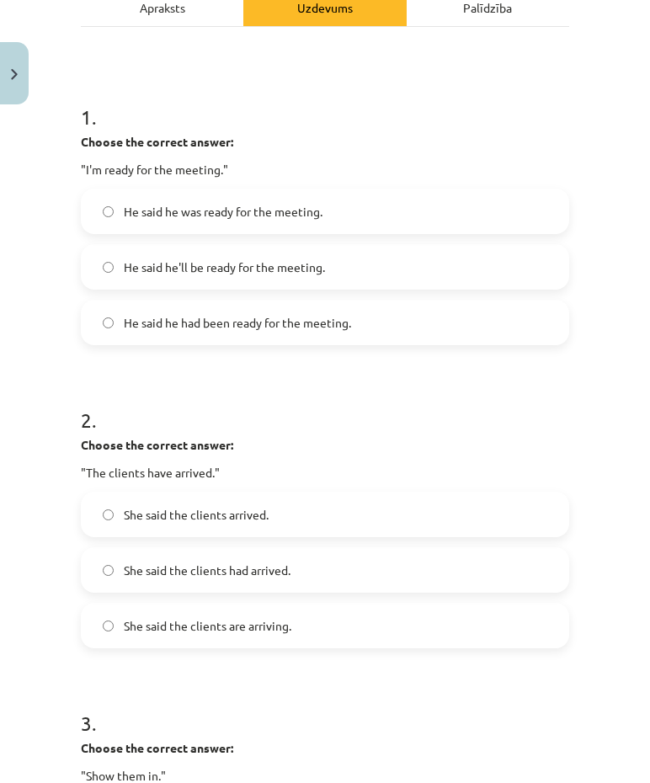
scroll to position [337, 0]
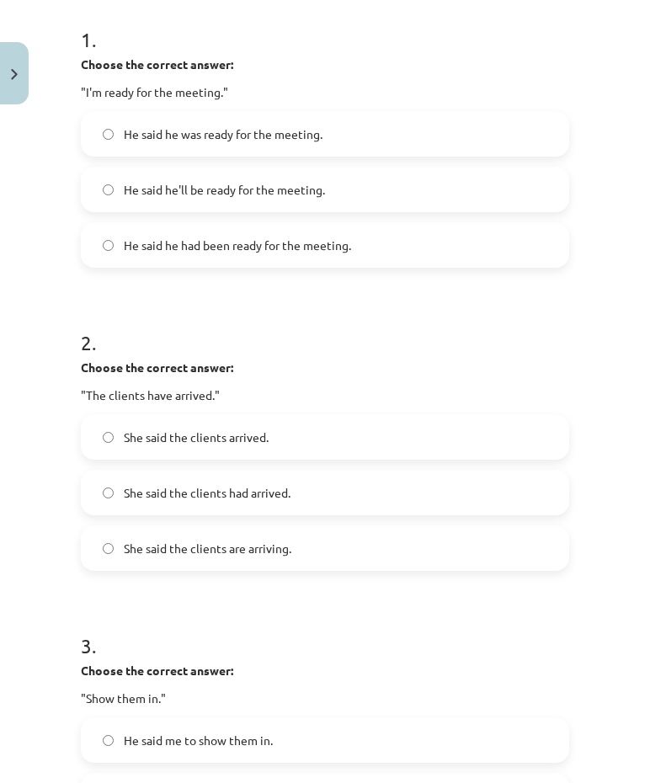
click at [340, 468] on div "She said the clients arrived. She said the clients had arrived. She said the cl…" at bounding box center [325, 492] width 488 height 157
click at [352, 486] on label "She said the clients had arrived." at bounding box center [324, 492] width 485 height 42
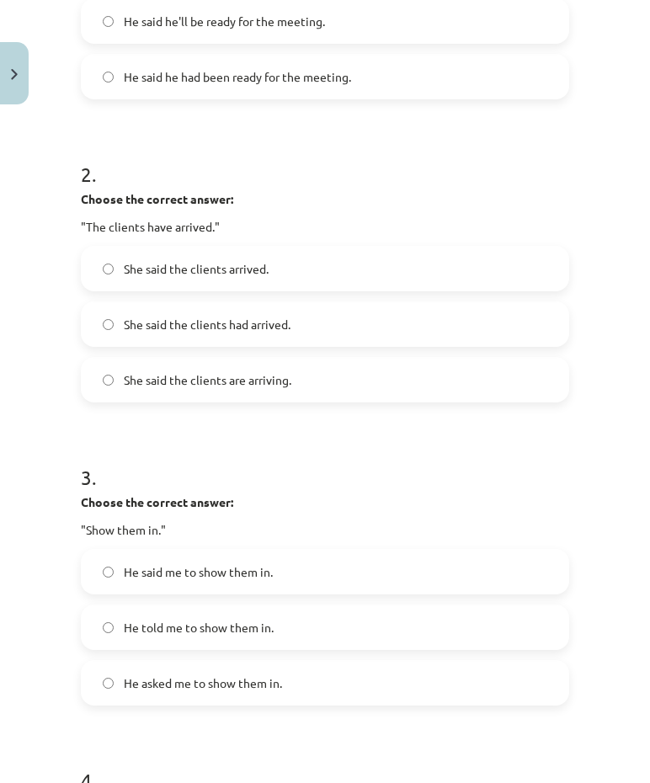
scroll to position [673, 0]
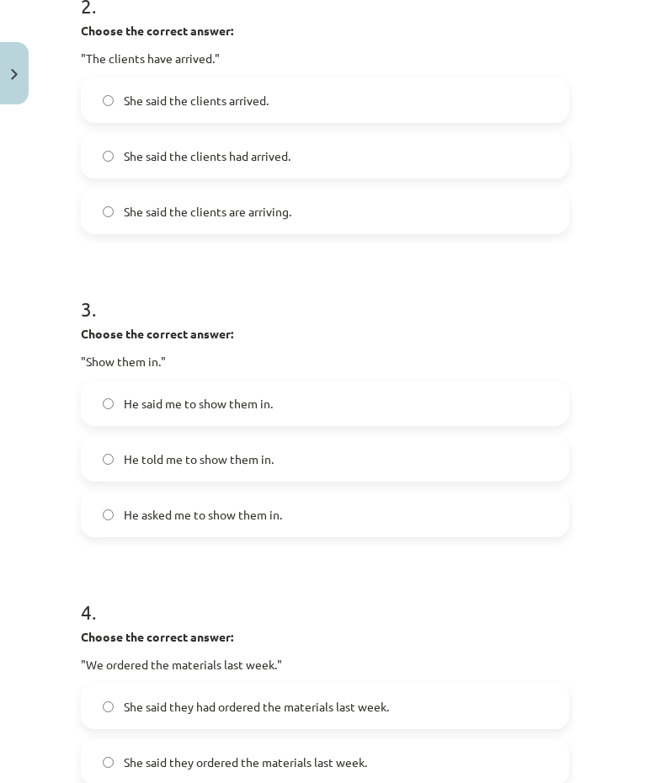
click at [295, 447] on label "He told me to show them in." at bounding box center [324, 459] width 485 height 42
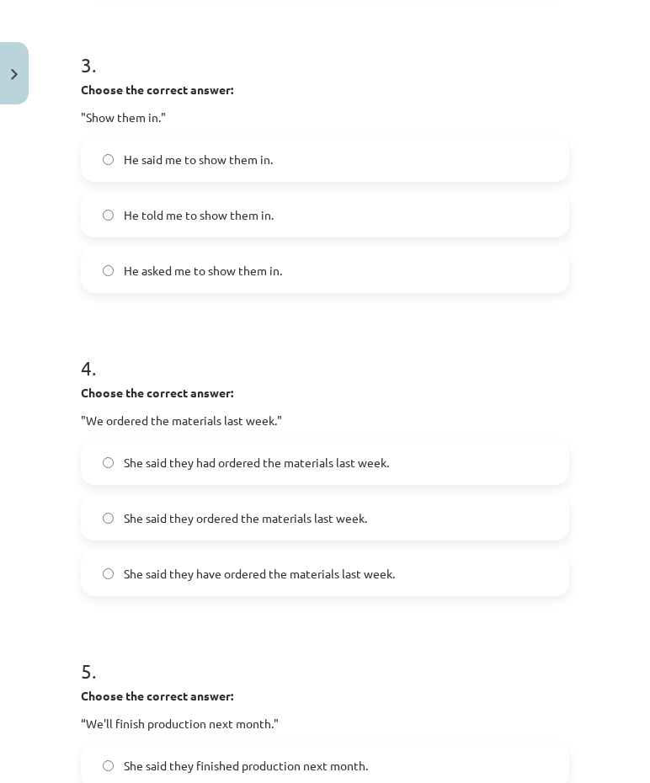
scroll to position [1010, 0]
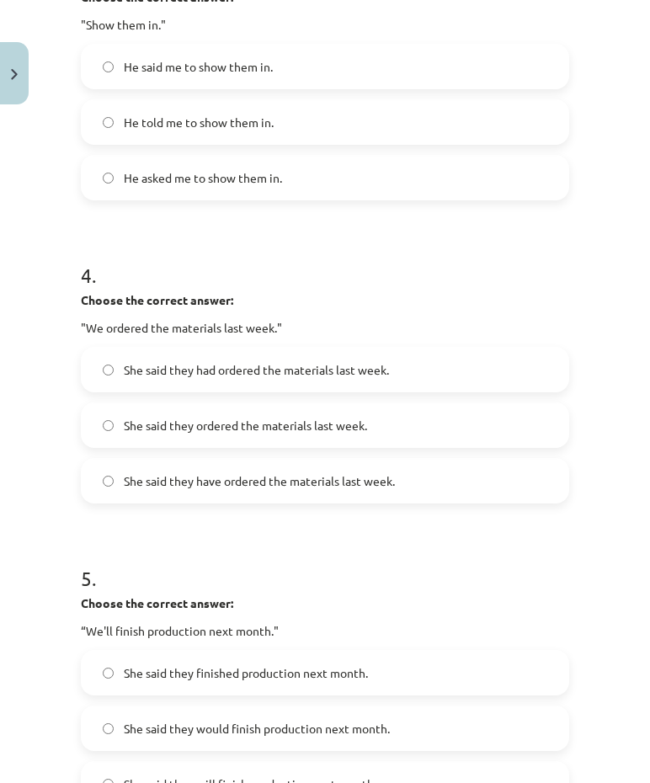
click at [324, 363] on span "She said they had ordered the materials last week." at bounding box center [256, 370] width 265 height 18
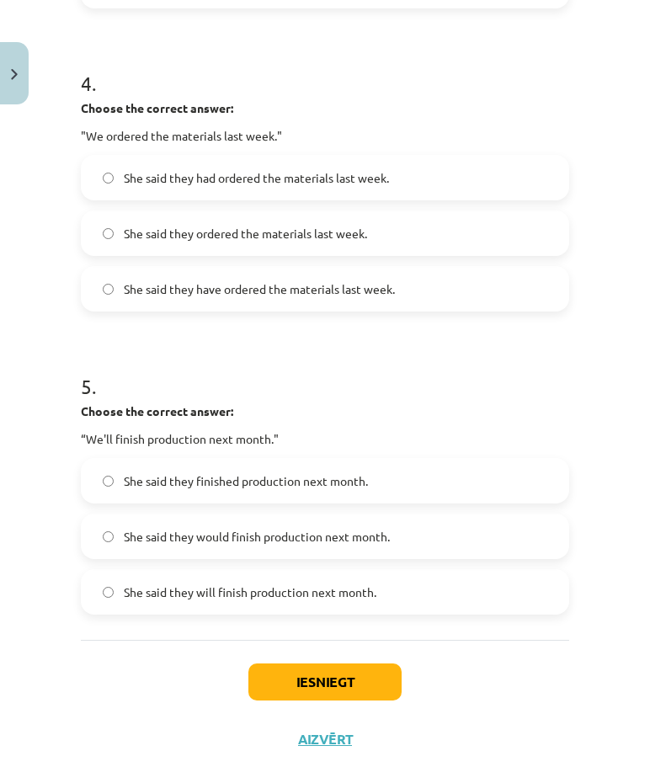
scroll to position [1229, 0]
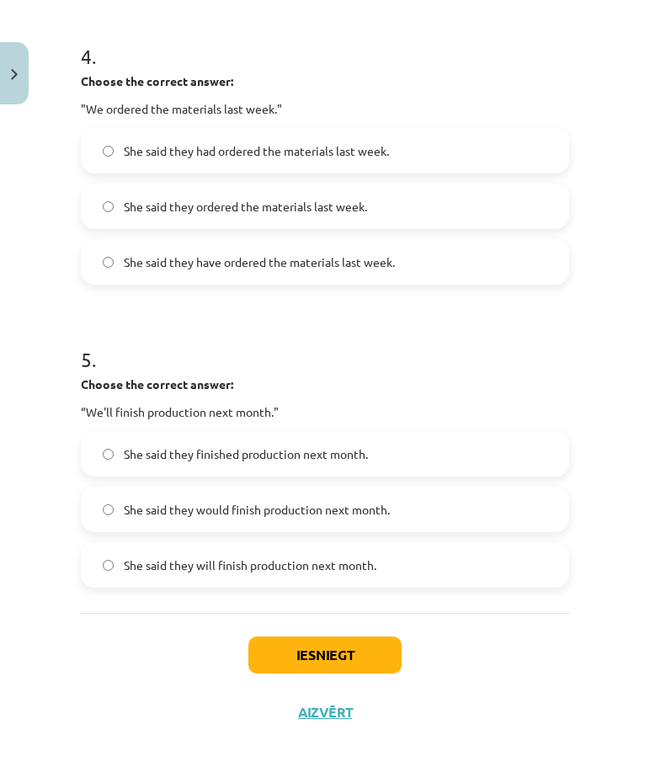
click at [297, 516] on span "She said they would finish production next month." at bounding box center [257, 510] width 266 height 18
click at [322, 641] on button "Iesniegt" at bounding box center [324, 654] width 153 height 37
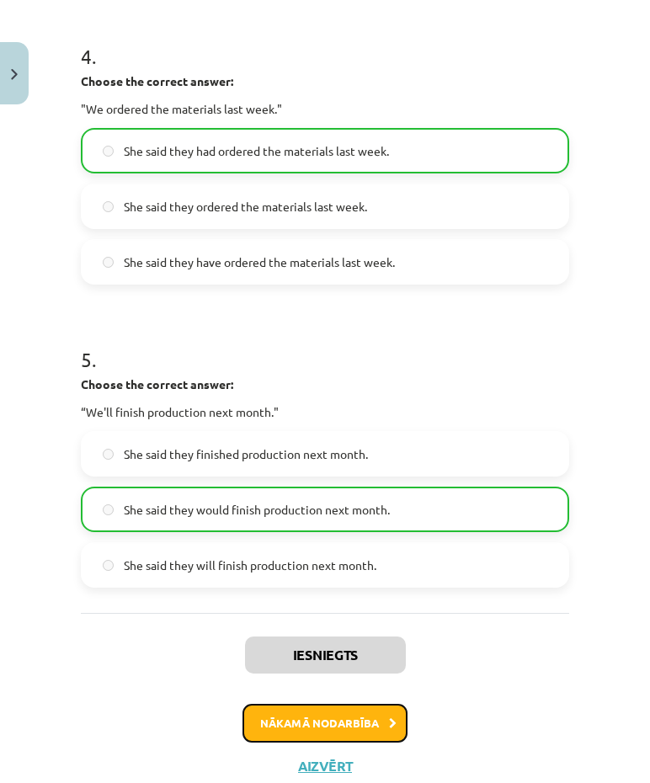
click at [344, 731] on button "Nākamā nodarbība" at bounding box center [324, 723] width 165 height 39
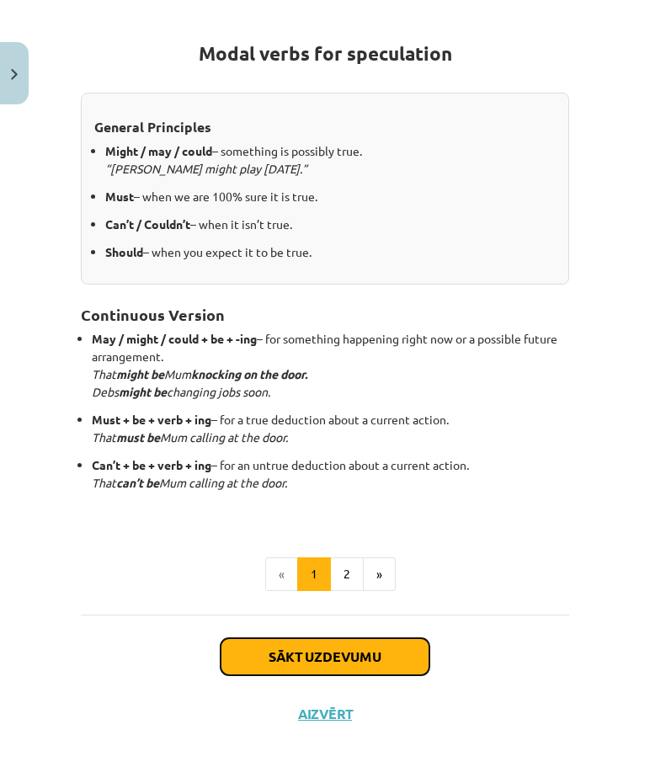
click at [319, 654] on button "Sākt uzdevumu" at bounding box center [325, 656] width 209 height 37
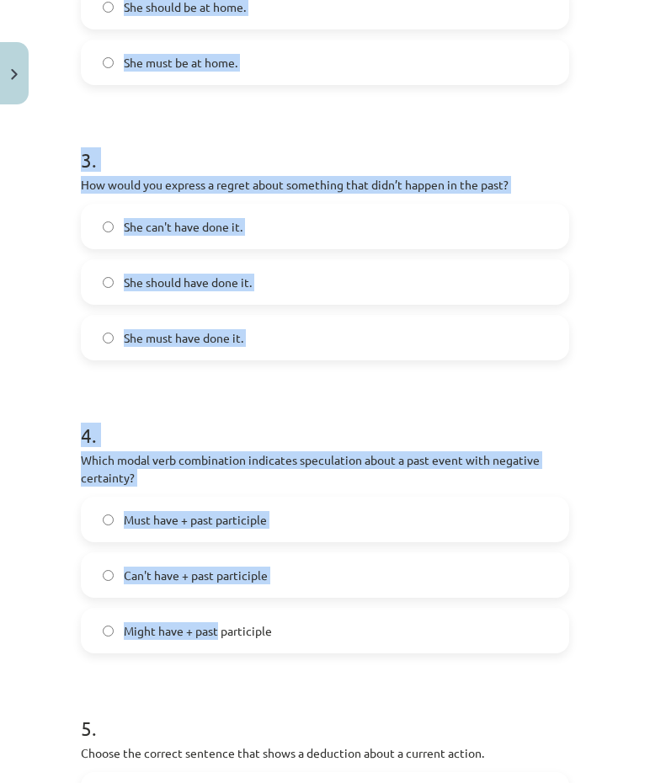
scroll to position [1125, 0]
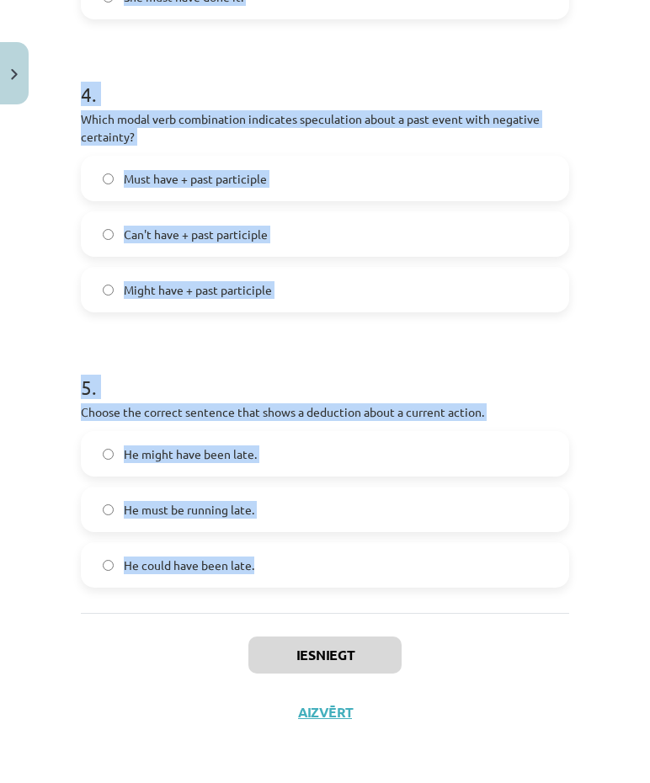
drag, startPoint x: 80, startPoint y: 276, endPoint x: 272, endPoint y: 571, distance: 352.3
drag, startPoint x: 272, startPoint y: 571, endPoint x: 244, endPoint y: 569, distance: 27.9
copy form "Which modal verb would you use to speculate about something that is possibly tr…"
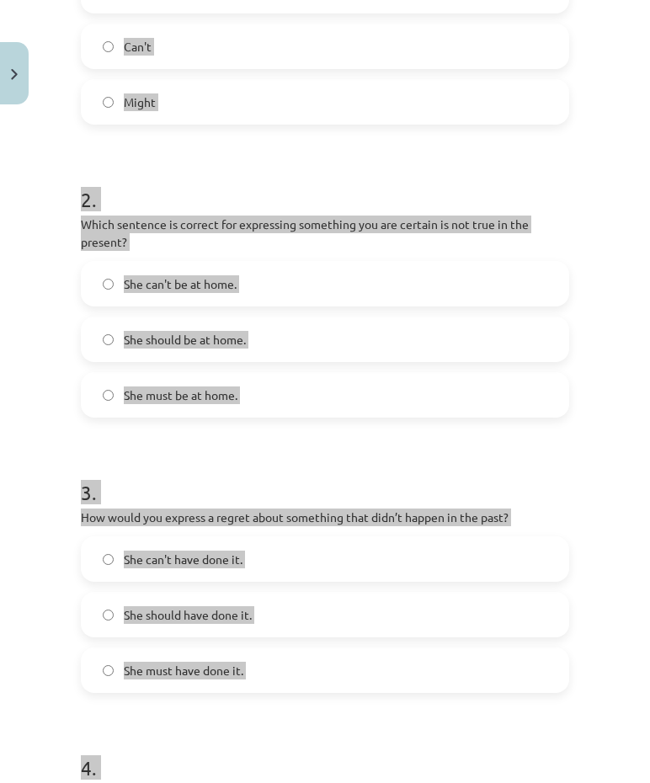
scroll to position [368, 0]
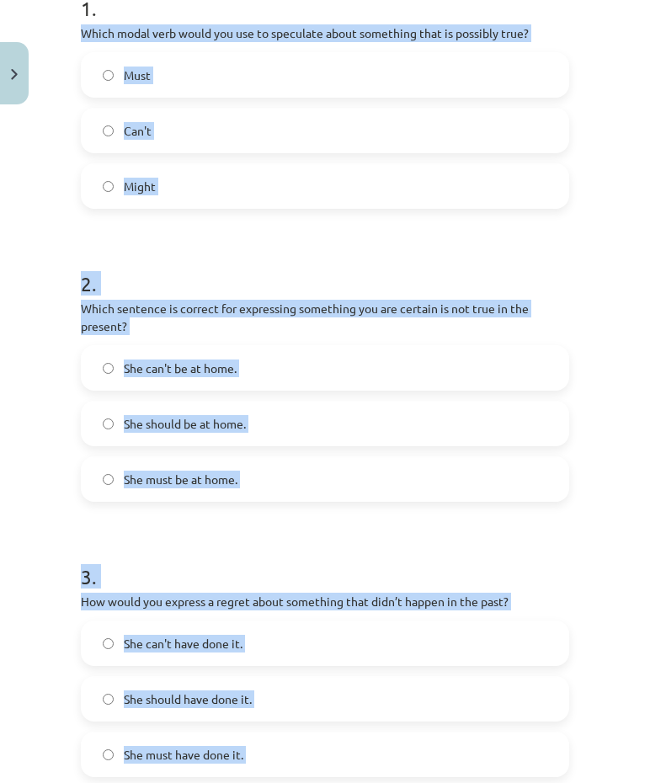
click at [552, 288] on h1 "2 ." at bounding box center [325, 268] width 488 height 52
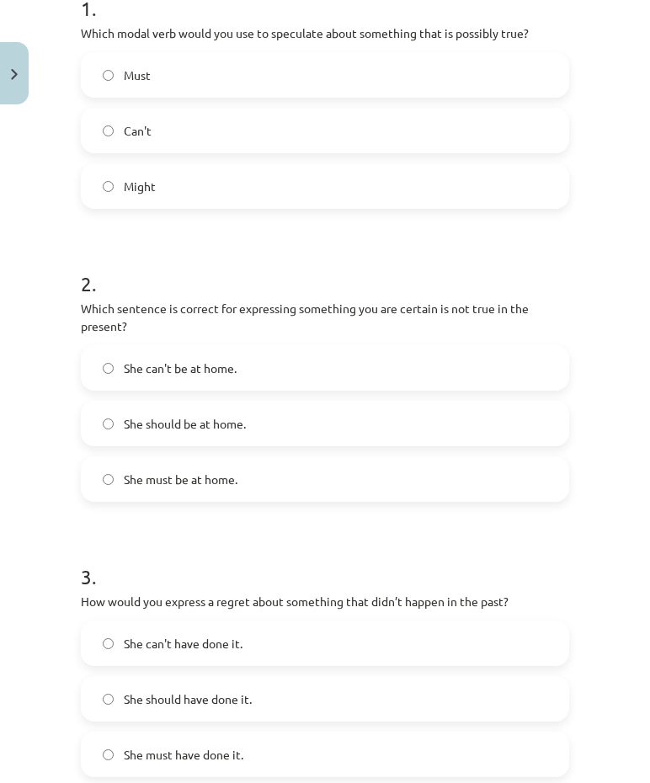
click at [305, 193] on label "Might" at bounding box center [324, 186] width 485 height 42
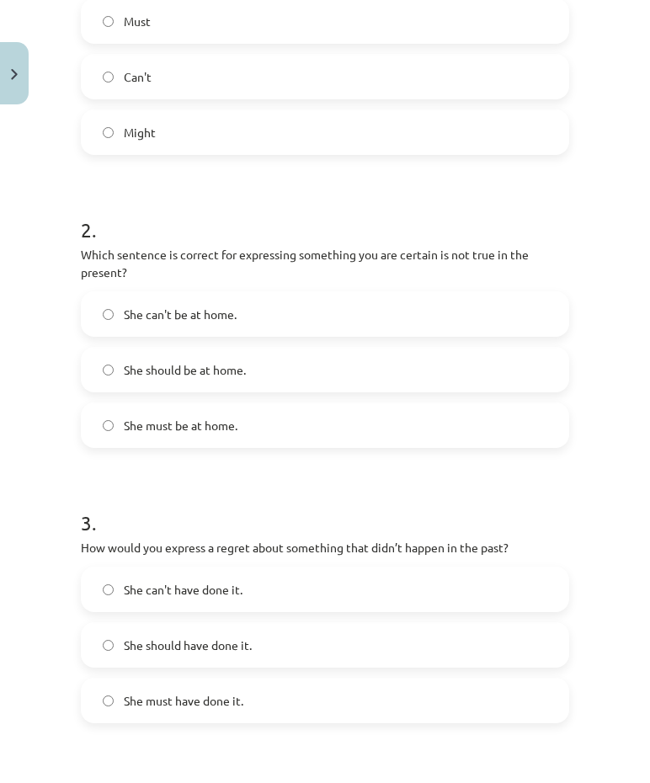
scroll to position [452, 0]
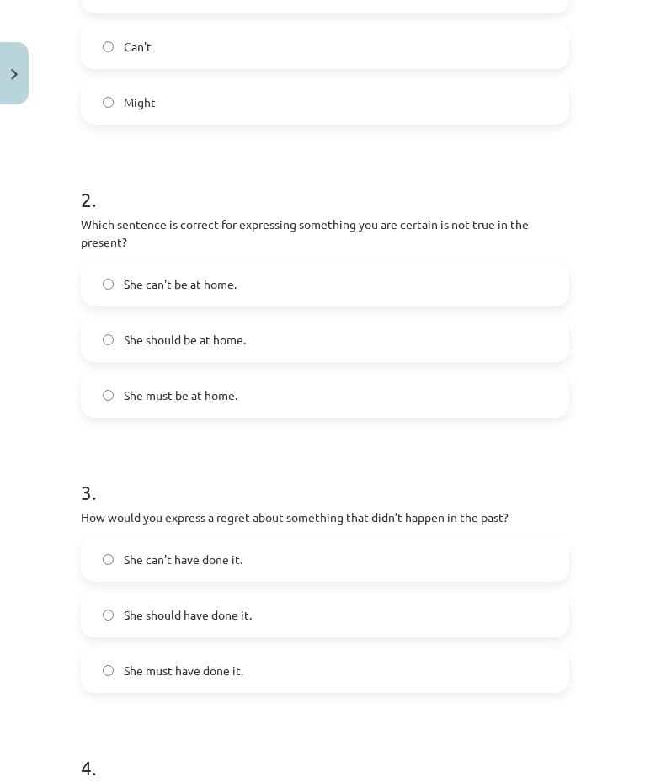
click at [232, 281] on span "She can't be at home." at bounding box center [180, 284] width 113 height 18
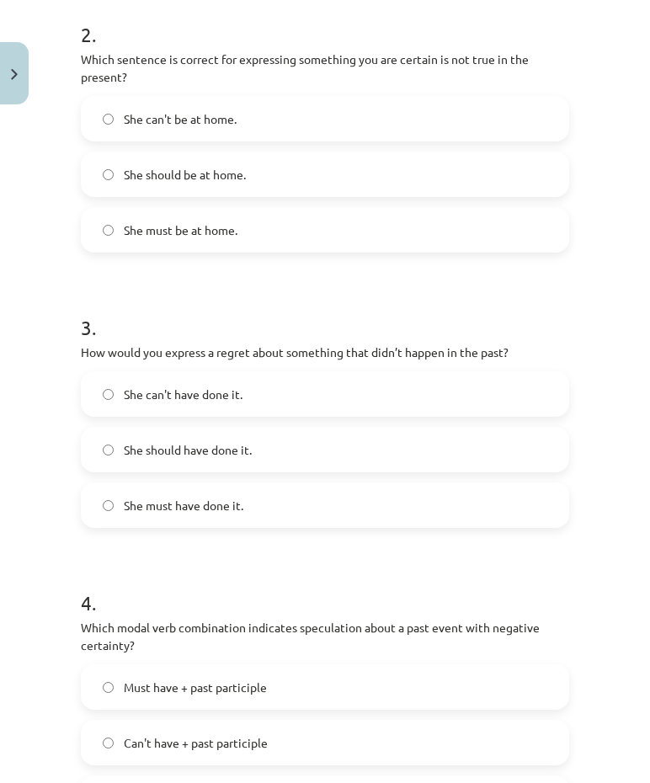
scroll to position [620, 0]
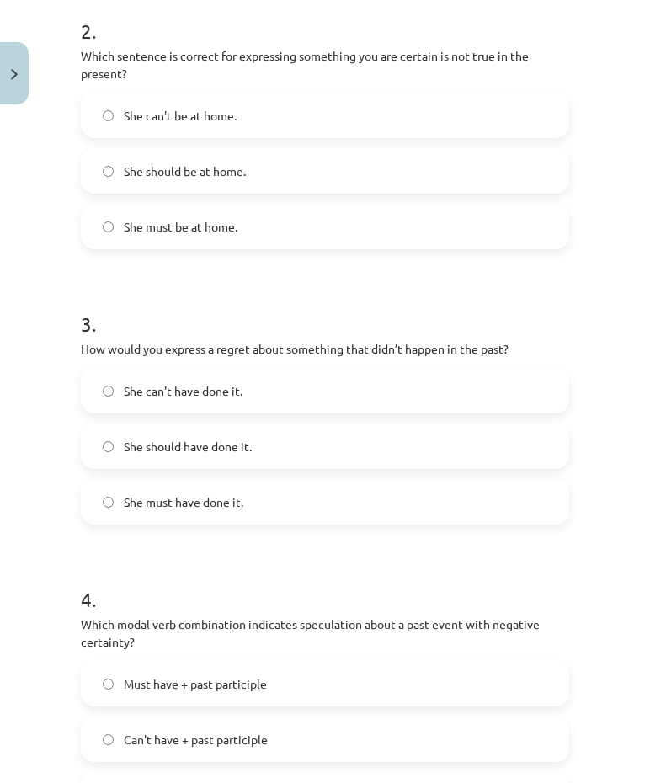
click at [271, 449] on label "She should have done it." at bounding box center [324, 446] width 485 height 42
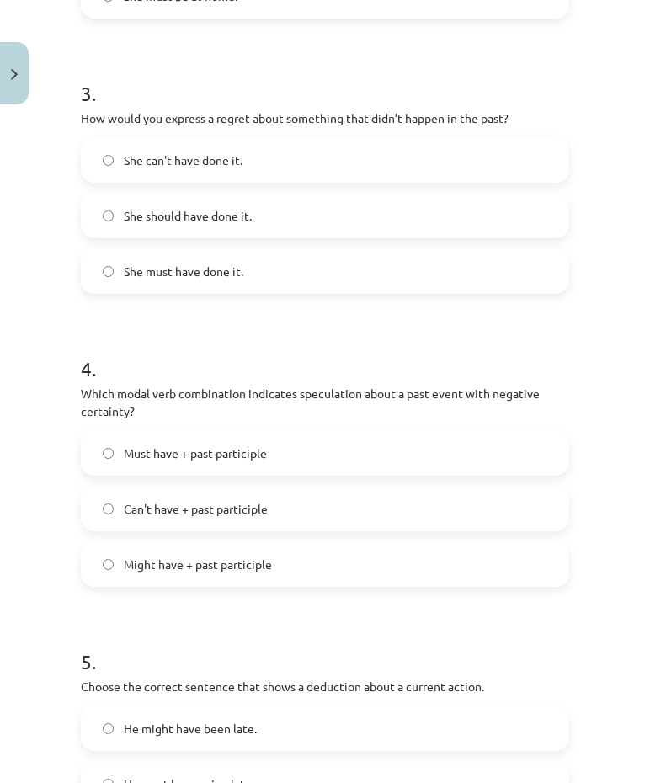
scroll to position [957, 0]
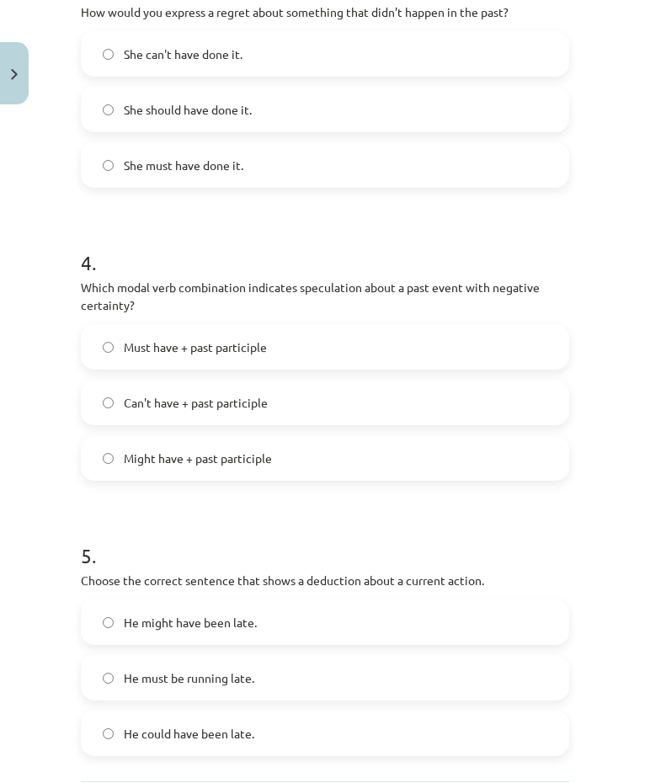
click at [291, 402] on label "Can't have + past participle" at bounding box center [324, 402] width 485 height 42
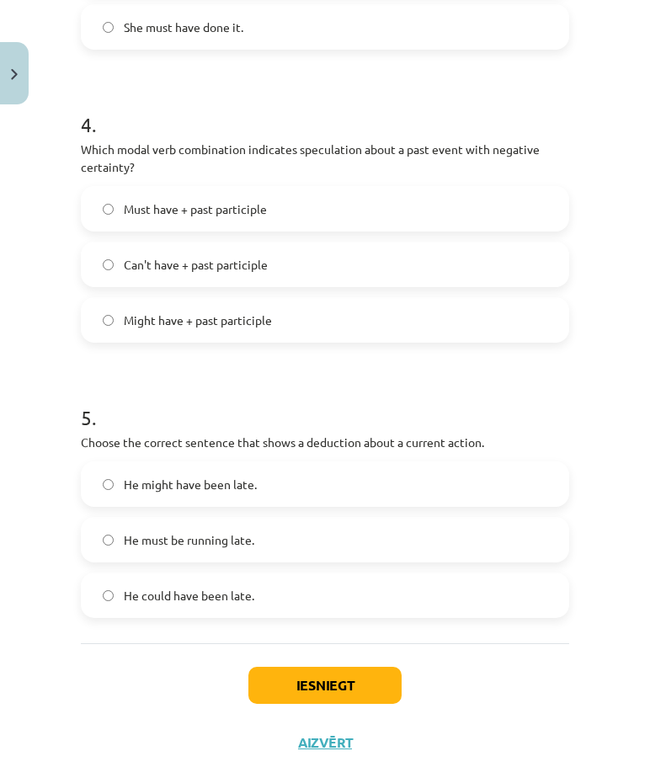
scroll to position [1125, 0]
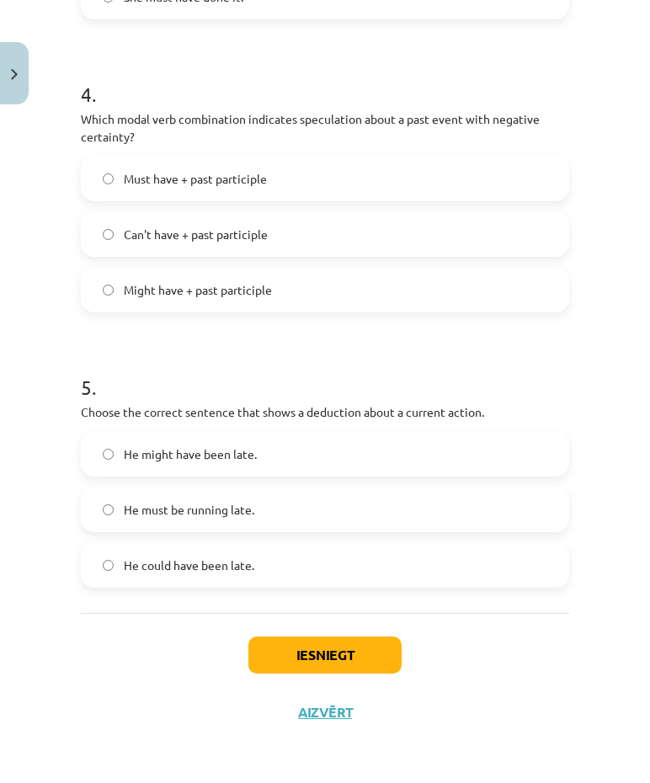
click at [282, 512] on label "He must be running late." at bounding box center [324, 509] width 485 height 42
click at [325, 661] on button "Iesniegt" at bounding box center [324, 654] width 153 height 37
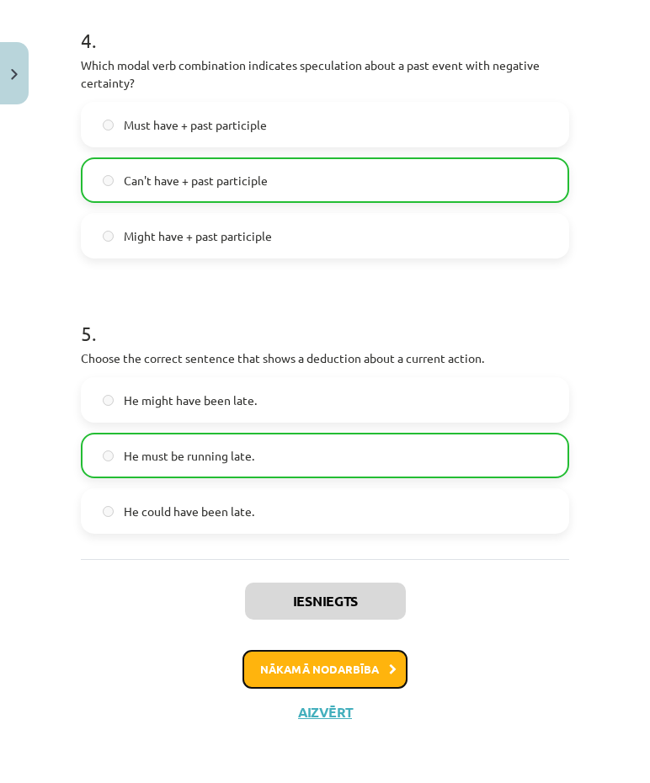
click at [338, 665] on button "Nākamā nodarbība" at bounding box center [324, 669] width 165 height 39
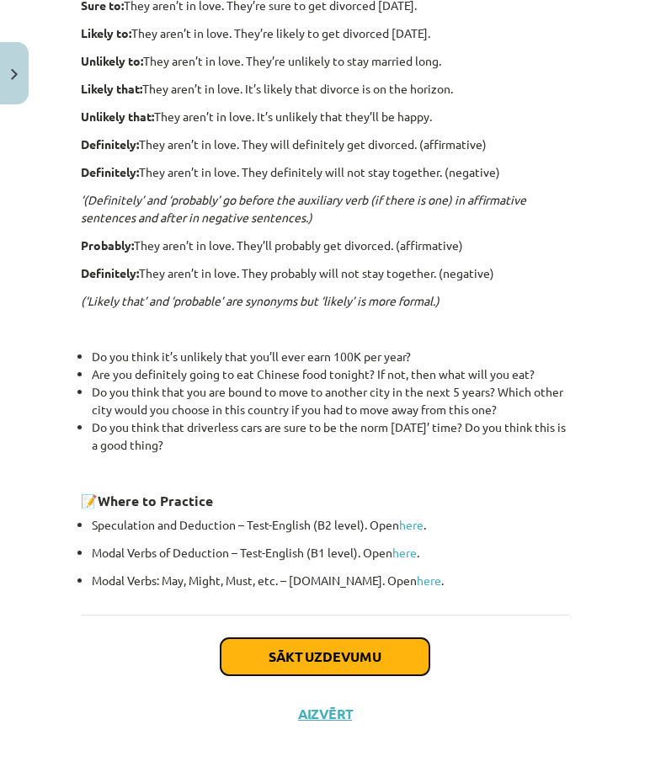
click at [333, 657] on button "Sākt uzdevumu" at bounding box center [325, 656] width 209 height 37
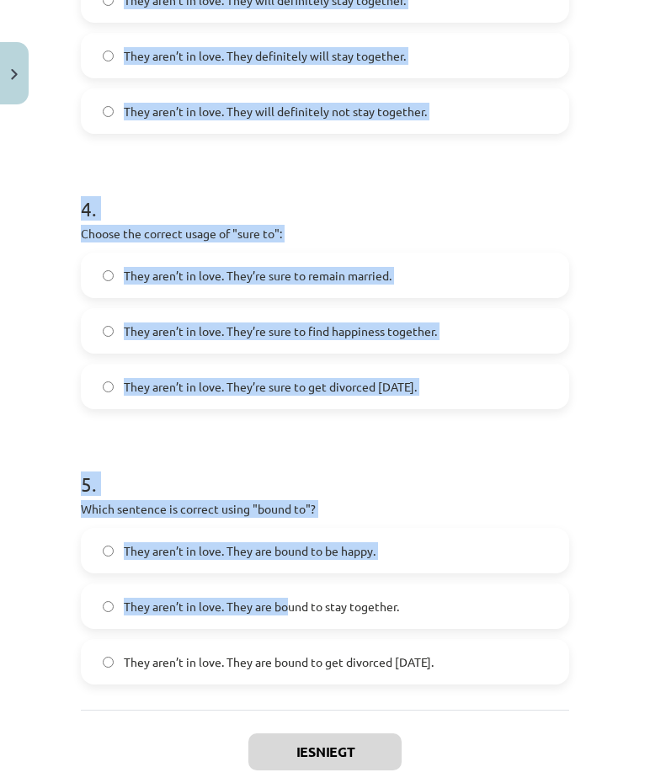
scroll to position [1145, 0]
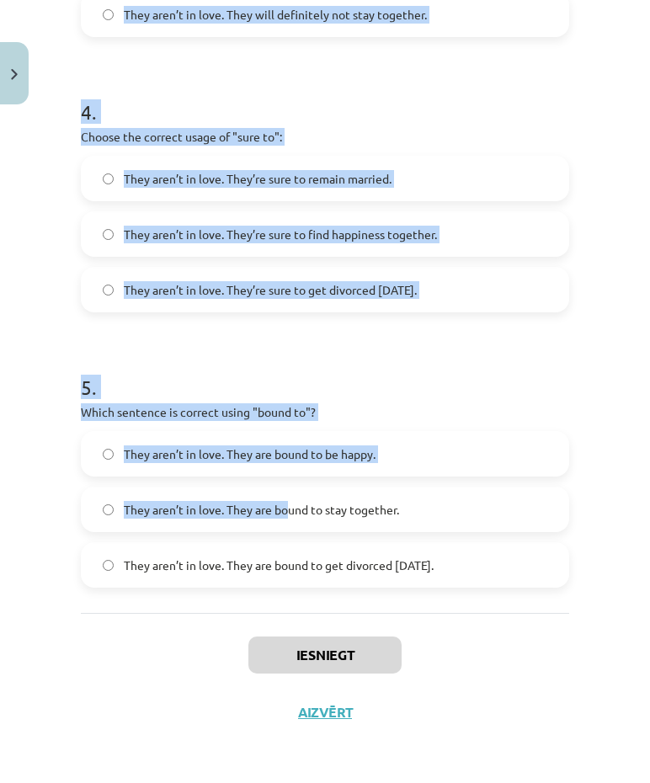
drag, startPoint x: 76, startPoint y: 376, endPoint x: 514, endPoint y: 584, distance: 485.3
drag, startPoint x: 514, startPoint y: 584, endPoint x: 453, endPoint y: 561, distance: 65.8
copy form "Loremi dol sitamet consecte adipi "elitsedd" ei te incididuntu laboree: Dolo ma…"
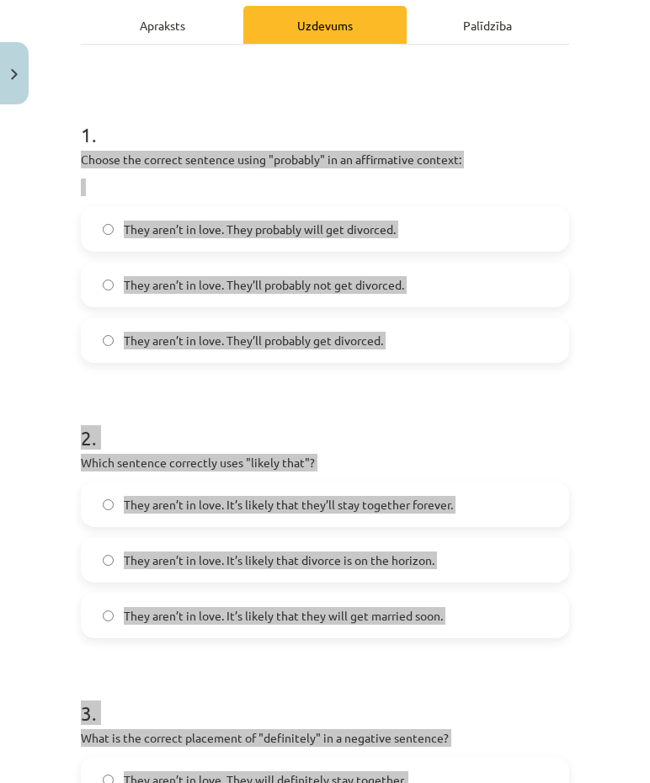
scroll to position [219, 0]
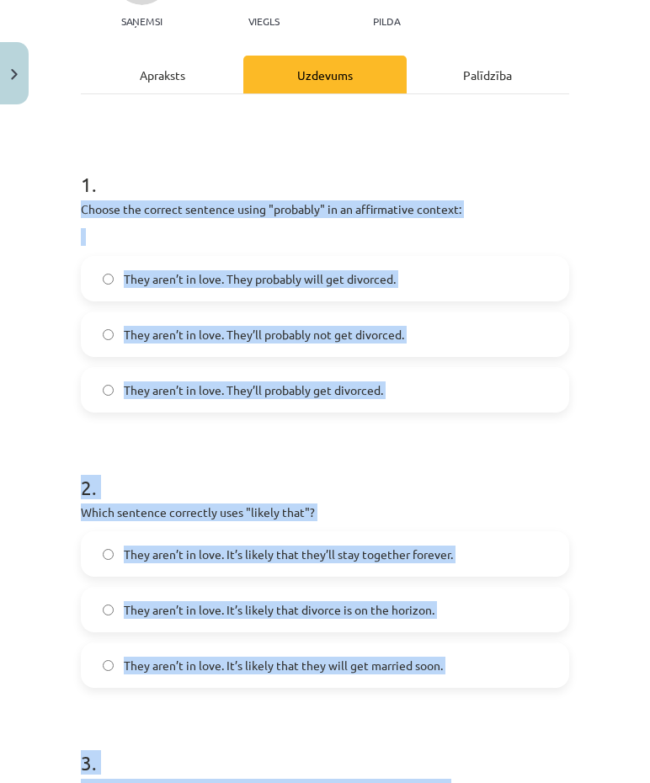
click at [615, 232] on div "Mācību tēma: Angļu valodas i - 11. klases 1. ieskaites mācību materiāls #5 📝 To…" at bounding box center [325, 391] width 650 height 783
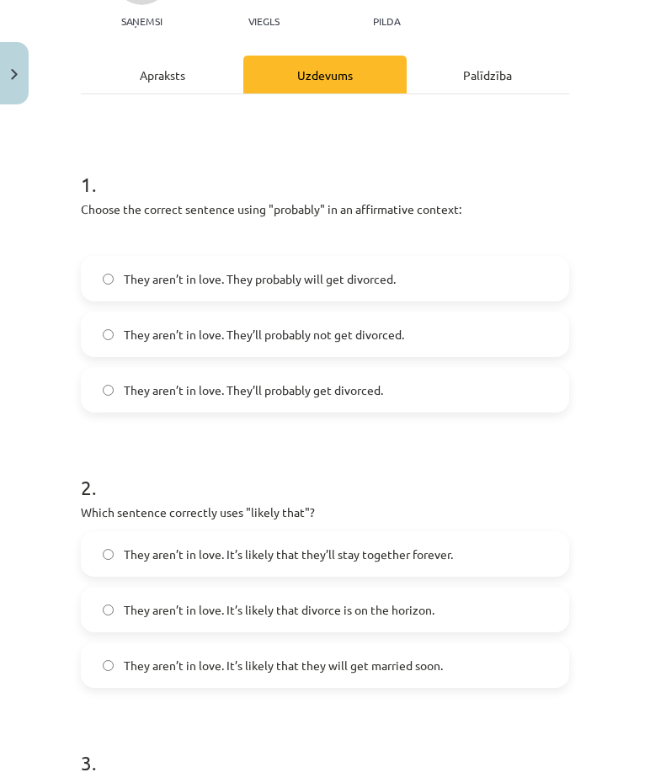
click at [309, 371] on label "They aren’t in love. They’ll probably get divorced." at bounding box center [324, 390] width 485 height 42
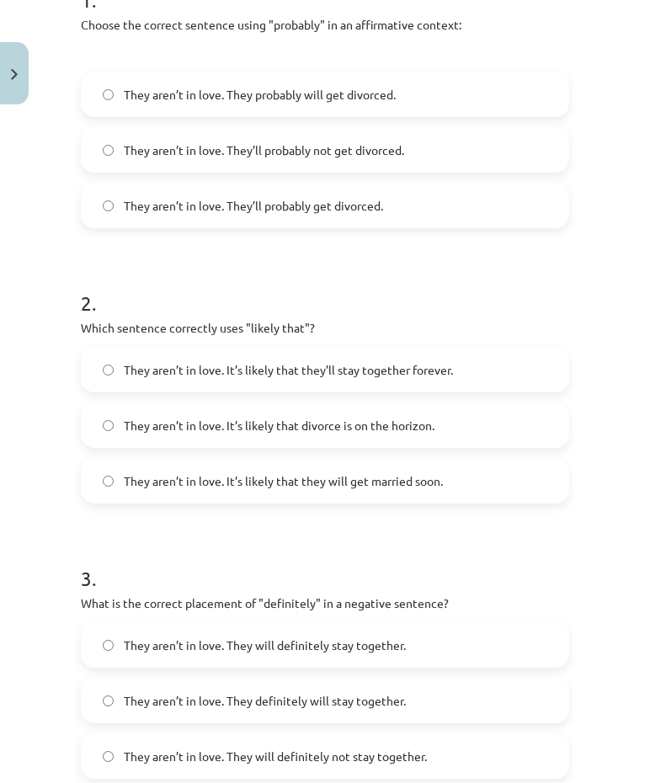
scroll to position [471, 0]
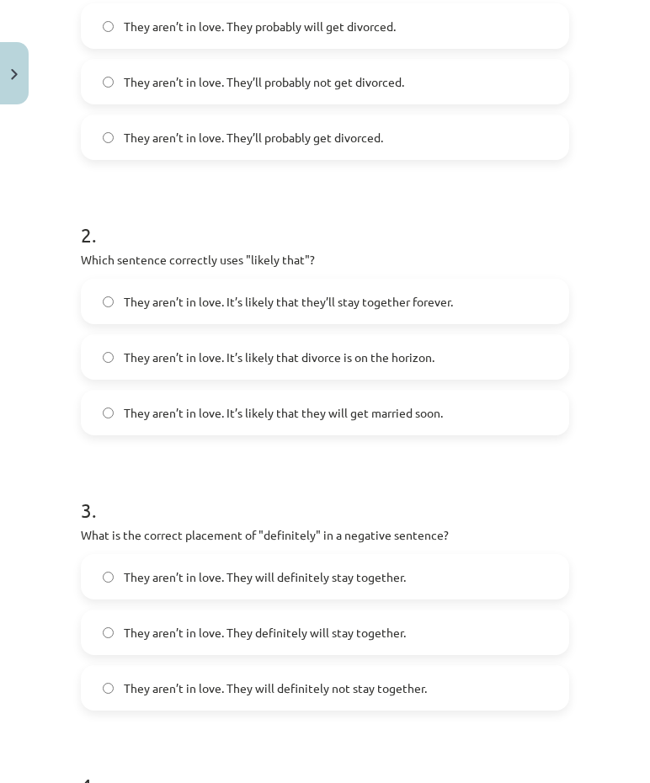
click at [330, 358] on span "They aren’t in love. It’s likely that divorce is on the horizon." at bounding box center [279, 357] width 311 height 18
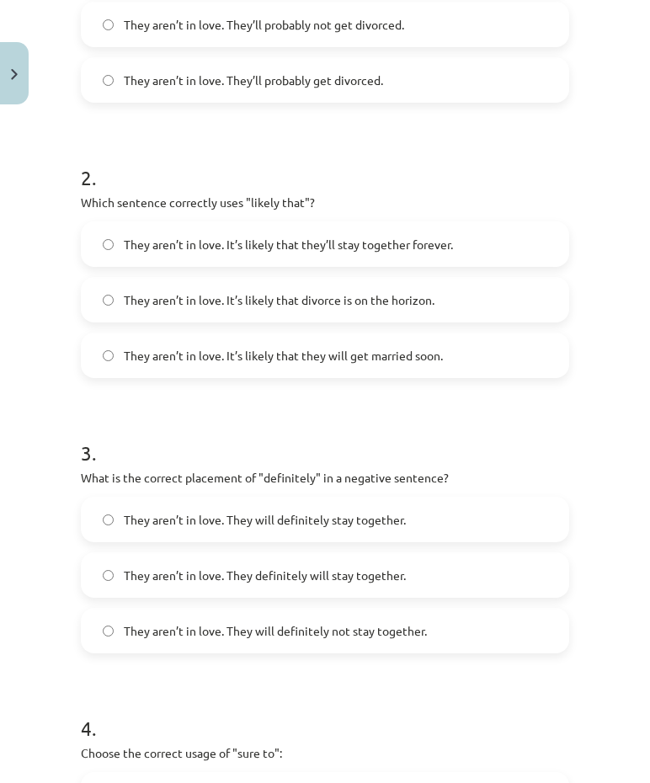
scroll to position [640, 0]
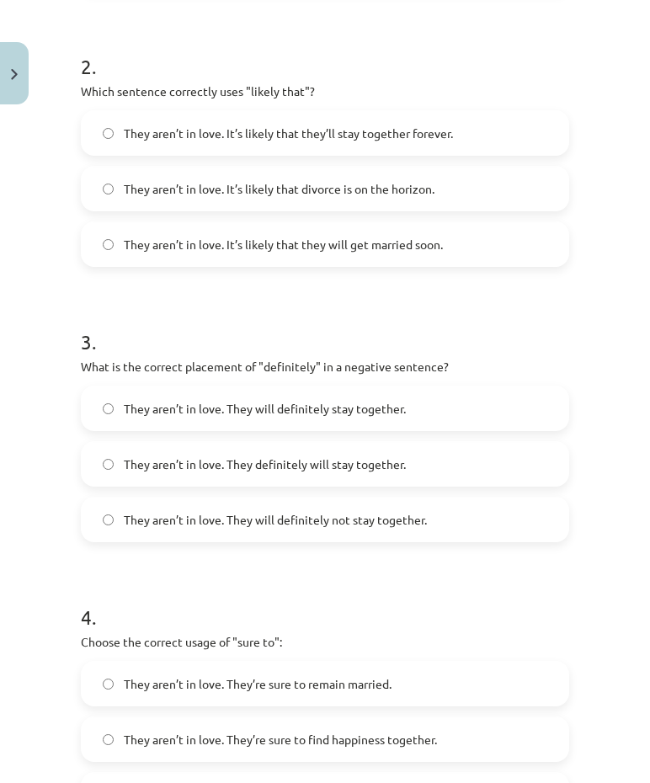
click at [325, 512] on span "They aren’t in love. They will definitely not stay together." at bounding box center [275, 520] width 303 height 18
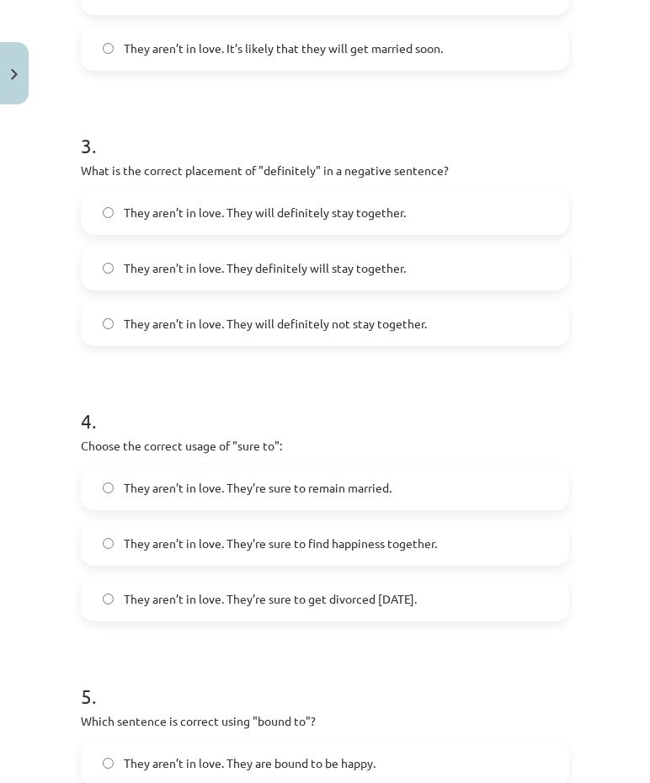
scroll to position [892, 0]
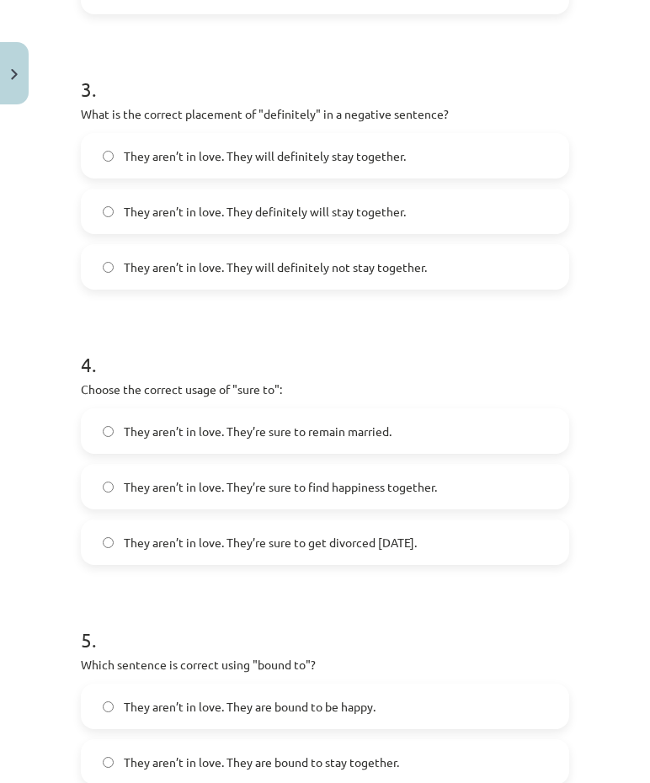
click at [346, 562] on label "They aren’t in love. They’re sure to get divorced [DATE]." at bounding box center [324, 542] width 485 height 42
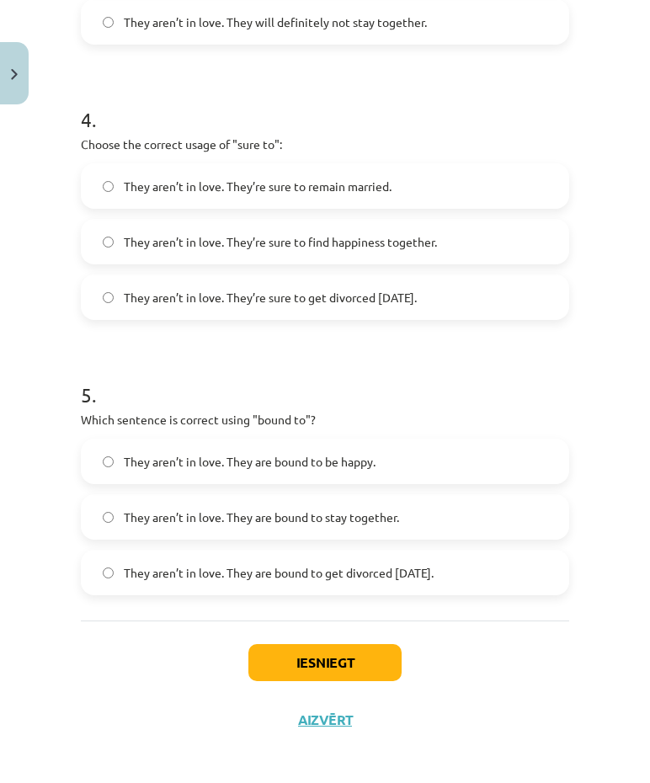
scroll to position [1145, 0]
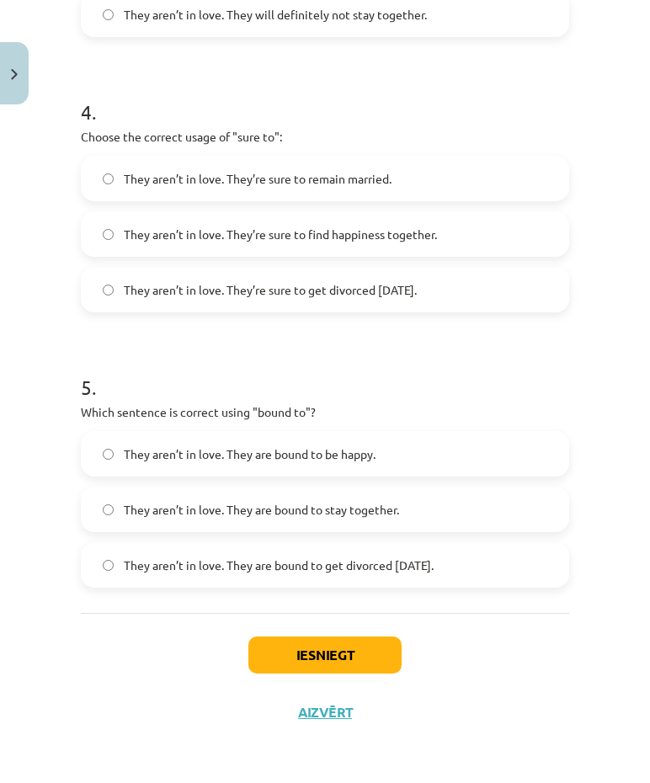
click at [383, 560] on span "They aren’t in love. They are bound to get divorced [DATE]." at bounding box center [279, 565] width 310 height 18
click at [339, 645] on button "Iesniegt" at bounding box center [324, 654] width 153 height 37
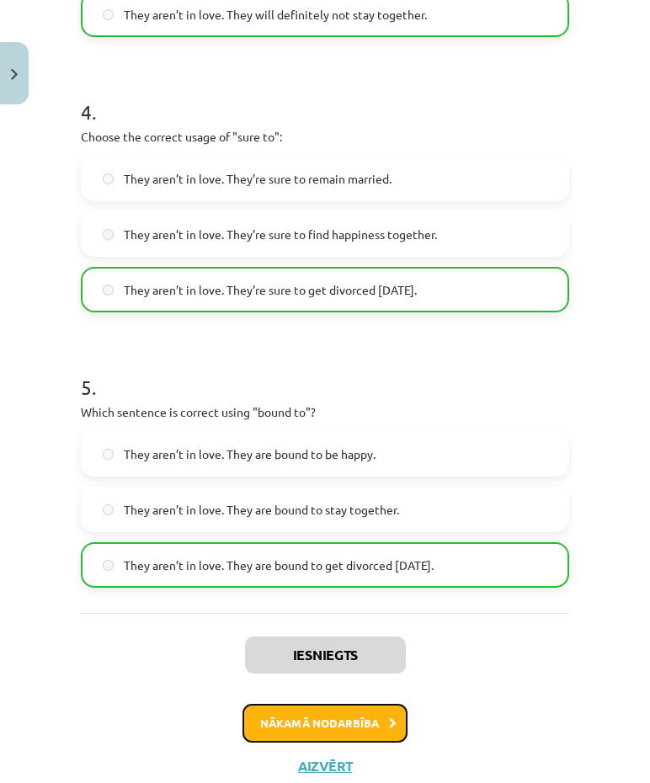
click at [337, 713] on button "Nākamā nodarbība" at bounding box center [324, 723] width 165 height 39
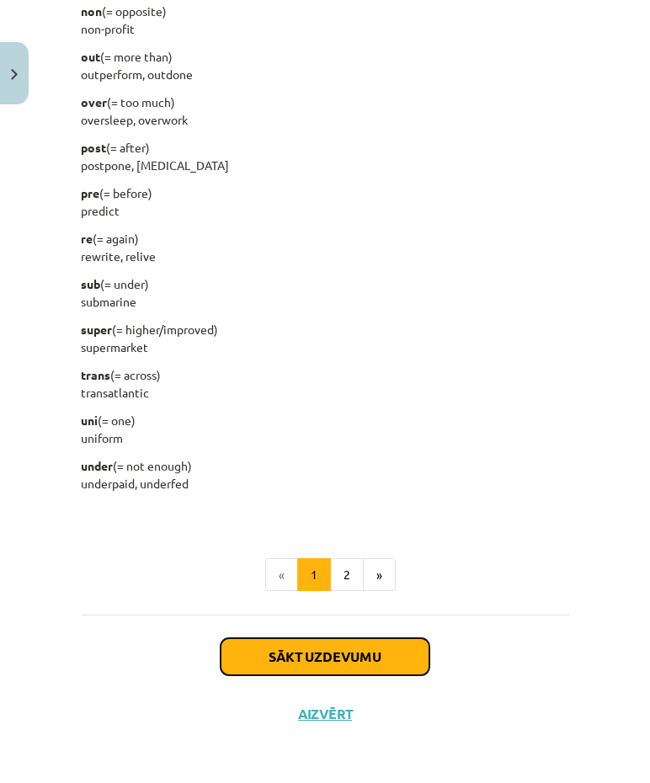
click at [354, 659] on button "Sākt uzdevumu" at bounding box center [325, 656] width 209 height 37
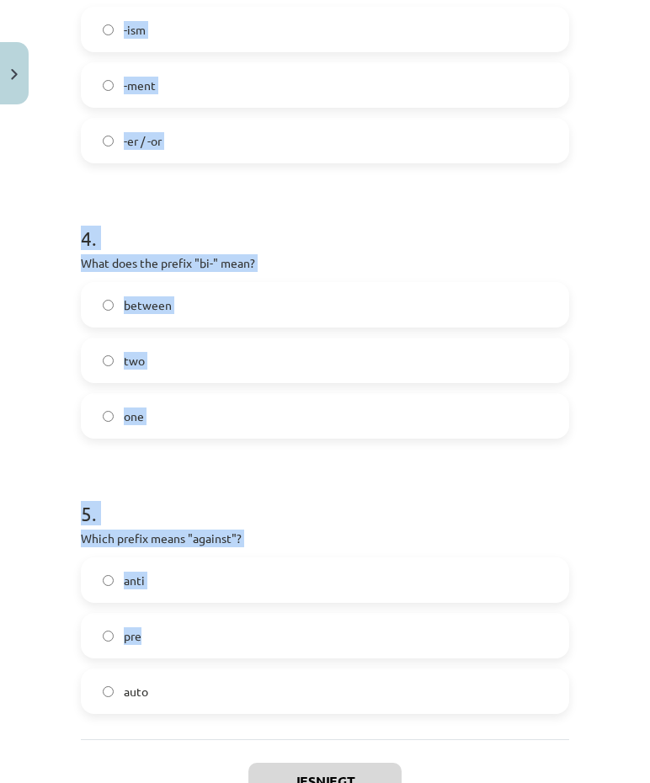
scroll to position [1118, 0]
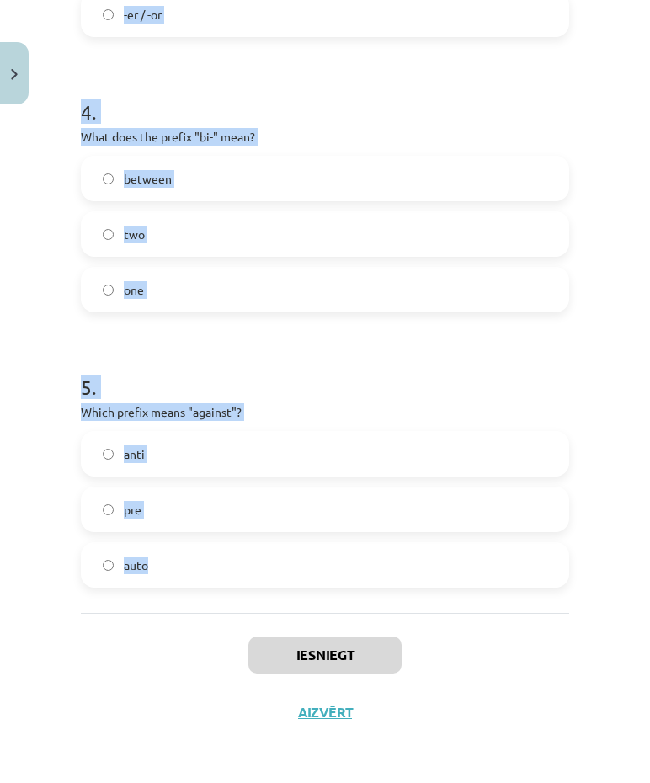
drag, startPoint x: 78, startPoint y: 354, endPoint x: 239, endPoint y: 577, distance: 274.3
drag, startPoint x: 239, startPoint y: 577, endPoint x: 136, endPoint y: 557, distance: 105.3
copy form "What does the prefix "sub-" mean? above across under 2 . Which of the following…"
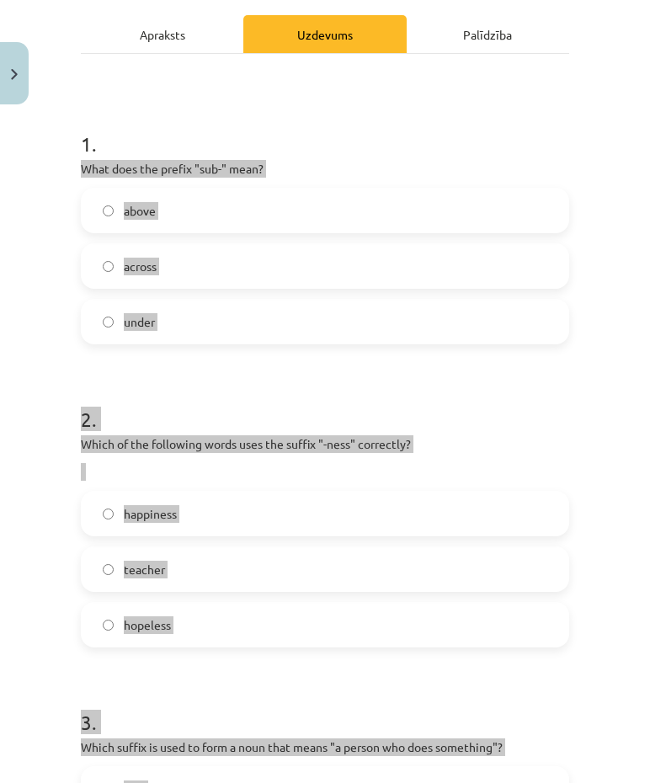
scroll to position [0, 0]
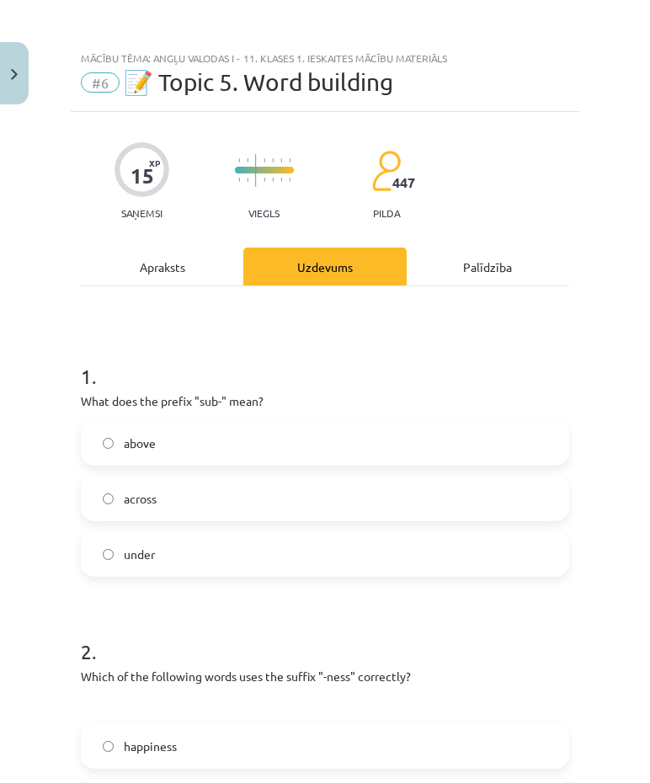
click at [542, 362] on h1 "1 ." at bounding box center [325, 361] width 488 height 52
click at [224, 545] on label "under" at bounding box center [324, 554] width 485 height 42
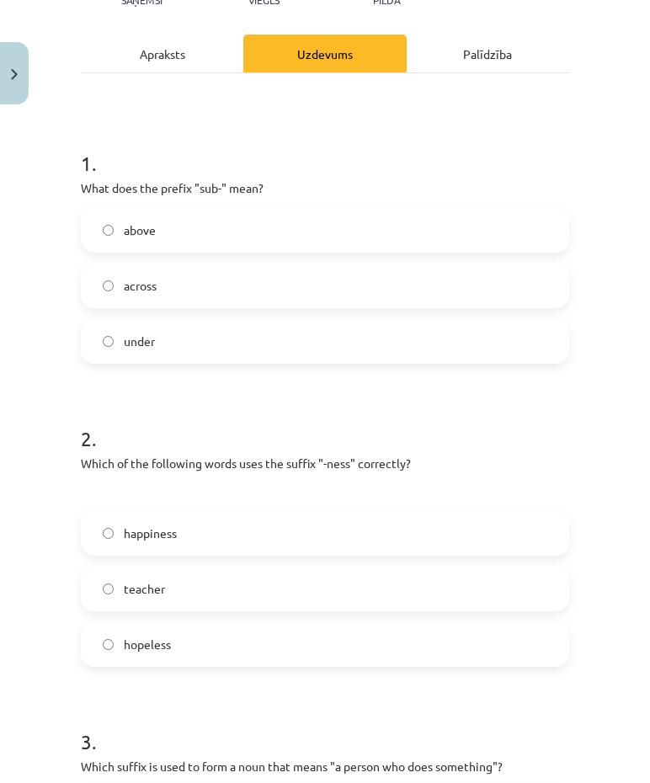
scroll to position [253, 0]
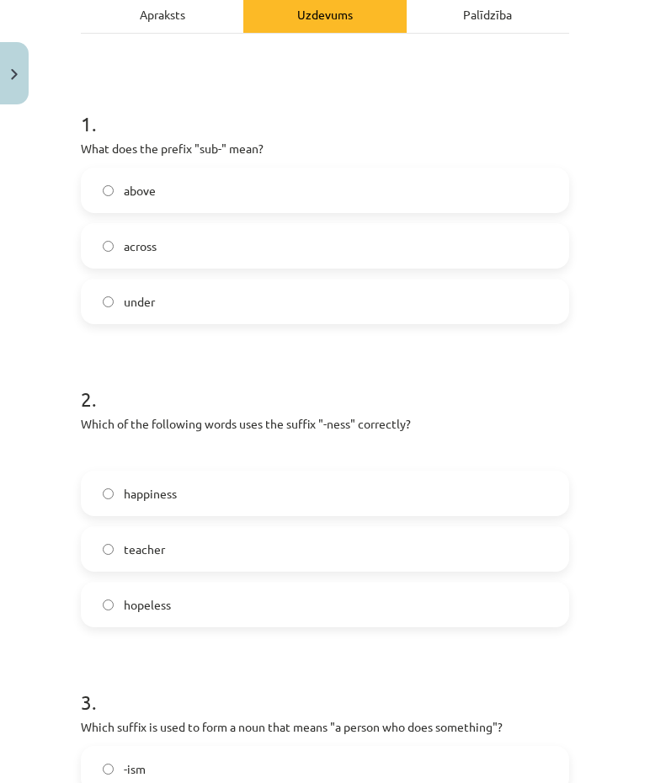
click at [257, 500] on label "happiness" at bounding box center [324, 493] width 485 height 42
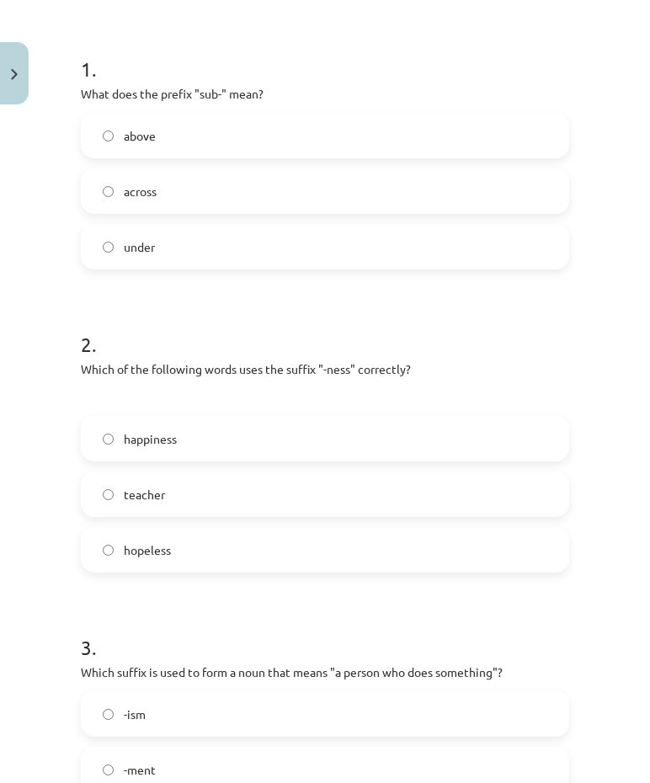
scroll to position [505, 0]
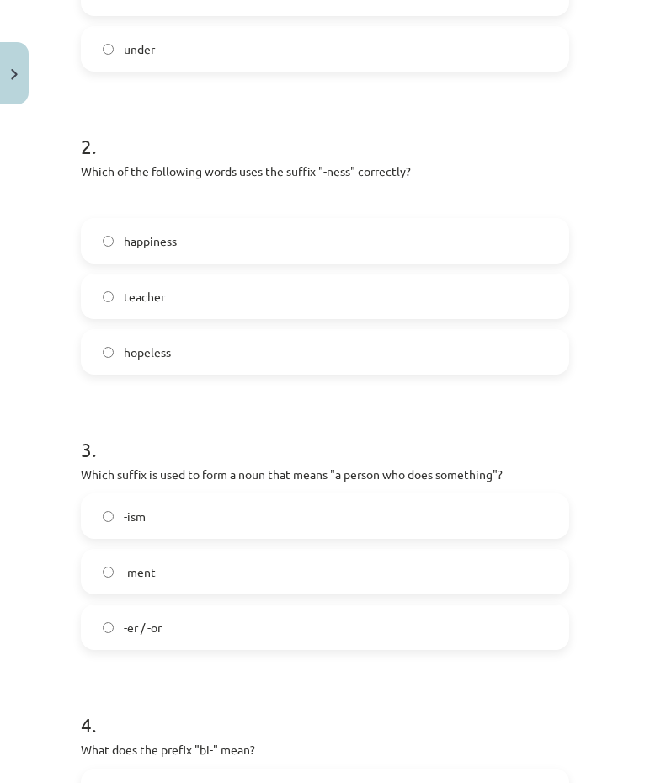
click at [237, 634] on label "-er / -or" at bounding box center [324, 627] width 485 height 42
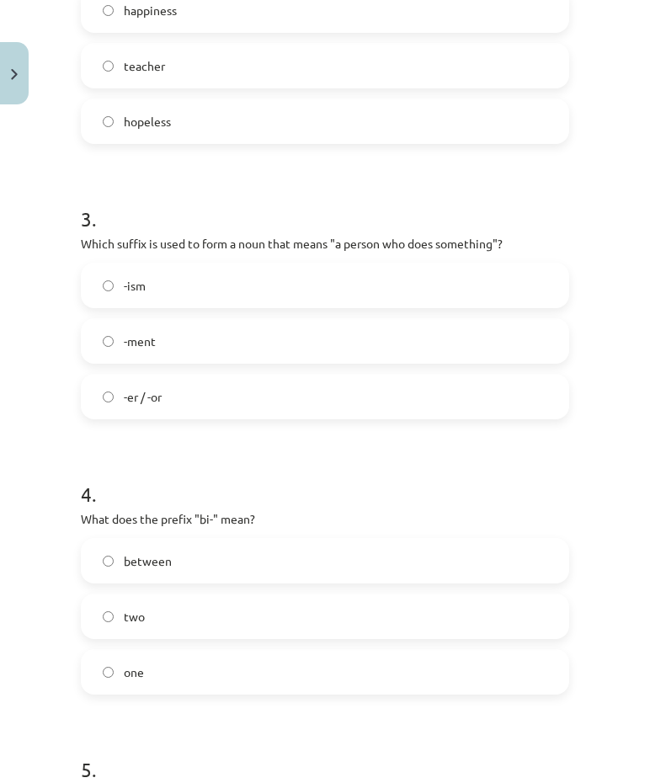
scroll to position [758, 0]
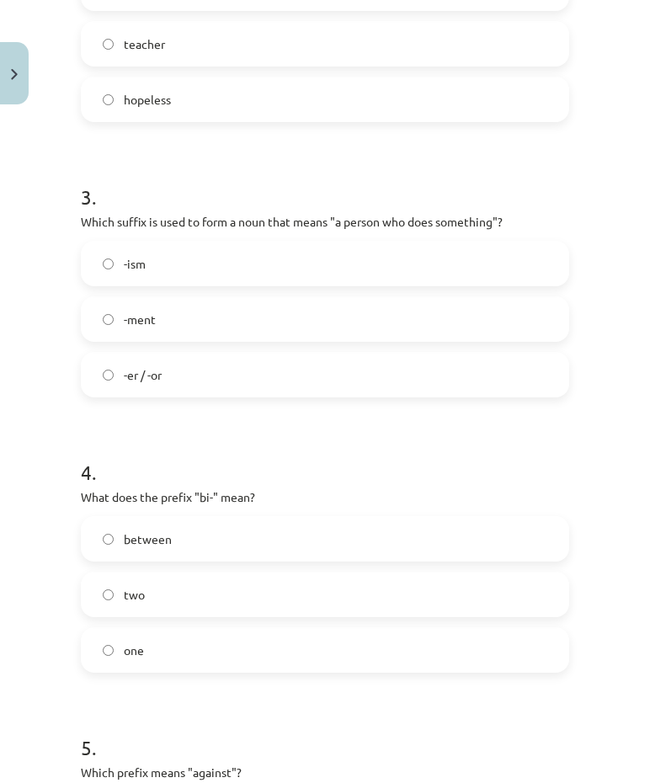
click at [289, 597] on label "two" at bounding box center [324, 594] width 485 height 42
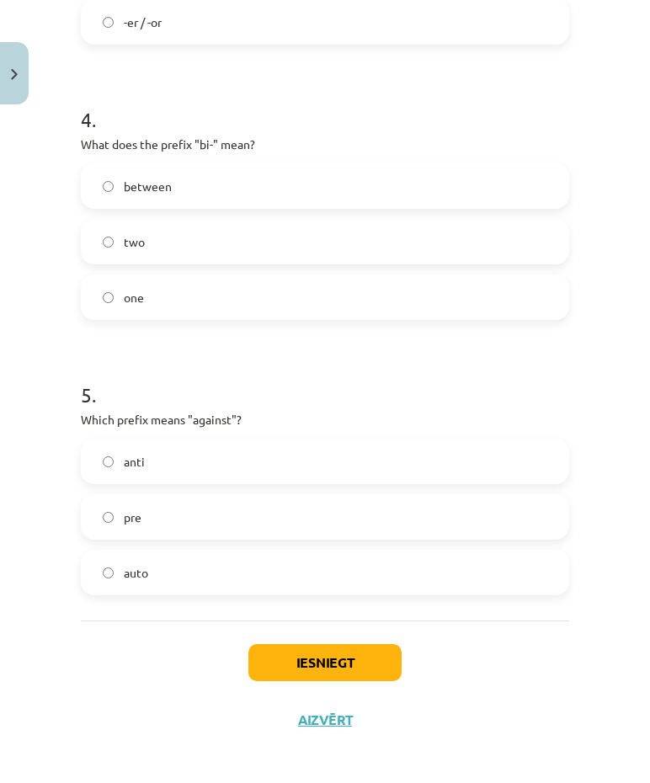
scroll to position [1118, 0]
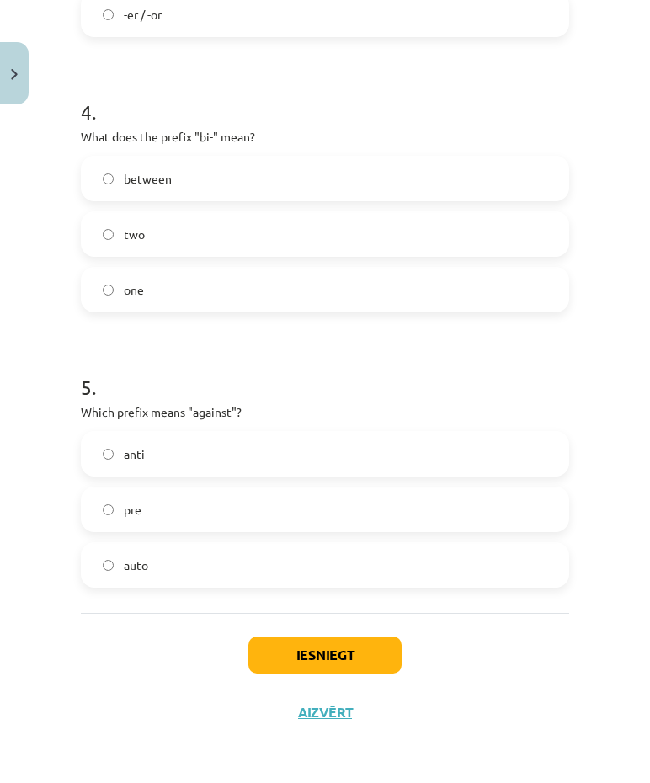
click at [308, 568] on label "auto" at bounding box center [324, 565] width 485 height 42
click at [337, 459] on label "anti" at bounding box center [324, 454] width 485 height 42
click at [330, 651] on button "Iesniegt" at bounding box center [324, 654] width 153 height 37
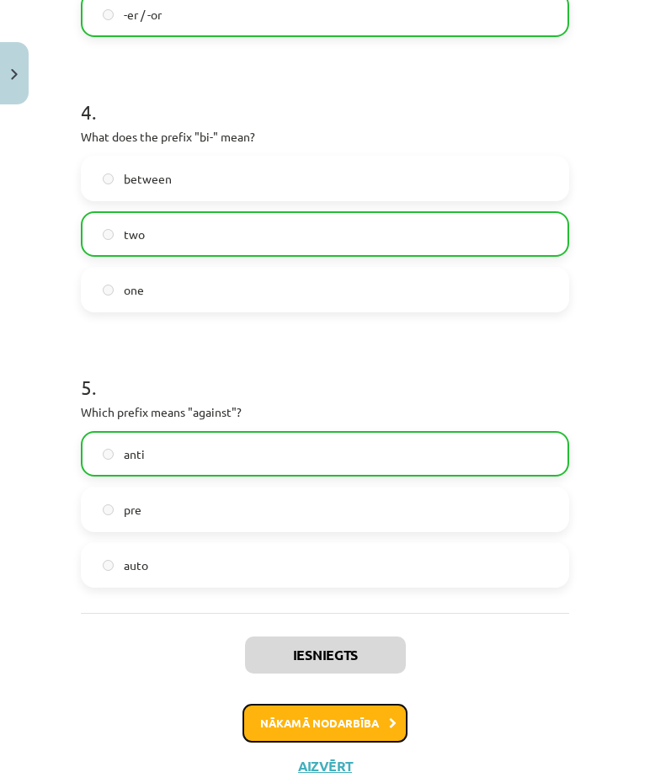
click at [300, 736] on button "Nākamā nodarbība" at bounding box center [324, 723] width 165 height 39
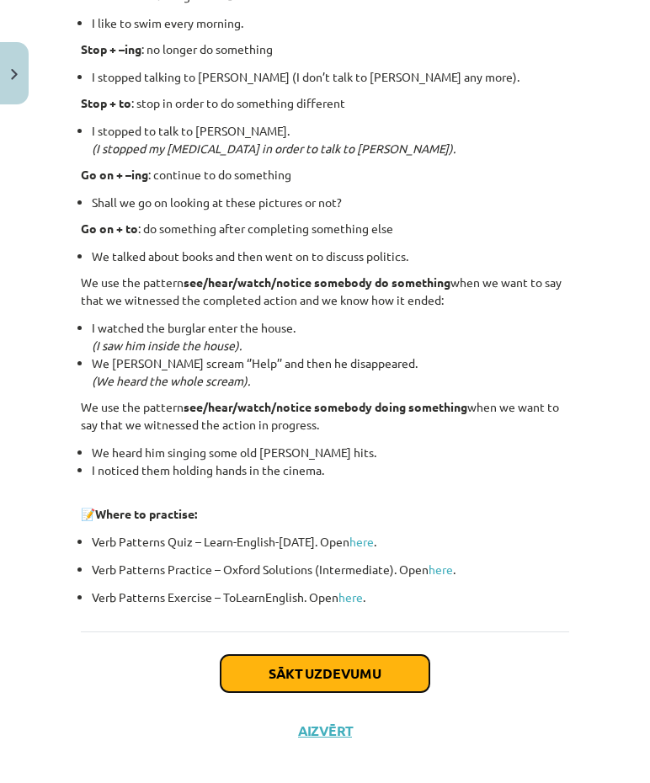
click at [311, 655] on button "Sākt uzdevumu" at bounding box center [325, 673] width 209 height 37
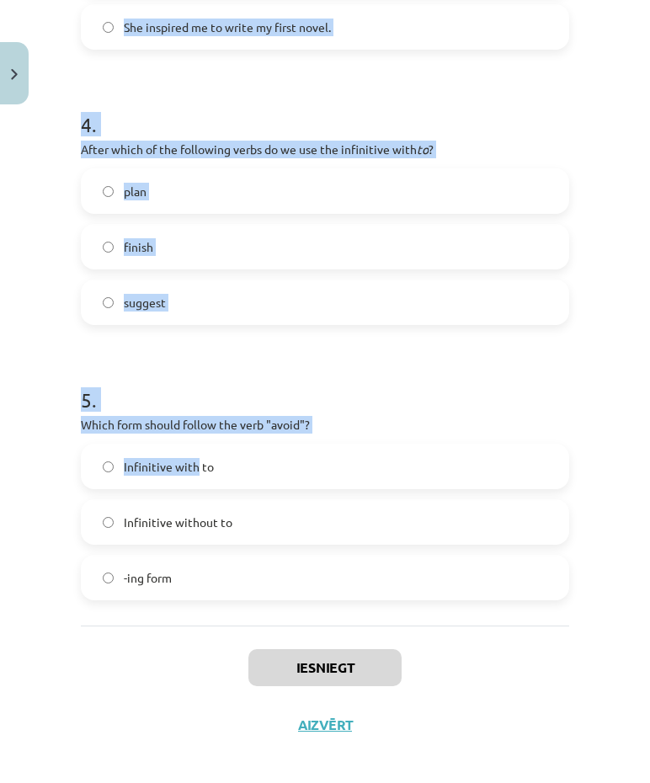
scroll to position [1090, 0]
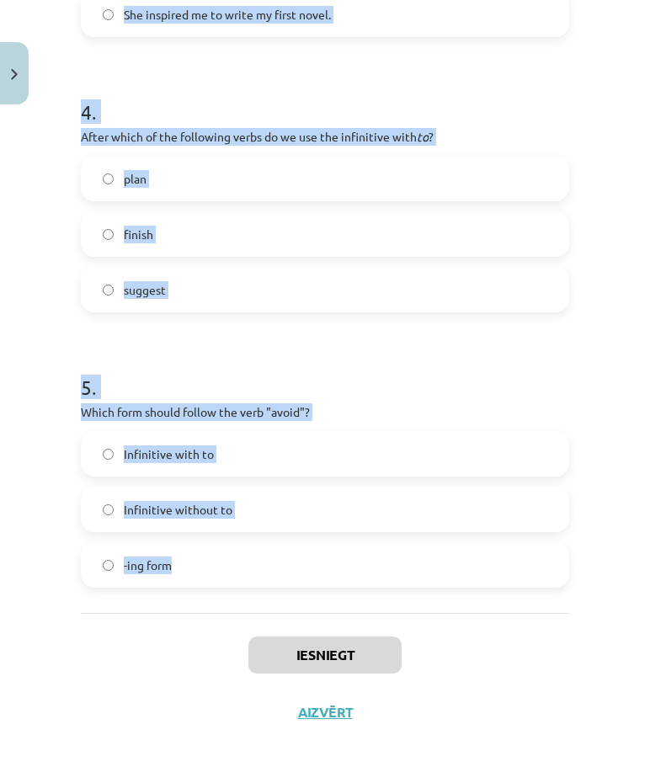
drag, startPoint x: 81, startPoint y: 336, endPoint x: 199, endPoint y: 571, distance: 262.7
drag, startPoint x: 199, startPoint y: 571, endPoint x: 142, endPoint y: 561, distance: 57.1
copy form "1 . What is the difference in meaning between "stop talking" and "stop to talk"…"
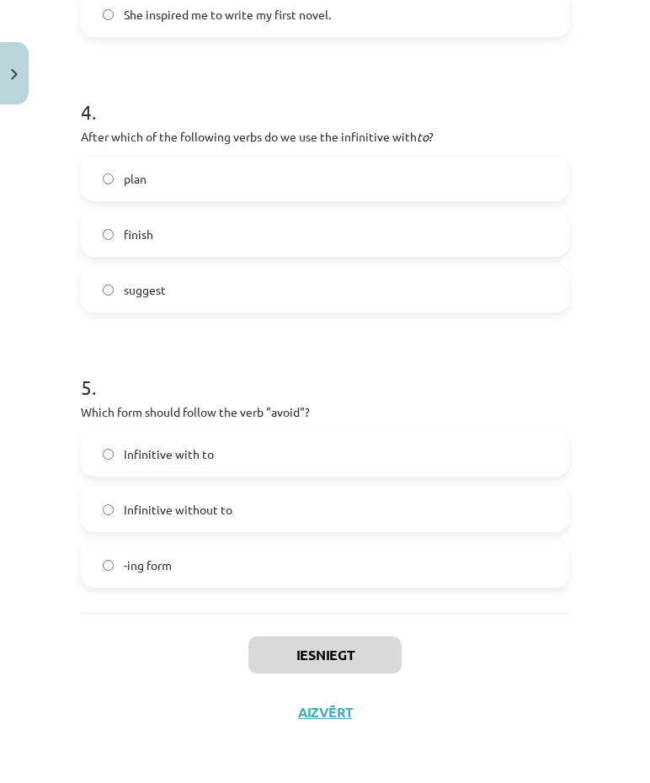
click at [480, 668] on div "Iesniegt Aizvērt" at bounding box center [325, 672] width 488 height 118
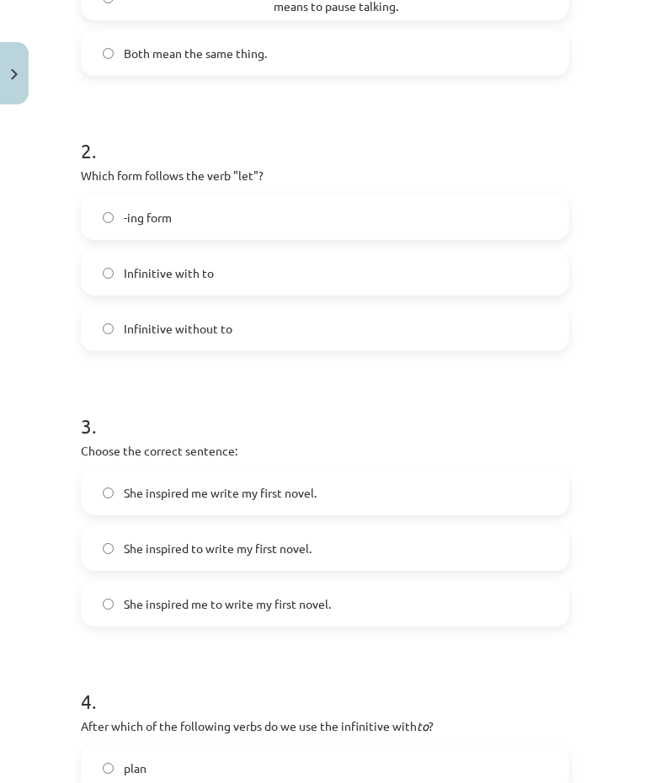
scroll to position [0, 0]
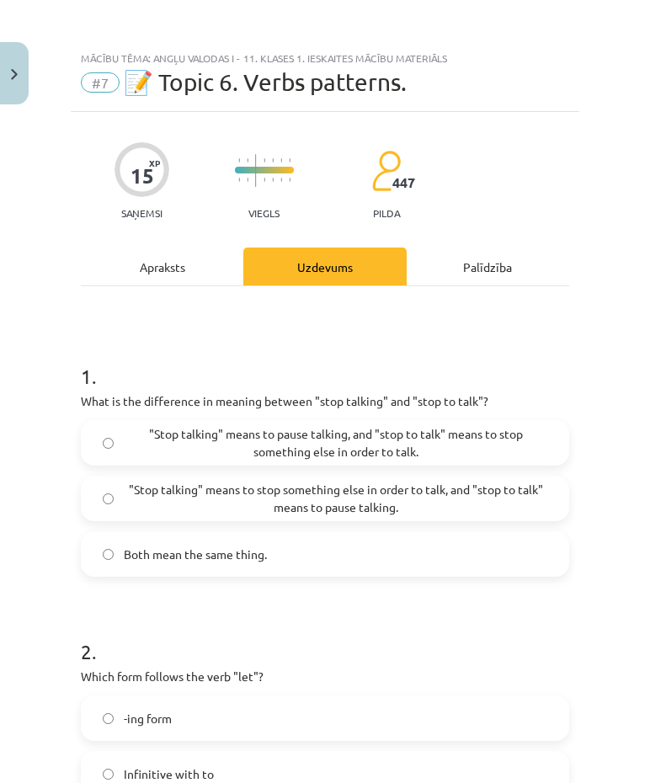
click at [428, 452] on span ""Stop talking" means to pause talking, and "stop to talk" means to stop somethi…" at bounding box center [335, 442] width 423 height 35
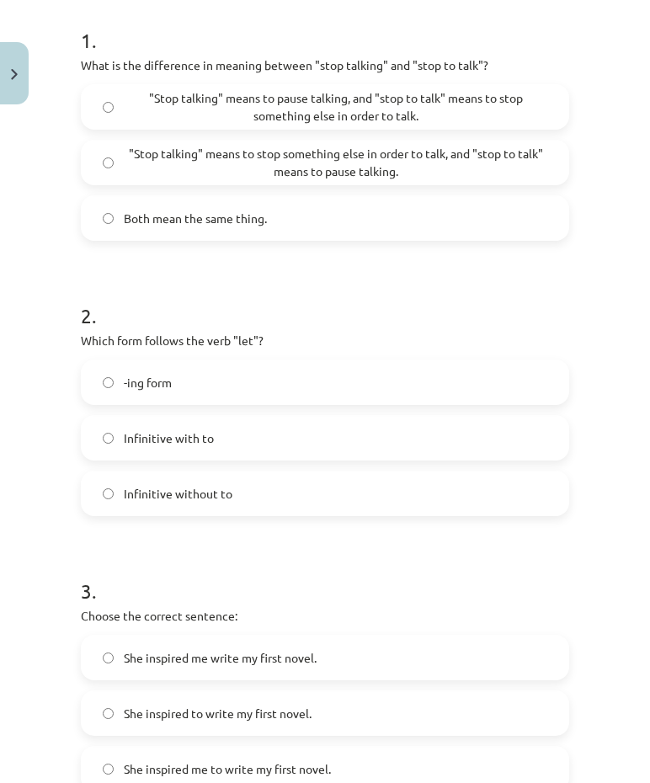
scroll to position [337, 0]
click at [351, 488] on label "Infinitive without to" at bounding box center [324, 492] width 485 height 42
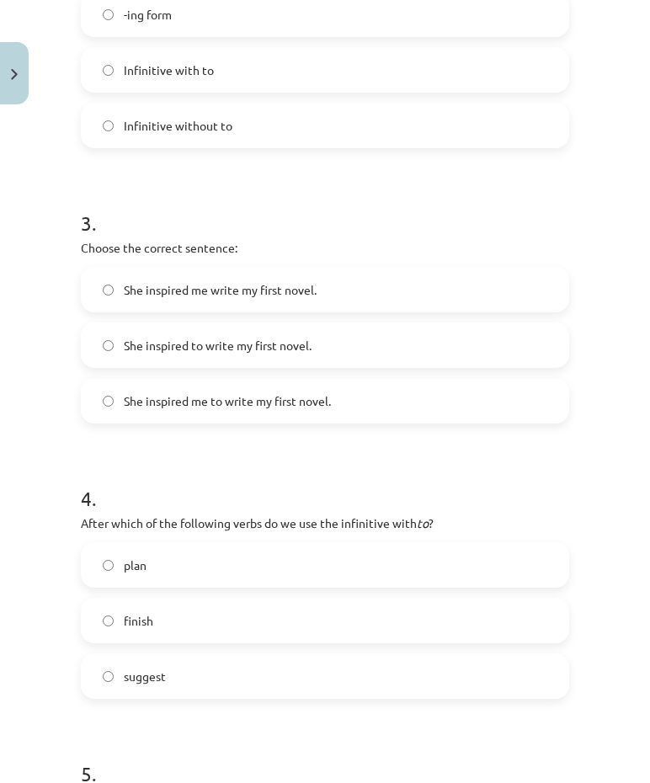
scroll to position [673, 0]
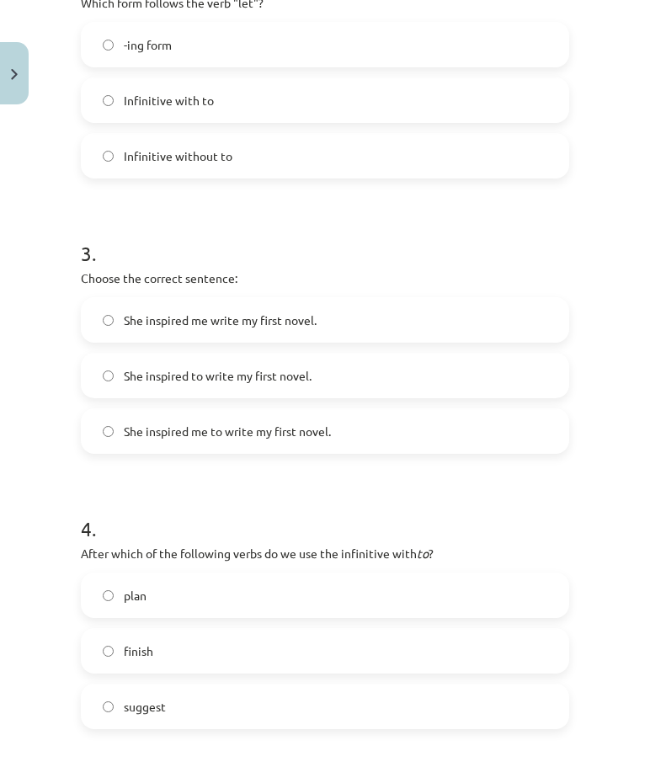
click at [339, 366] on label "She inspired to write my first novel." at bounding box center [324, 375] width 485 height 42
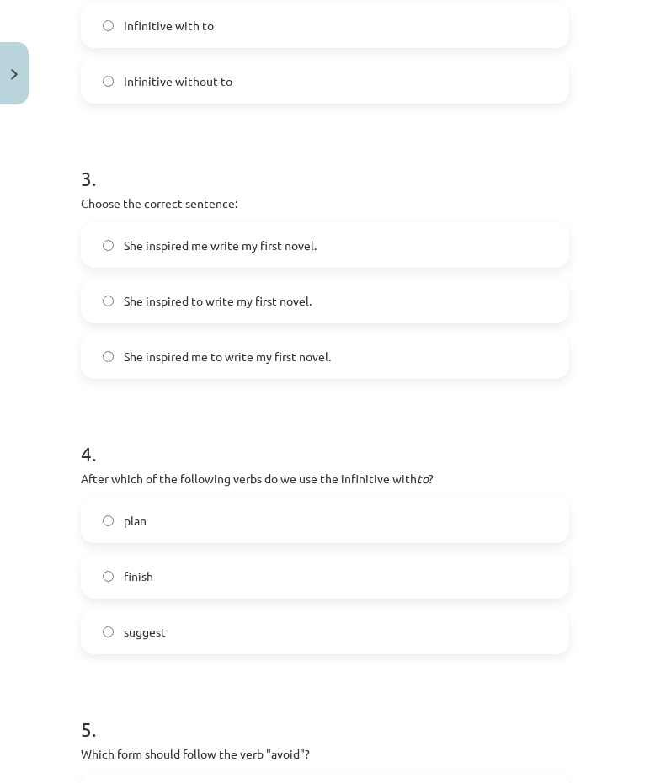
scroll to position [842, 0]
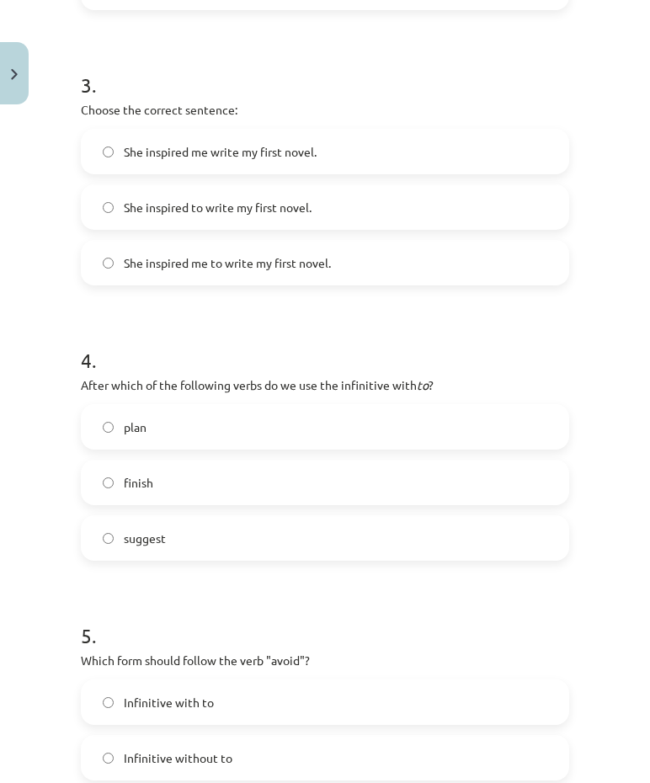
click at [136, 422] on span "plan" at bounding box center [135, 427] width 23 height 18
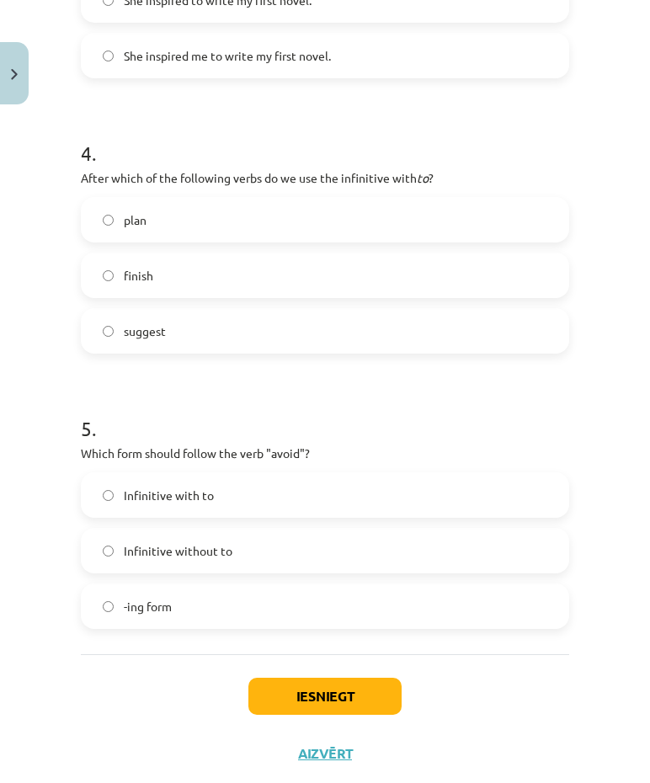
scroll to position [1090, 0]
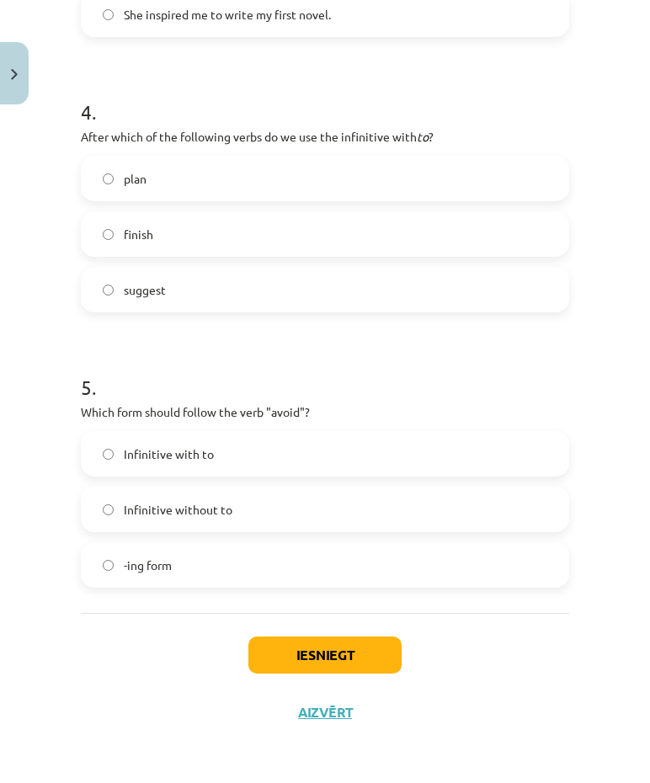
click at [194, 580] on label "-ing form" at bounding box center [324, 565] width 485 height 42
click at [311, 651] on button "Iesniegt" at bounding box center [324, 654] width 153 height 37
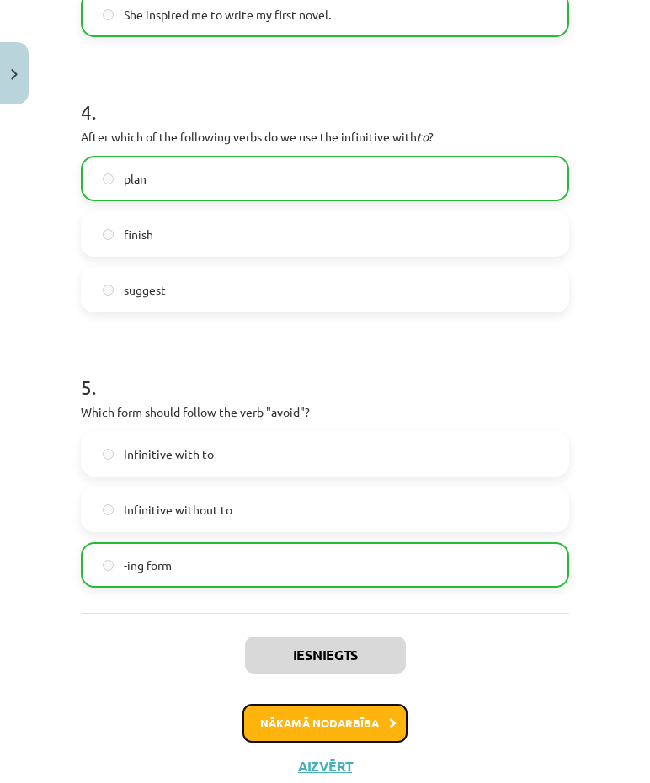
click at [326, 714] on button "Nākamā nodarbība" at bounding box center [324, 723] width 165 height 39
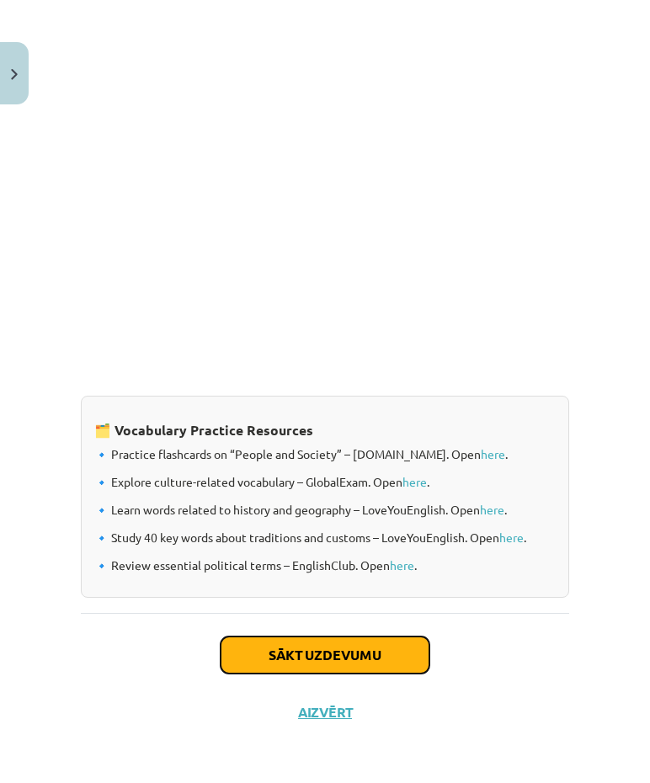
click at [335, 636] on button "Sākt uzdevumu" at bounding box center [325, 654] width 209 height 37
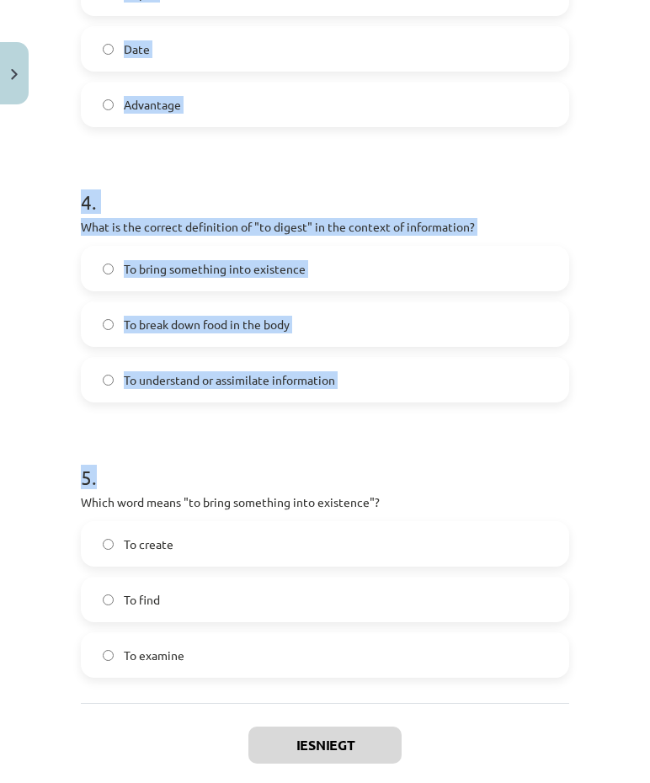
scroll to position [1136, 0]
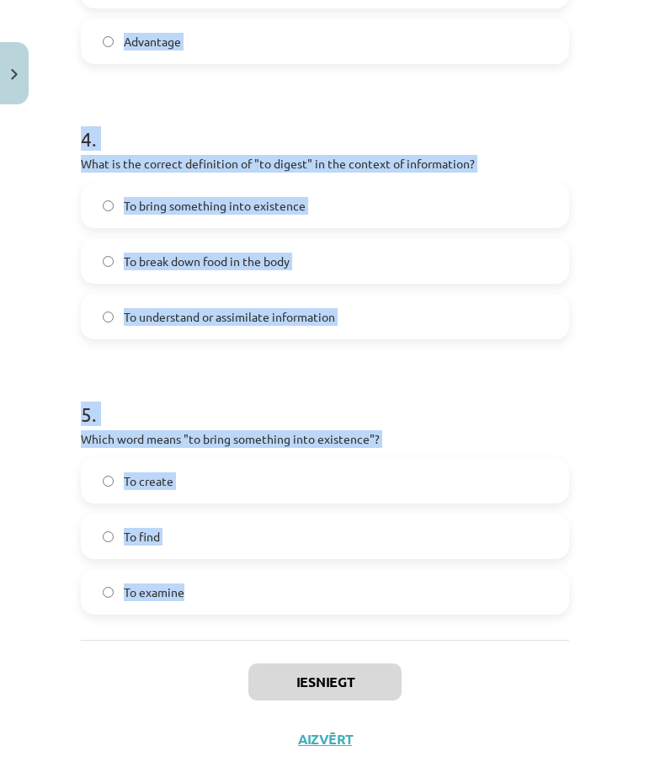
drag, startPoint x: 78, startPoint y: 354, endPoint x: 195, endPoint y: 586, distance: 259.3
drag, startPoint x: 195, startPoint y: 586, endPoint x: 168, endPoint y: 591, distance: 27.4
copy form "Which of the following means "the surroundings or conditions in which a person,…"
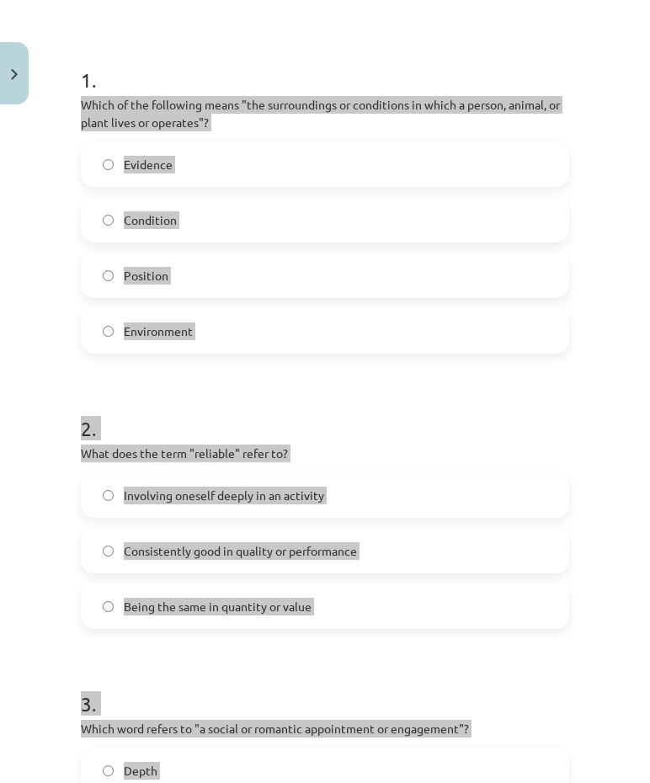
scroll to position [42, 0]
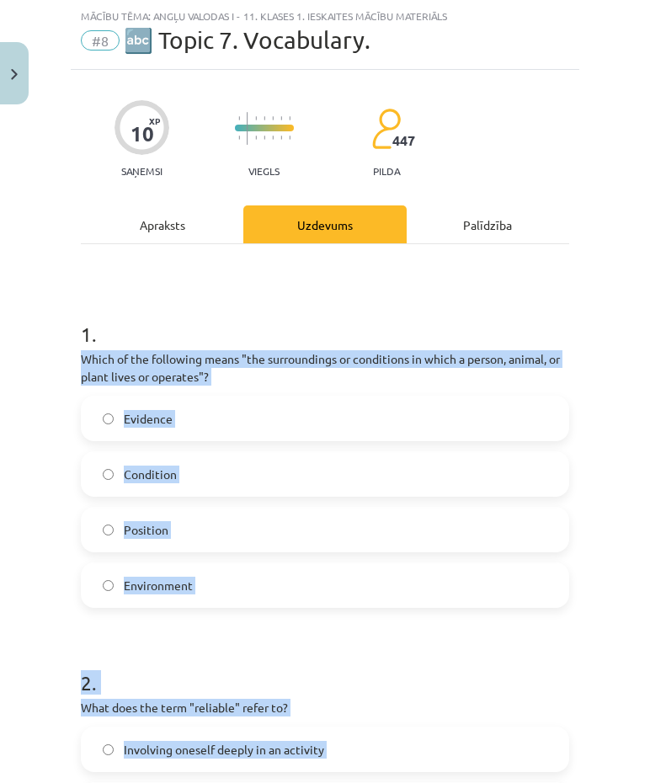
click at [343, 595] on label "Environment" at bounding box center [324, 585] width 485 height 42
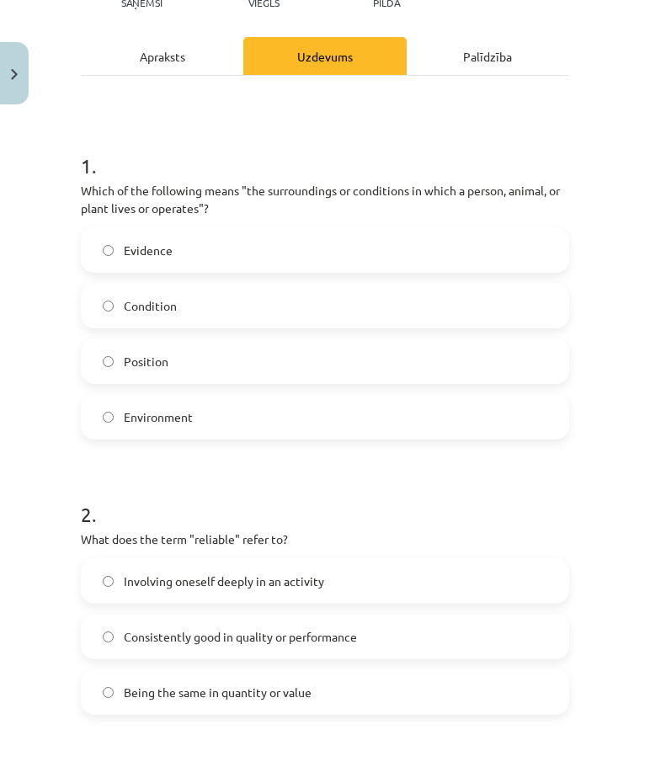
scroll to position [379, 0]
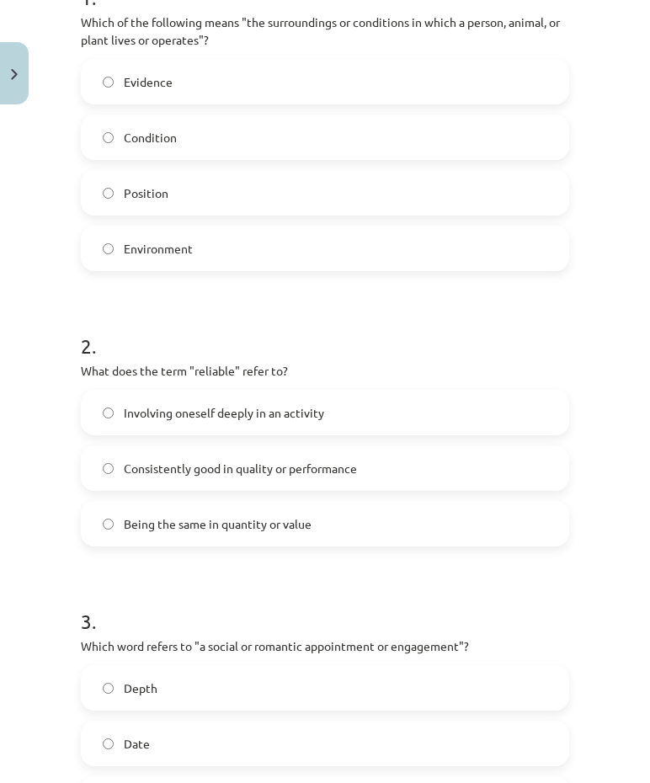
click at [323, 467] on span "Consistently good in quality or performance" at bounding box center [240, 469] width 233 height 18
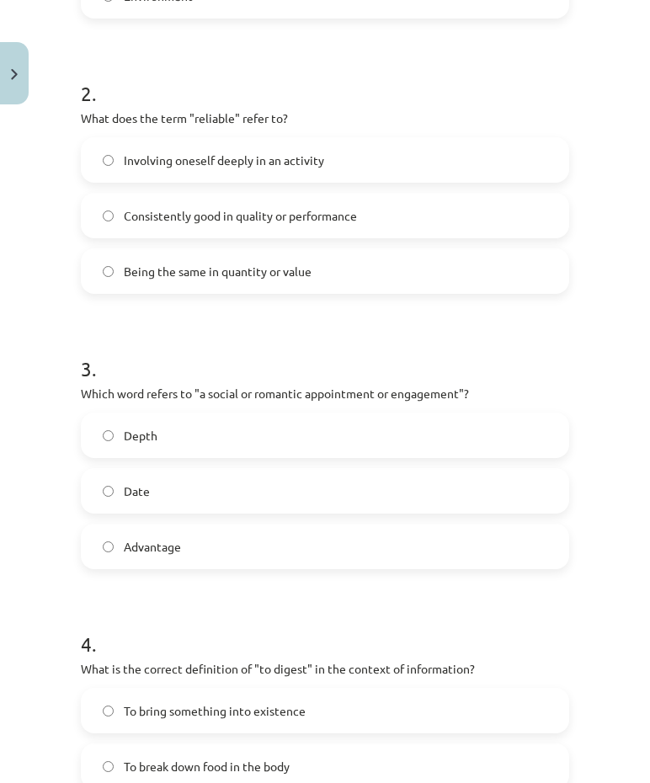
click at [256, 497] on label "Date" at bounding box center [324, 491] width 485 height 42
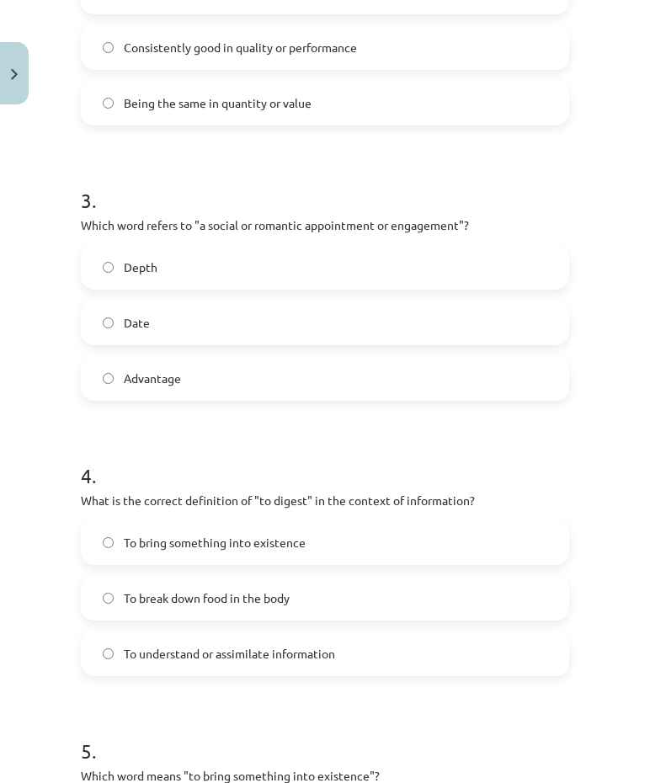
scroll to position [884, 0]
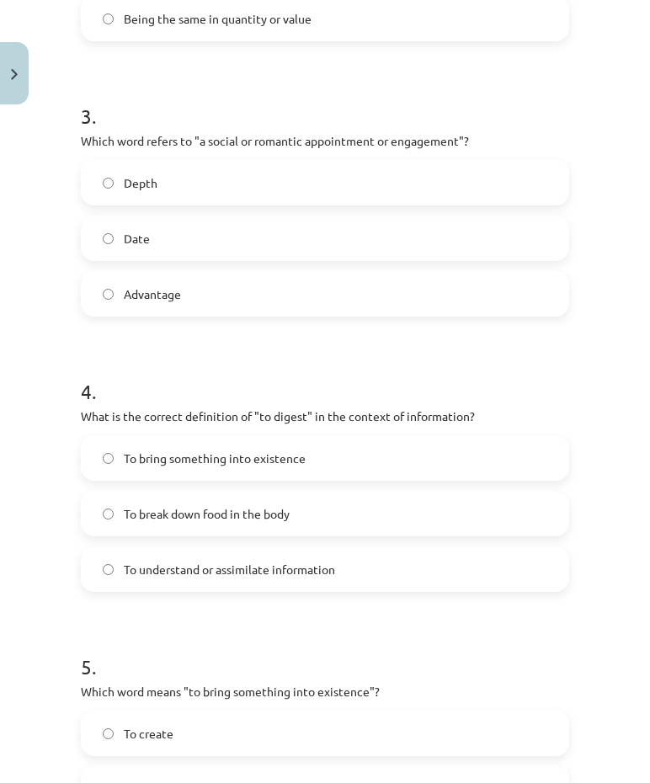
click at [284, 562] on span "To understand or assimilate information" at bounding box center [229, 570] width 211 height 18
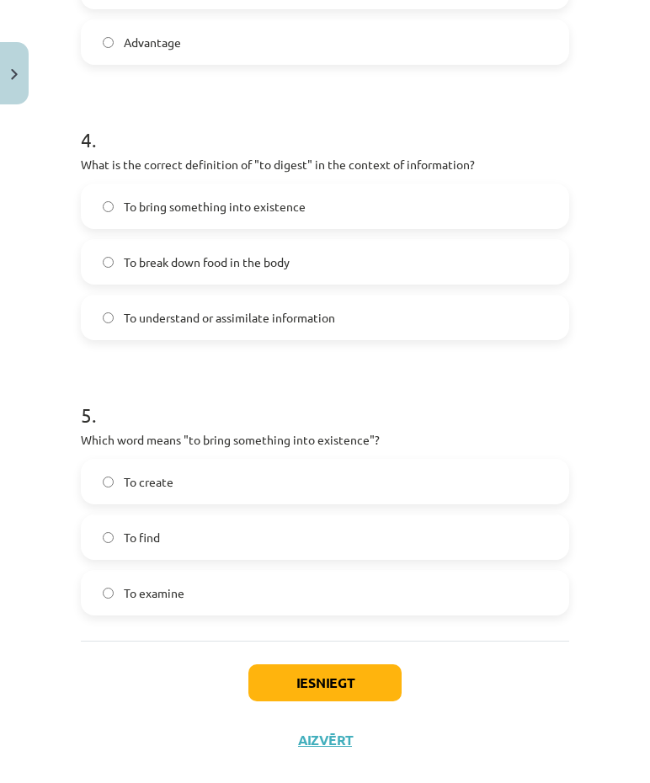
scroll to position [1163, 0]
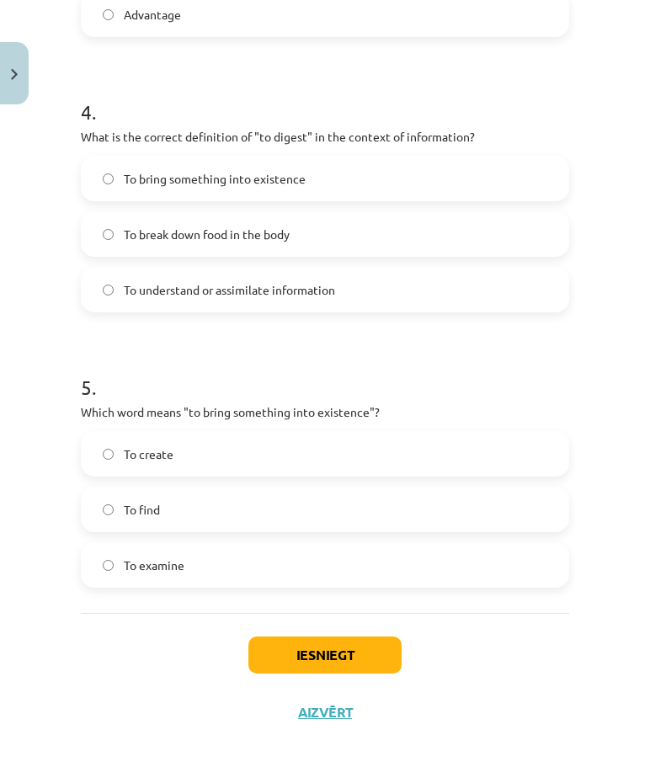
click at [267, 445] on label "To create" at bounding box center [324, 454] width 485 height 42
click at [347, 666] on button "Iesniegt" at bounding box center [324, 654] width 153 height 37
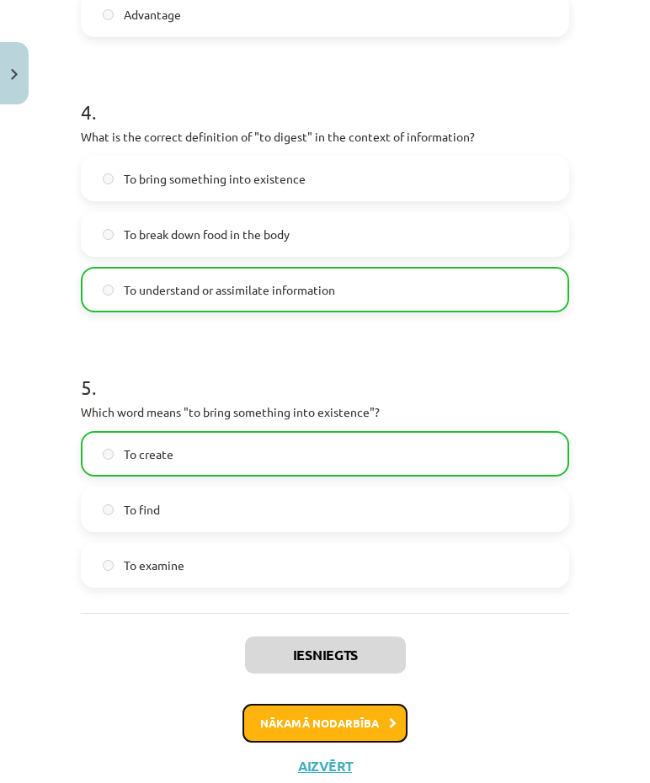
click at [317, 727] on button "Nākamā nodarbība" at bounding box center [324, 723] width 165 height 39
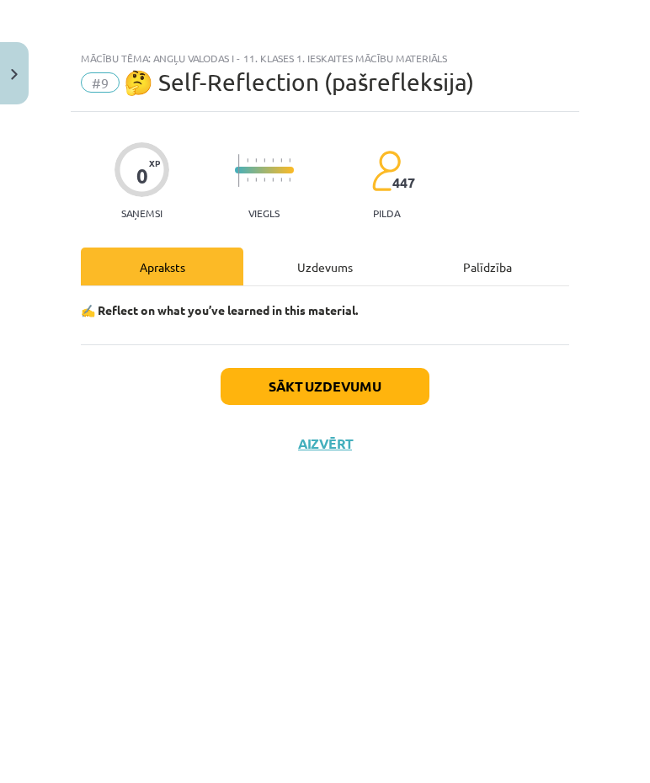
scroll to position [0, 0]
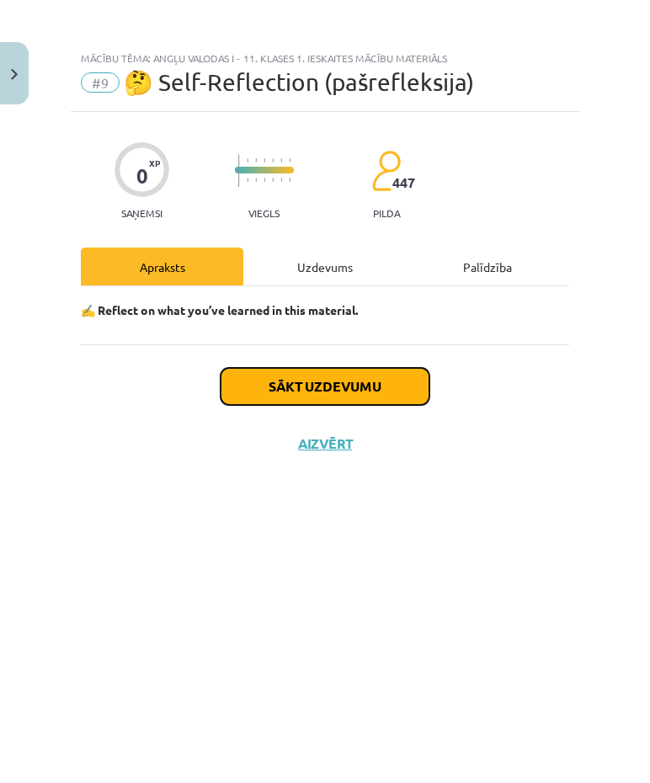
click at [359, 388] on button "Sākt uzdevumu" at bounding box center [325, 386] width 209 height 37
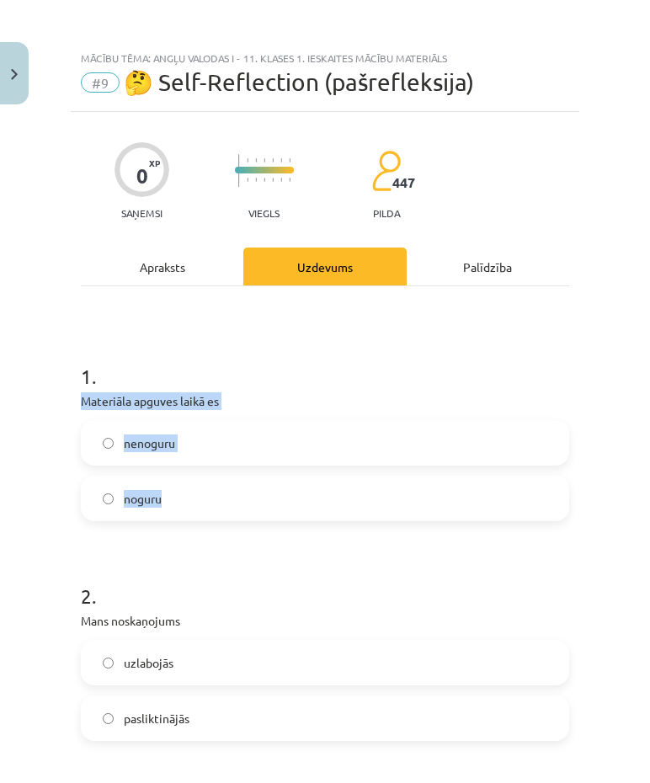
drag, startPoint x: 80, startPoint y: 411, endPoint x: 230, endPoint y: 492, distance: 170.2
drag, startPoint x: 230, startPoint y: 492, endPoint x: 245, endPoint y: 550, distance: 60.0
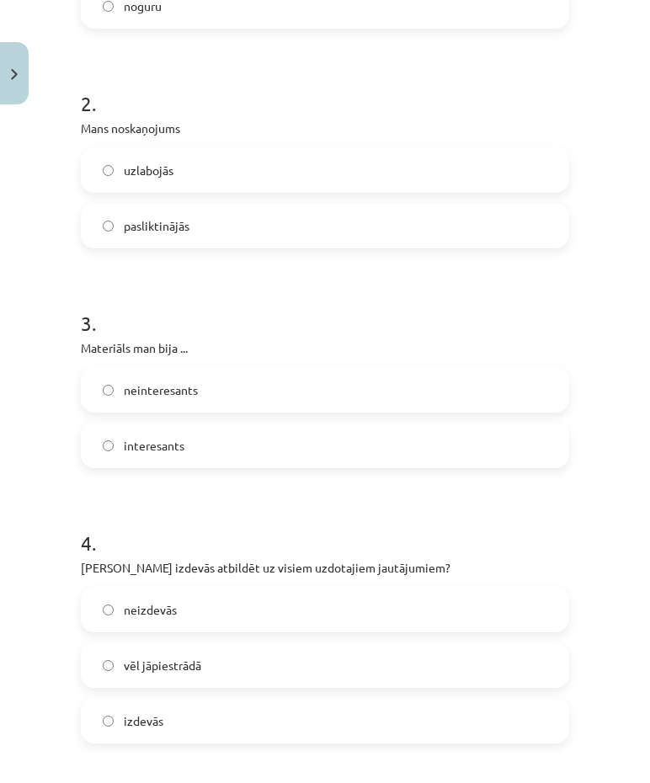
scroll to position [758, 0]
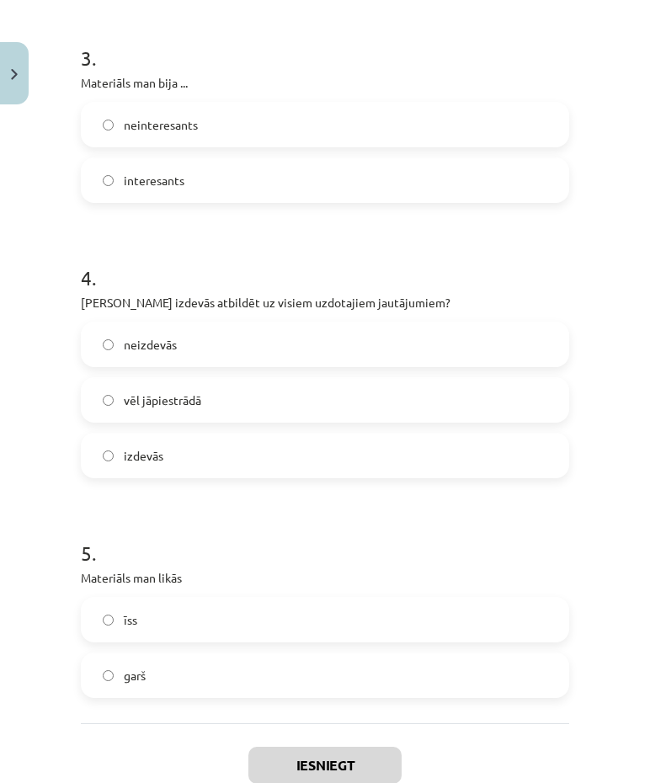
click at [215, 182] on label "interesants" at bounding box center [324, 180] width 485 height 42
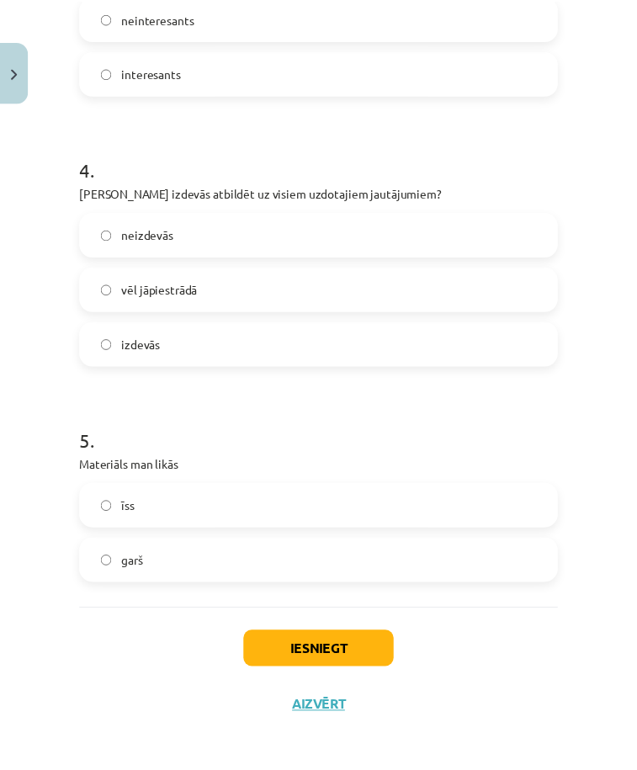
scroll to position [868, 0]
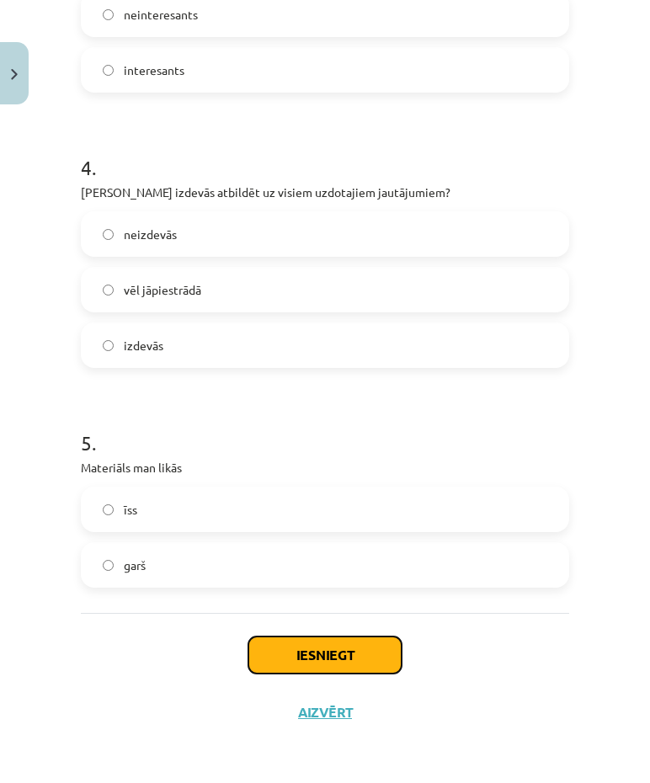
click at [309, 647] on button "Iesniegt" at bounding box center [324, 654] width 153 height 37
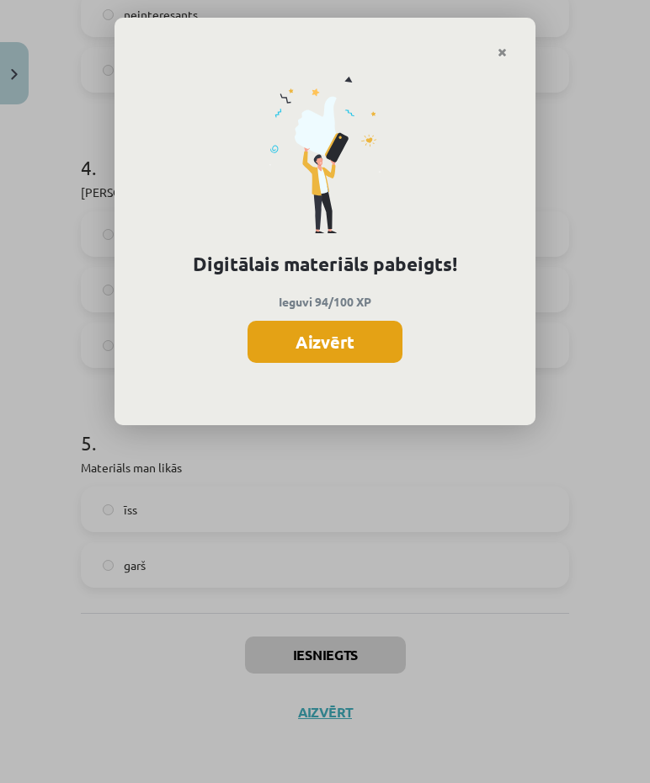
click at [324, 331] on button "Aizvērt" at bounding box center [324, 342] width 155 height 42
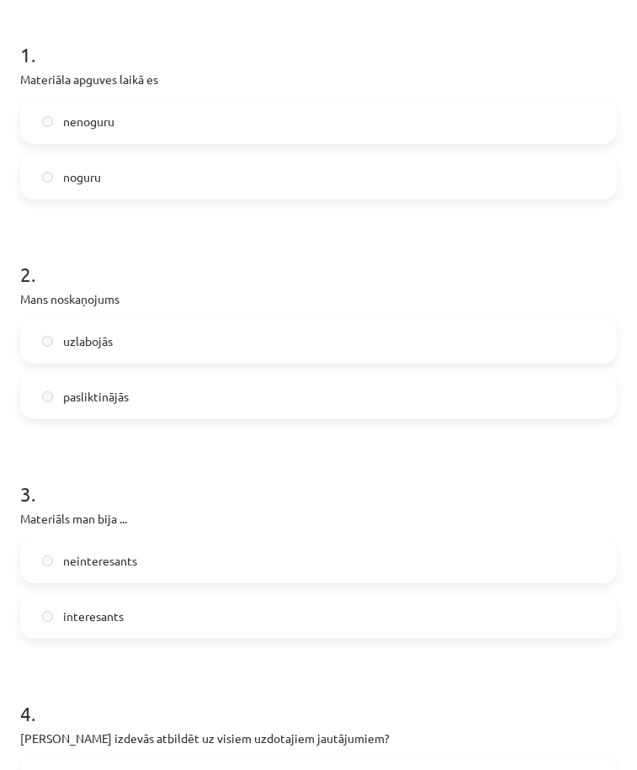
scroll to position [26, 0]
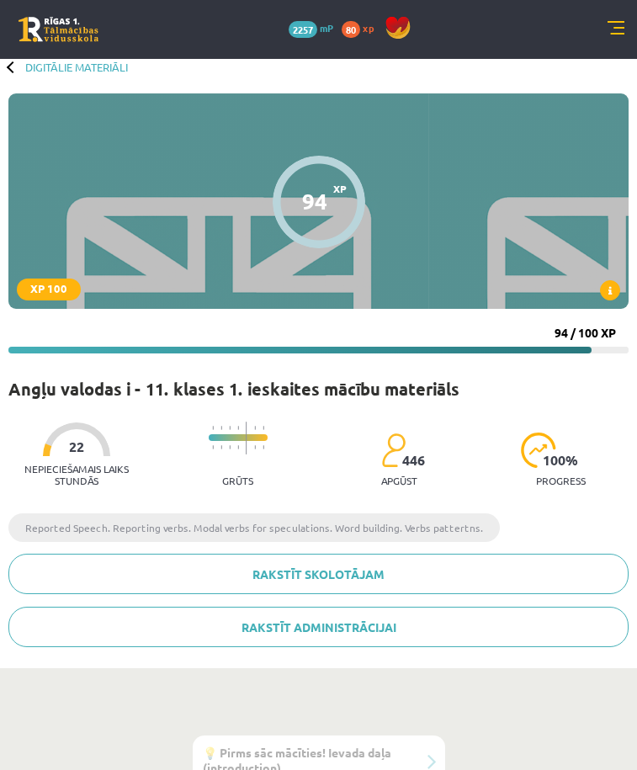
scroll to position [0, 0]
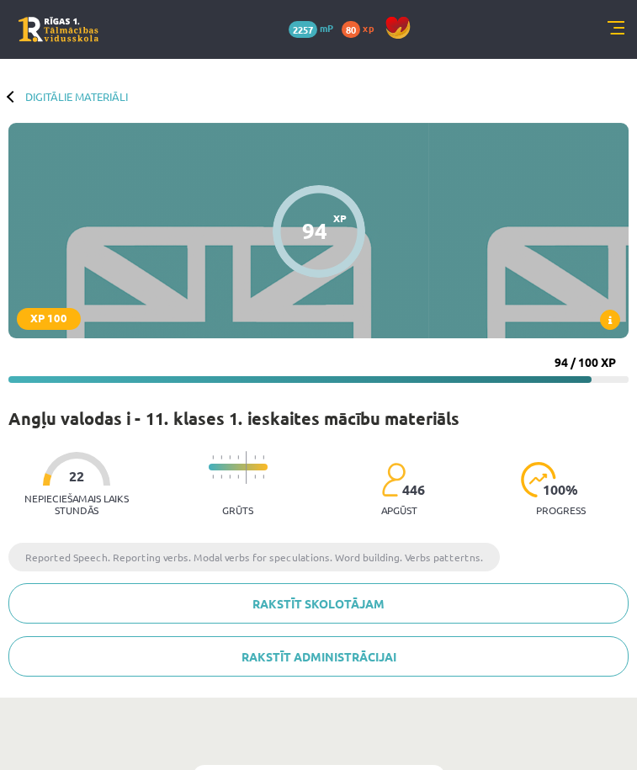
drag, startPoint x: 458, startPoint y: 266, endPoint x: 468, endPoint y: 283, distance: 19.6
click at [462, 428] on div "Nepieciešamais laiks stundās 22 Grūts 446 apgūst 100 % progress 94 / 100 XP" at bounding box center [318, 477] width 620 height 98
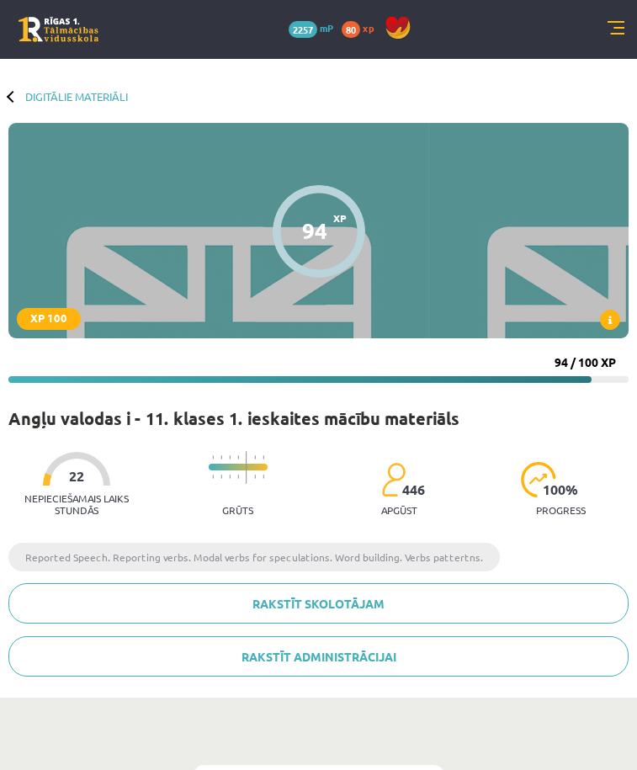
click at [609, 326] on icon at bounding box center [610, 321] width 3 height 10
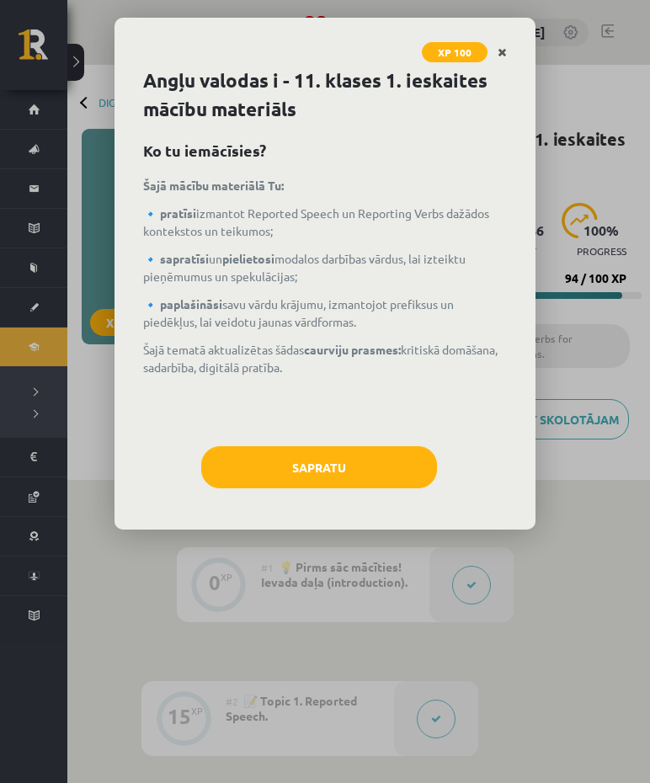
click at [507, 54] on link "Close" at bounding box center [501, 52] width 29 height 33
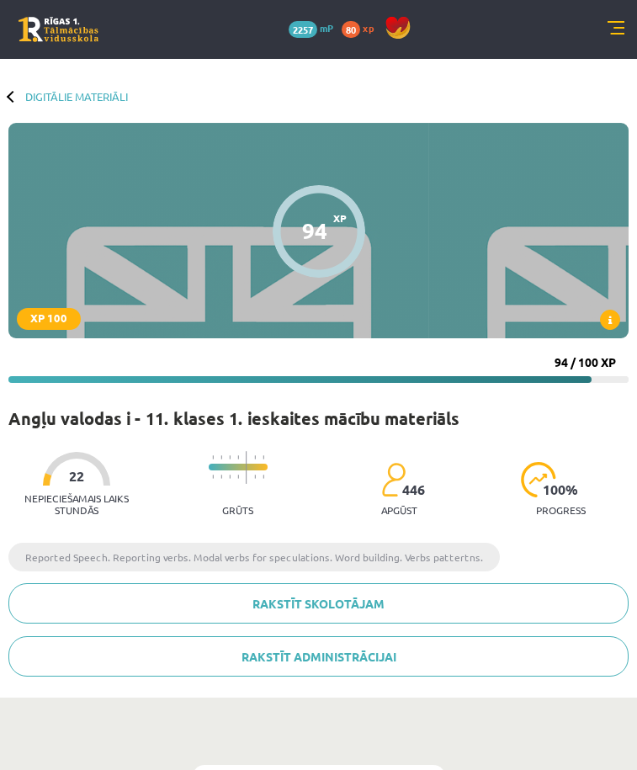
scroll to position [0, 43]
click at [0, 0] on icon at bounding box center [0, 0] width 0 height 0
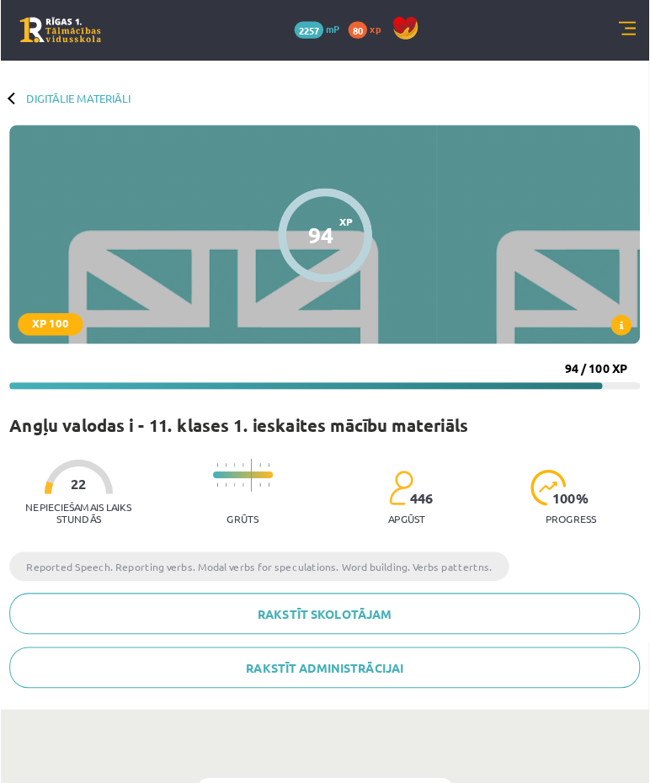
scroll to position [0, 30]
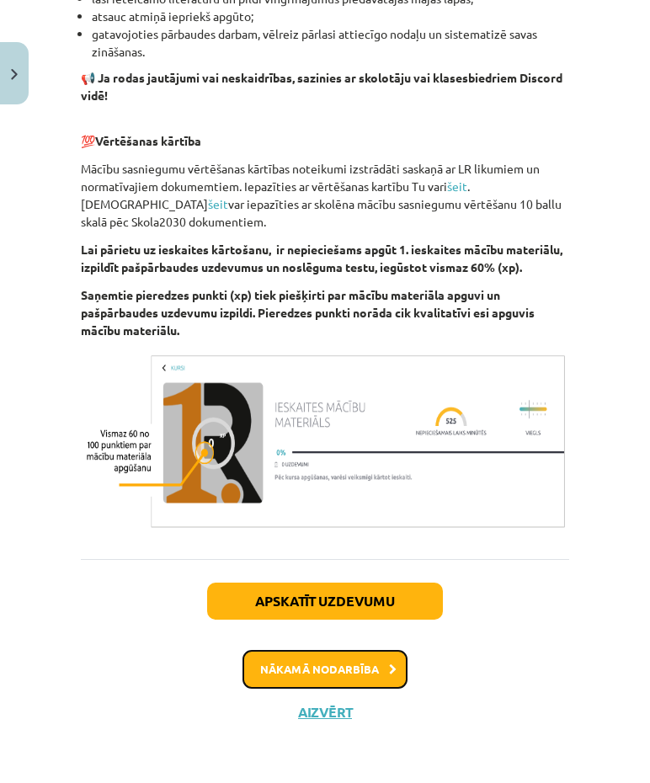
click at [357, 667] on button "Nākamā nodarbība" at bounding box center [324, 669] width 165 height 39
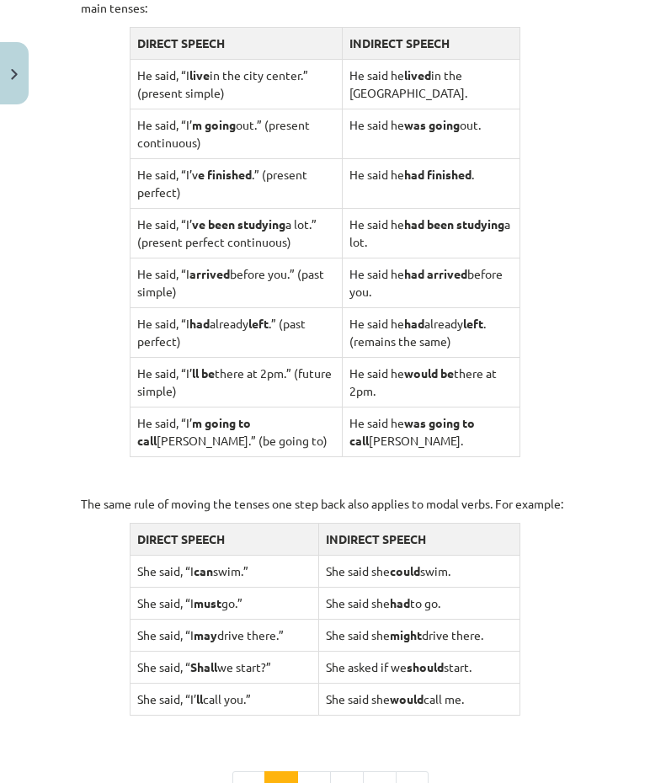
scroll to position [1794, 0]
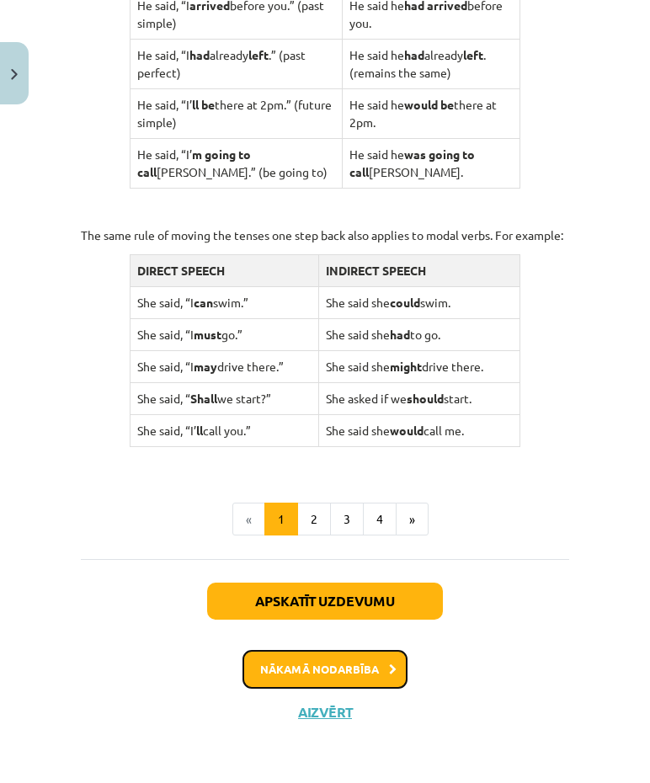
click at [389, 668] on icon at bounding box center [393, 669] width 8 height 11
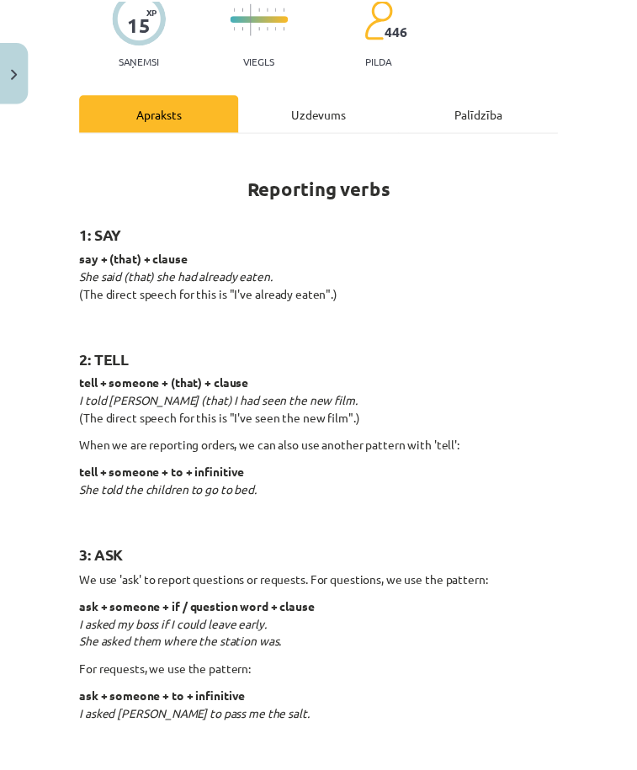
scroll to position [0, 0]
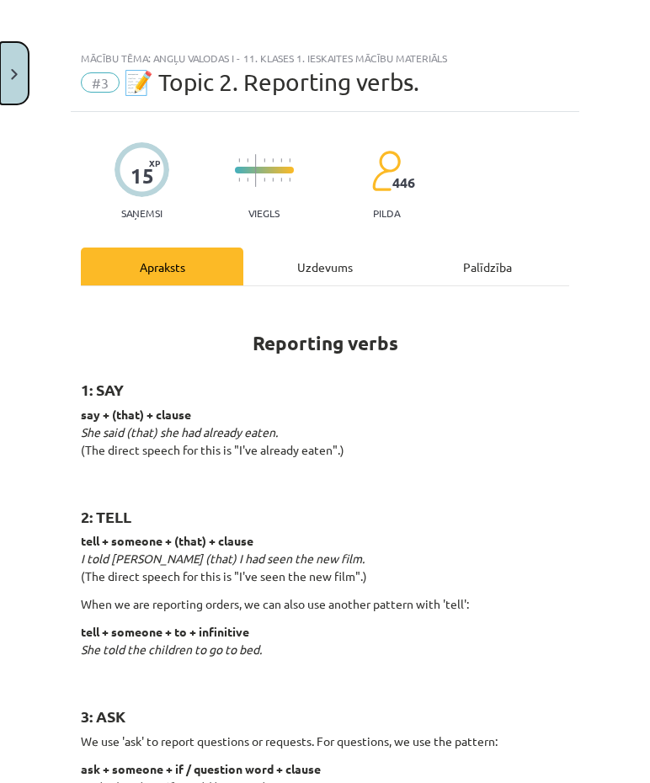
click at [0, 82] on button "Close" at bounding box center [14, 73] width 29 height 62
